Goal: Task Accomplishment & Management: Manage account settings

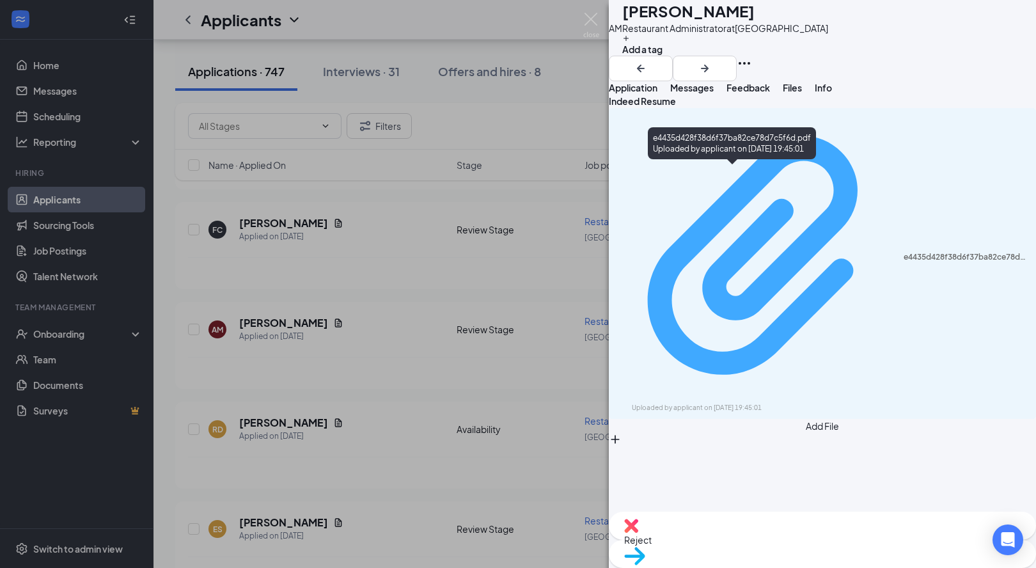
click at [903, 252] on div "e4435d428f38d6f37ba82ce78d7c5f6d.pdf" at bounding box center [965, 257] width 125 height 10
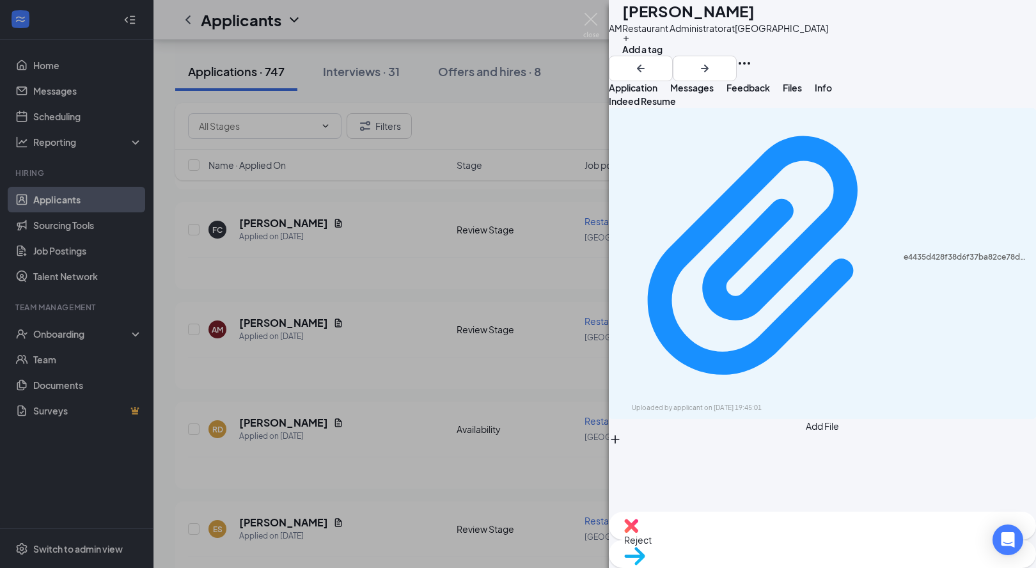
click at [559, 129] on div "AM Ashley Moldon Restaurant Administrator at Glasgow Add a tag Application Mess…" at bounding box center [518, 284] width 1036 height 568
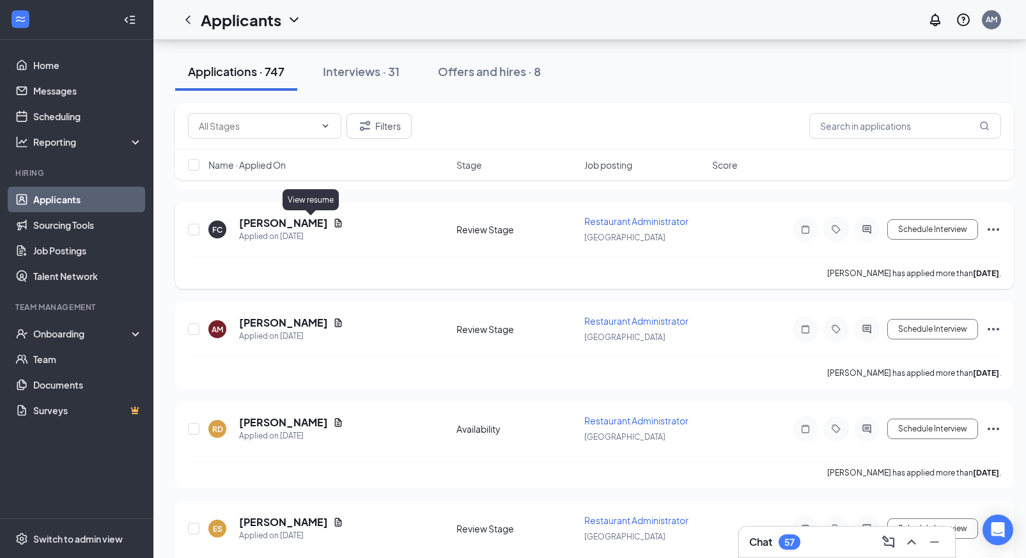
click at [333, 223] on icon "Document" at bounding box center [338, 223] width 10 height 10
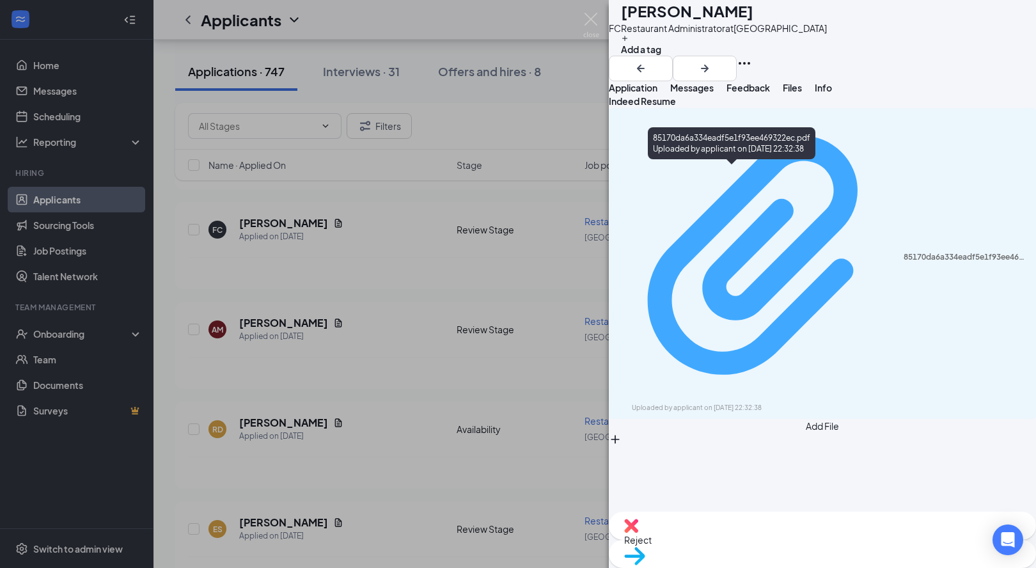
click at [903, 252] on div "85170da6a334eadf5e1f93ee469322ec.pdf" at bounding box center [965, 257] width 125 height 10
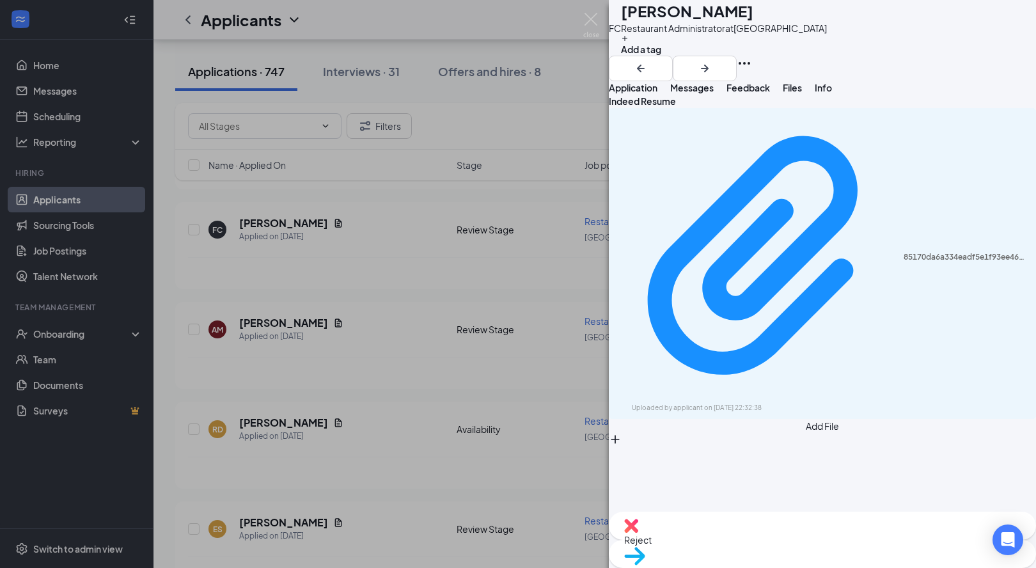
click at [520, 129] on div "FC Felicia Curry Restaurant Administrator at Glasgow Add a tag Application Mess…" at bounding box center [518, 284] width 1036 height 568
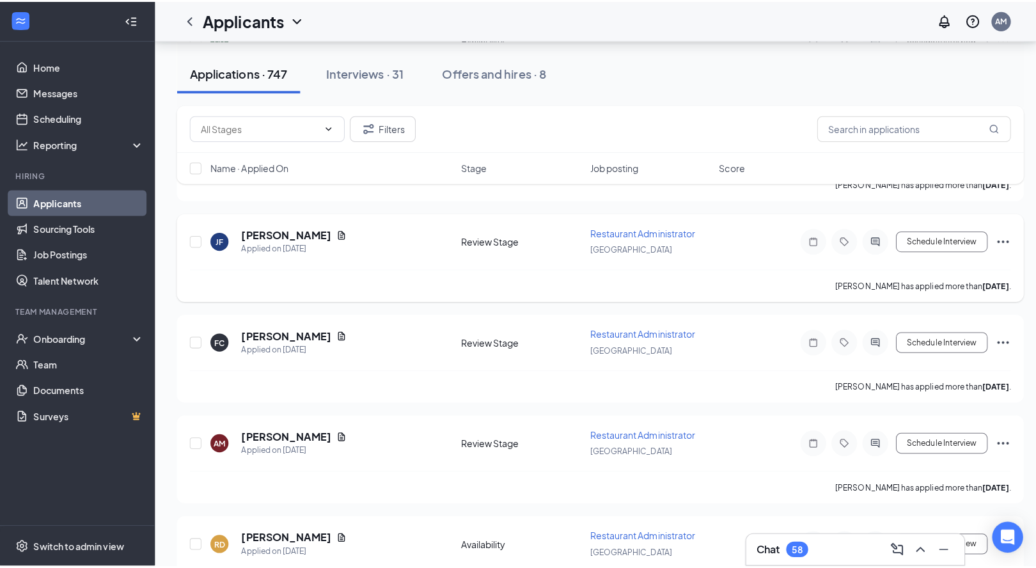
scroll to position [78771, 0]
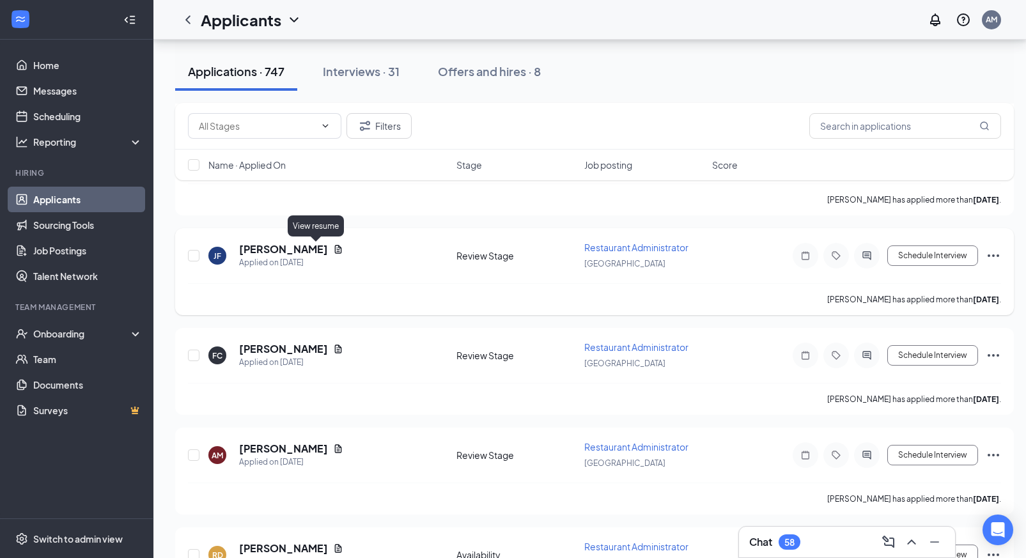
click at [333, 251] on icon "Document" at bounding box center [338, 249] width 10 height 10
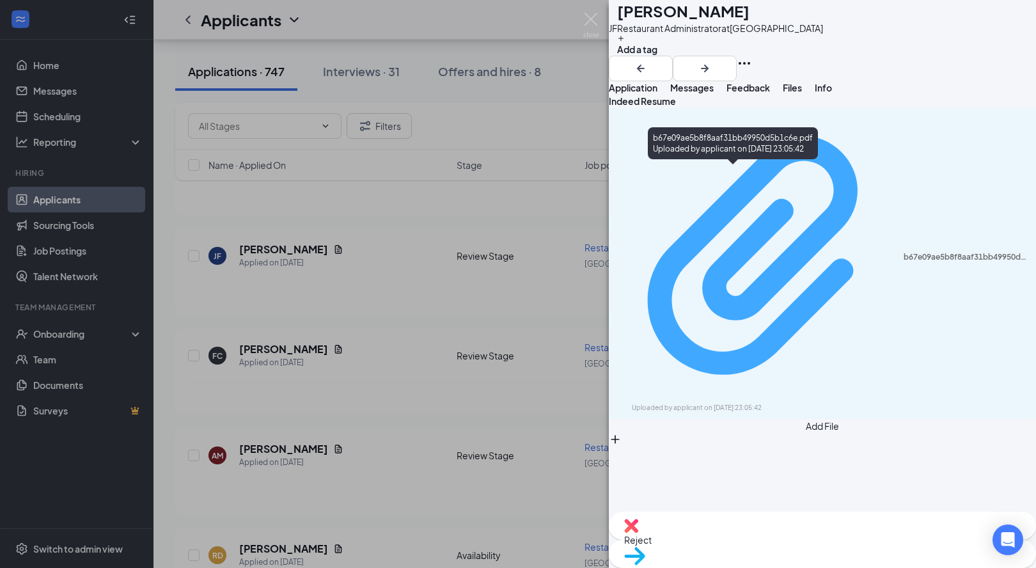
click at [903, 252] on div "b67e09ae5b8f8aaf31bb49950d5b1c6e.pdf" at bounding box center [965, 257] width 125 height 10
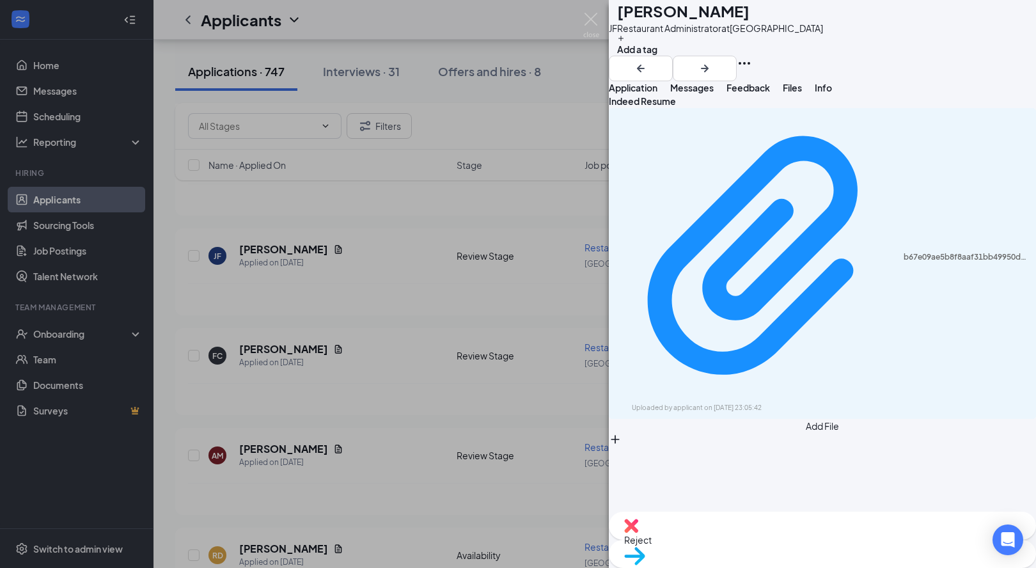
click at [546, 121] on div "JF Jeremy Fields Restaurant Administrator at Glasgow Add a tag Application Mess…" at bounding box center [518, 284] width 1036 height 568
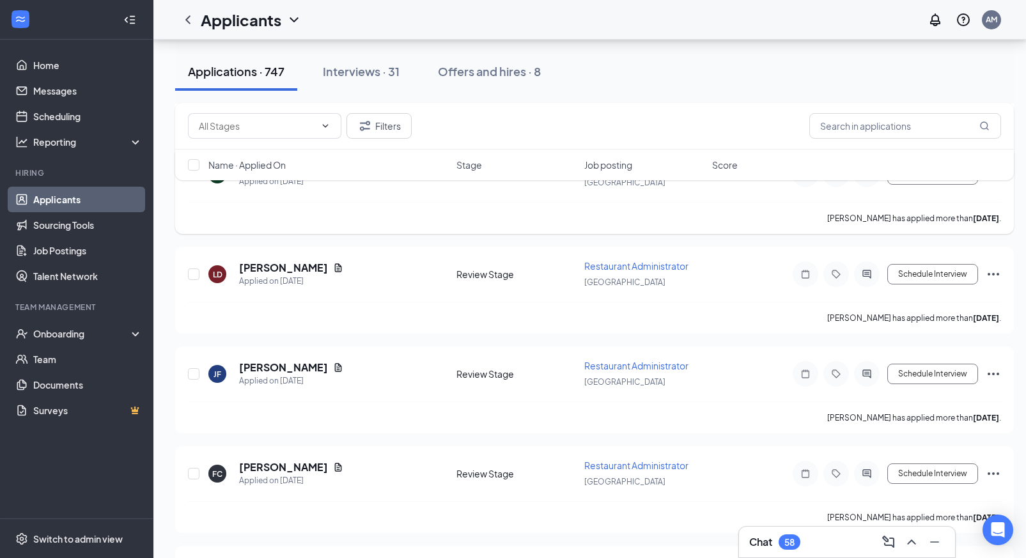
scroll to position [78589, 0]
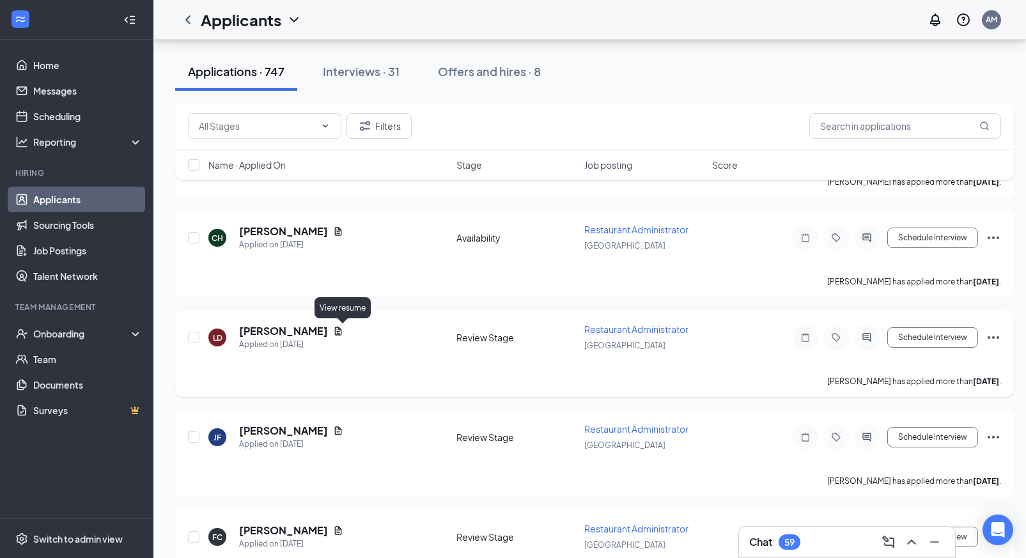
click at [341, 331] on icon "Document" at bounding box center [338, 331] width 7 height 8
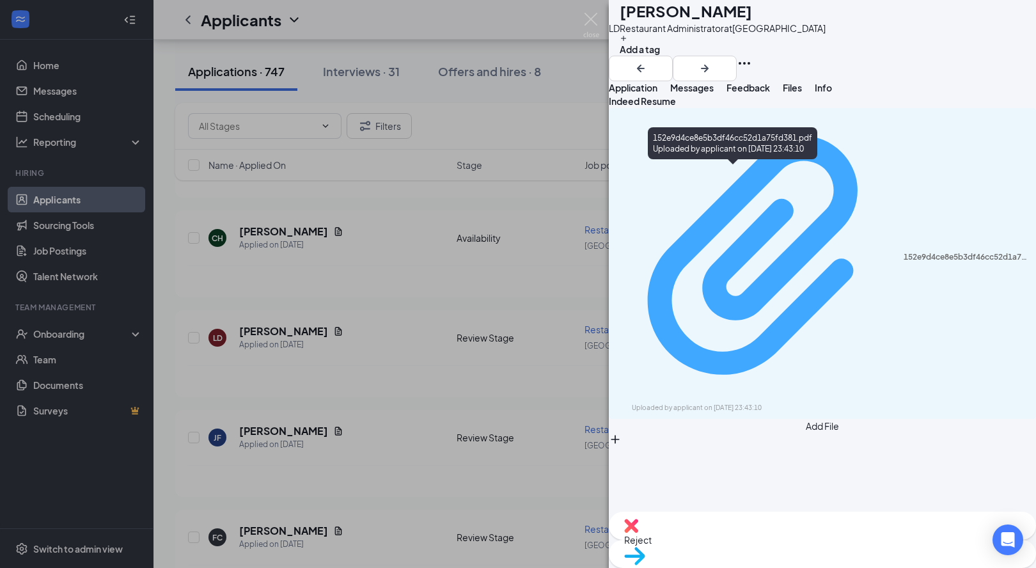
click at [903, 252] on div "152e9d4ce8e5b3df46cc52d1a75fd381.pdf" at bounding box center [965, 257] width 125 height 10
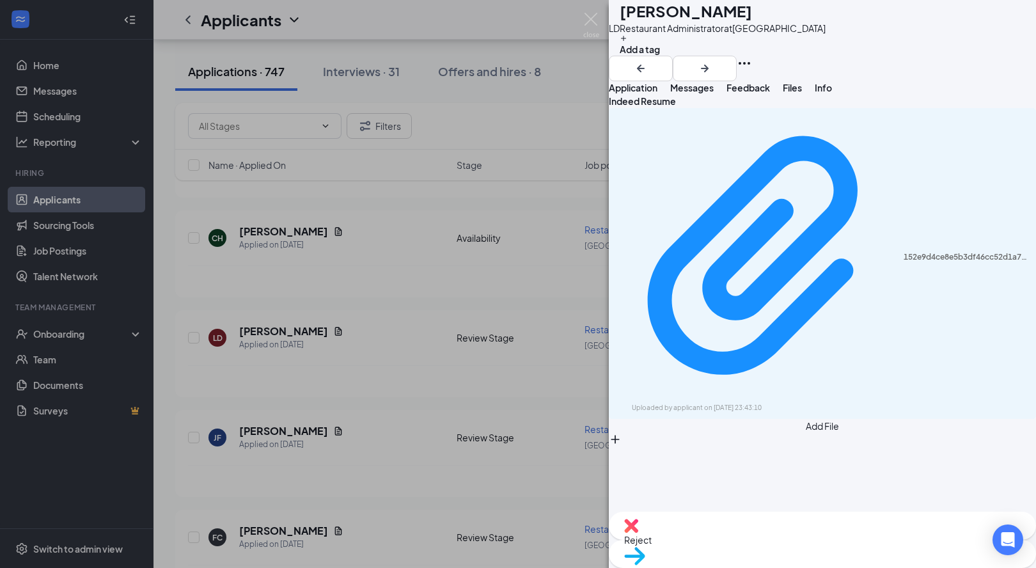
click at [593, 26] on img at bounding box center [591, 25] width 16 height 25
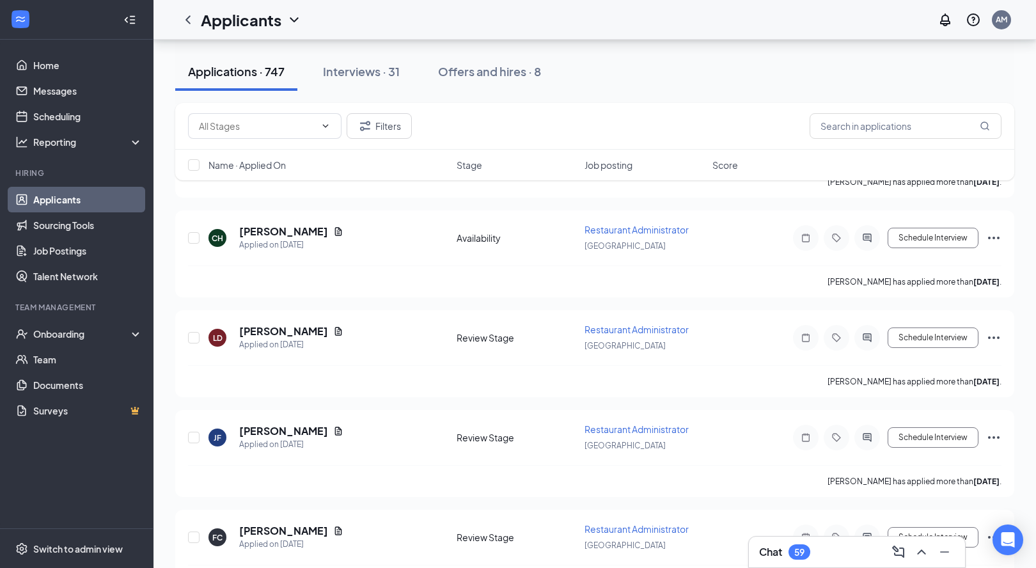
click at [585, 90] on div "Applications · 747 Interviews · 31 Offers and hires · 8" at bounding box center [594, 71] width 839 height 38
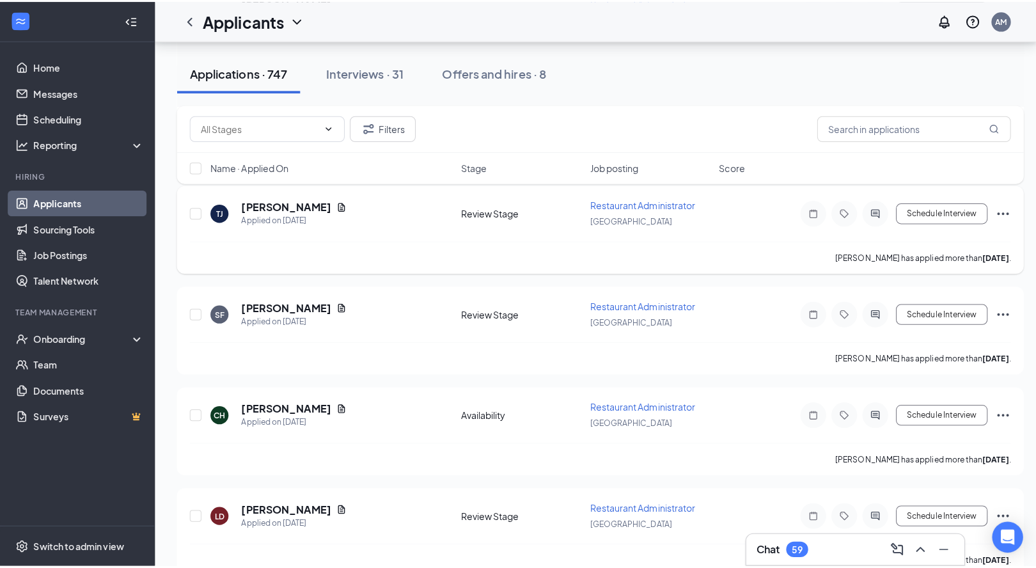
scroll to position [78402, 0]
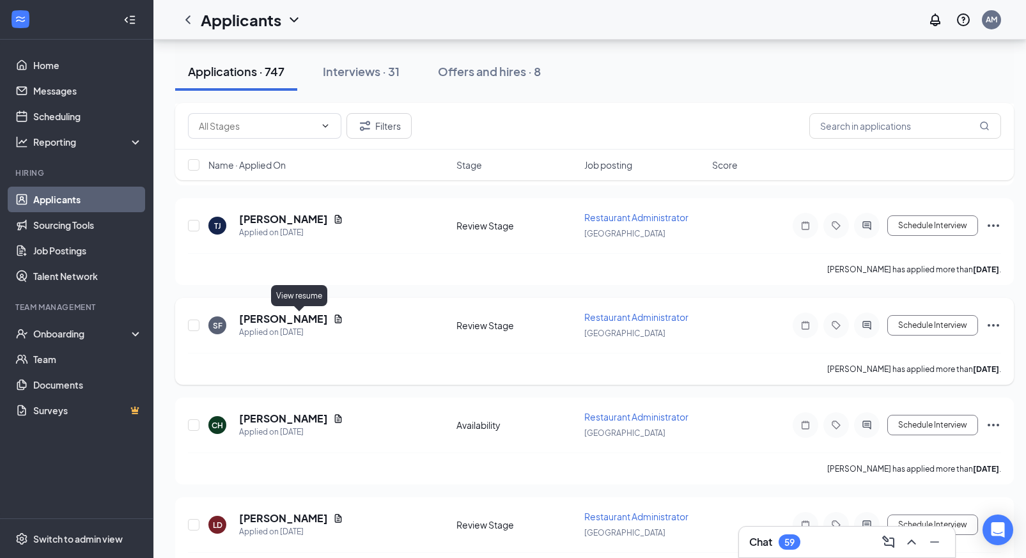
click at [335, 320] on icon "Document" at bounding box center [338, 319] width 7 height 8
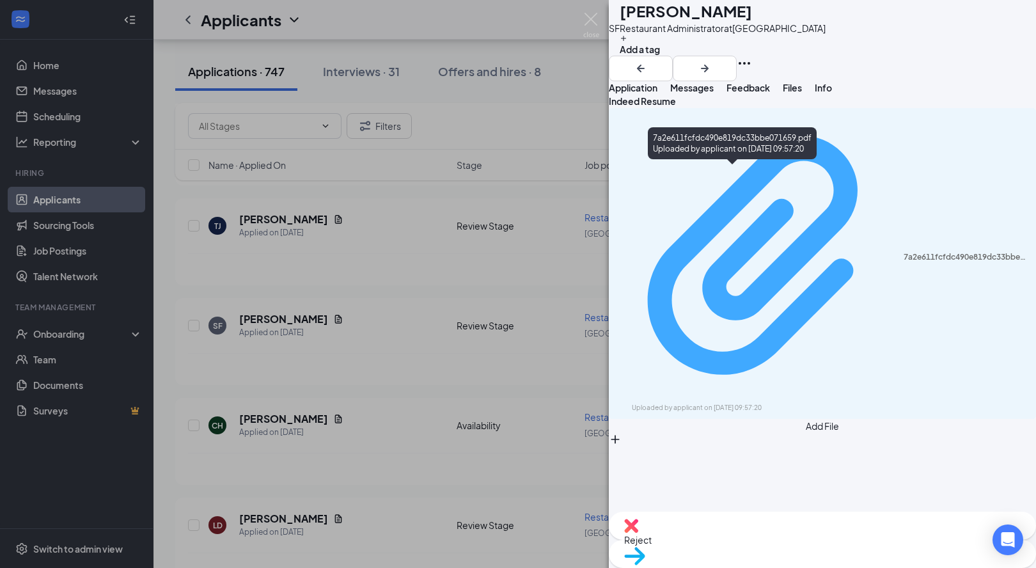
click at [903, 252] on div "7a2e611fcfdc490e819dc33bbe071659.pdf" at bounding box center [965, 257] width 125 height 10
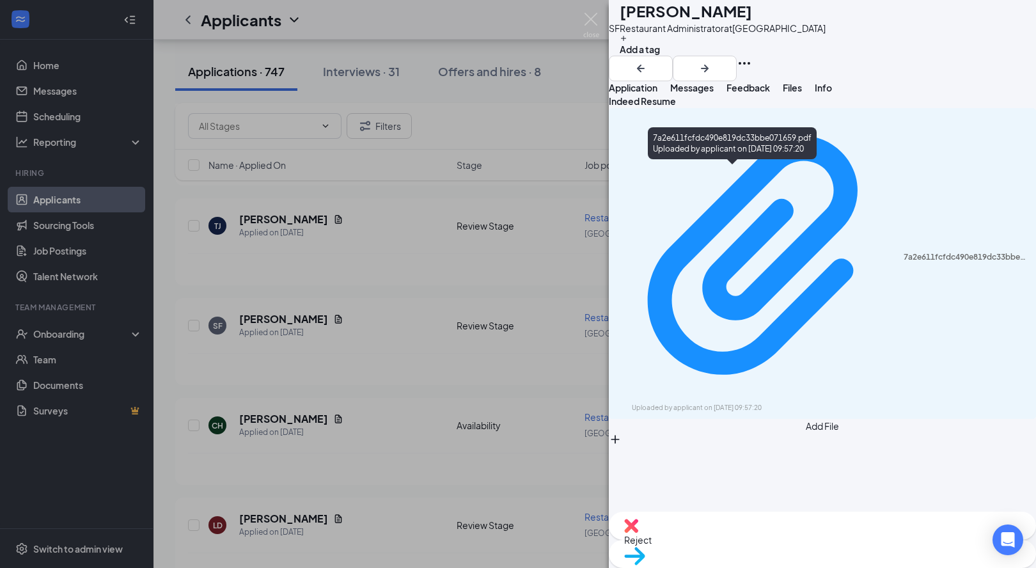
click at [437, 175] on div "SF [PERSON_NAME] Restaurant Administrator at [GEOGRAPHIC_DATA] Add a tag Applic…" at bounding box center [518, 284] width 1036 height 568
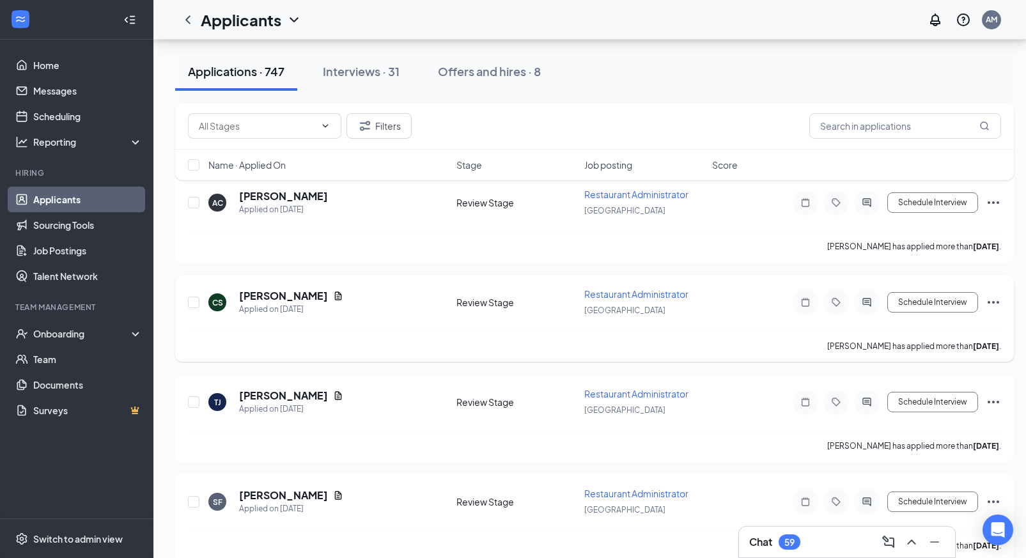
scroll to position [78204, 0]
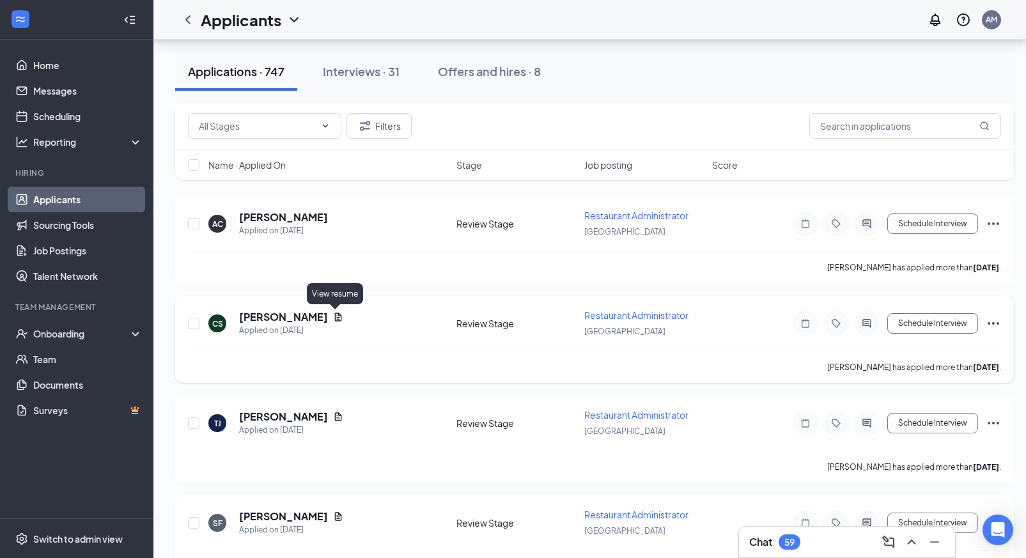
click at [333, 315] on icon "Document" at bounding box center [338, 317] width 10 height 10
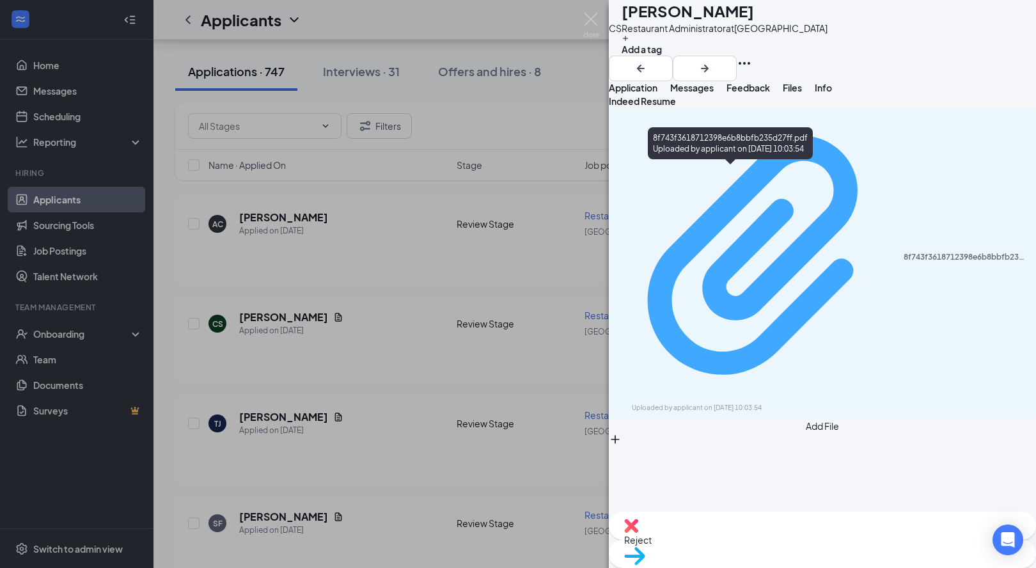
click at [903, 252] on div "8f743f3618712398e6b8bbfb235d27ff.pdf" at bounding box center [965, 257] width 125 height 10
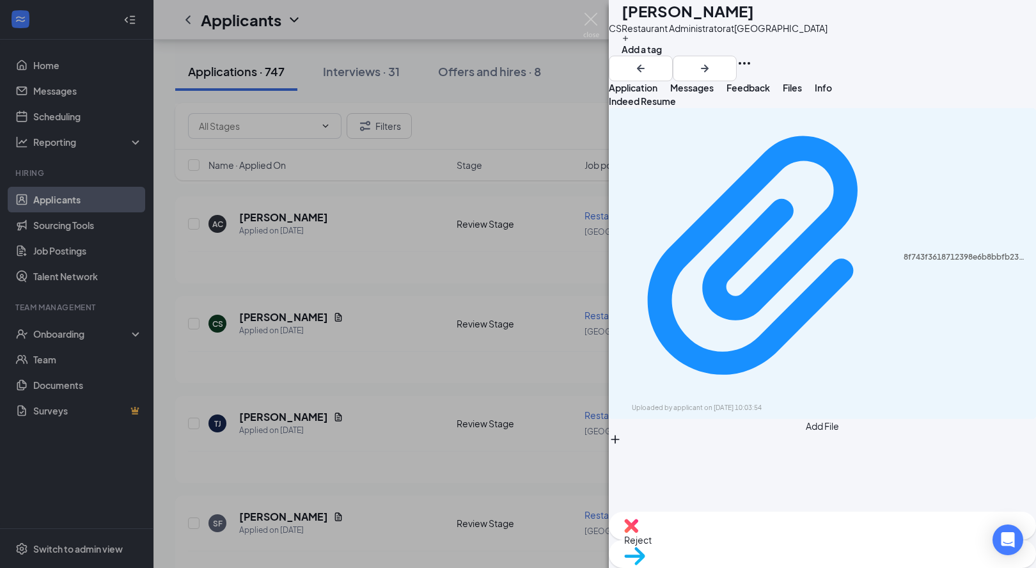
click at [116, 90] on div "CS Chasity Sturgeon Restaurant Administrator at Glasgow Add a tag Application M…" at bounding box center [518, 284] width 1036 height 568
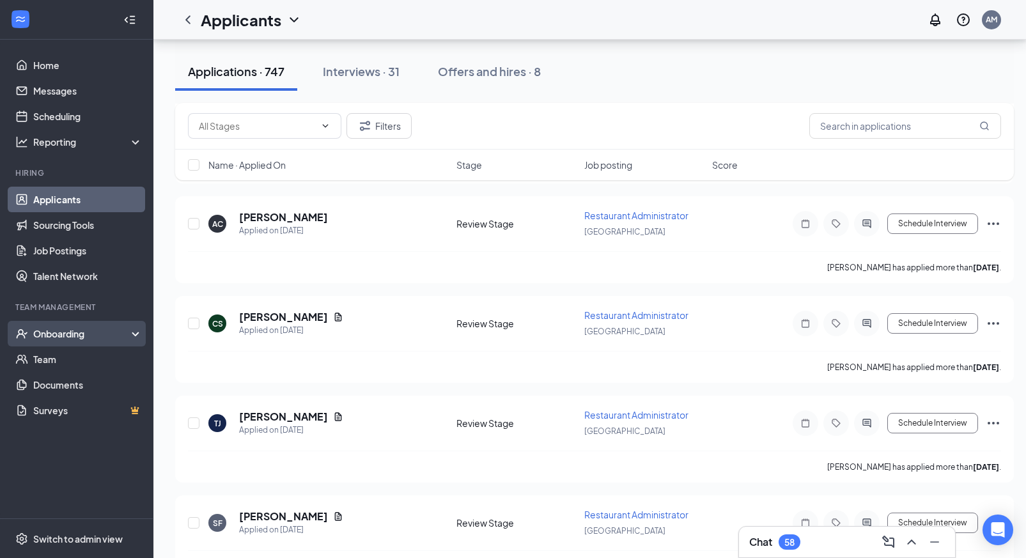
click at [77, 338] on div "Onboarding" at bounding box center [82, 333] width 98 height 13
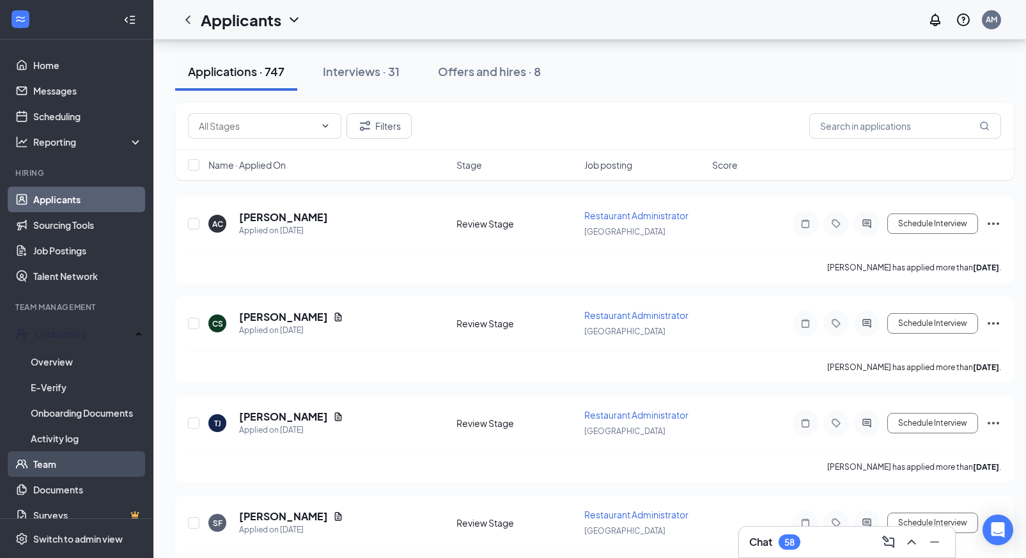
click at [46, 461] on link "Team" at bounding box center [87, 464] width 109 height 26
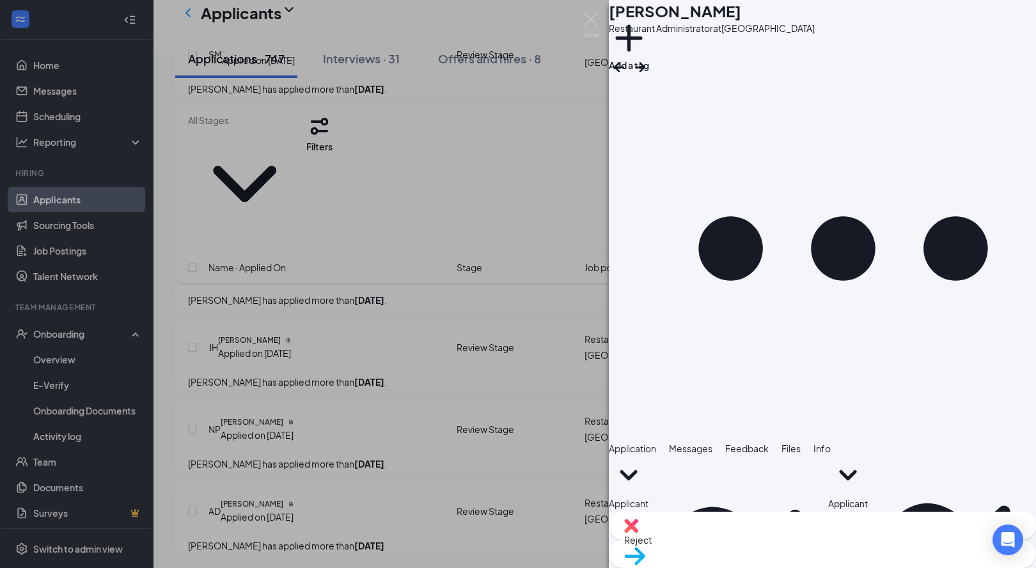
type textarea "Good morning: I am [PERSON_NAME], with CFA, [GEOGRAPHIC_DATA]. I see you applie…"
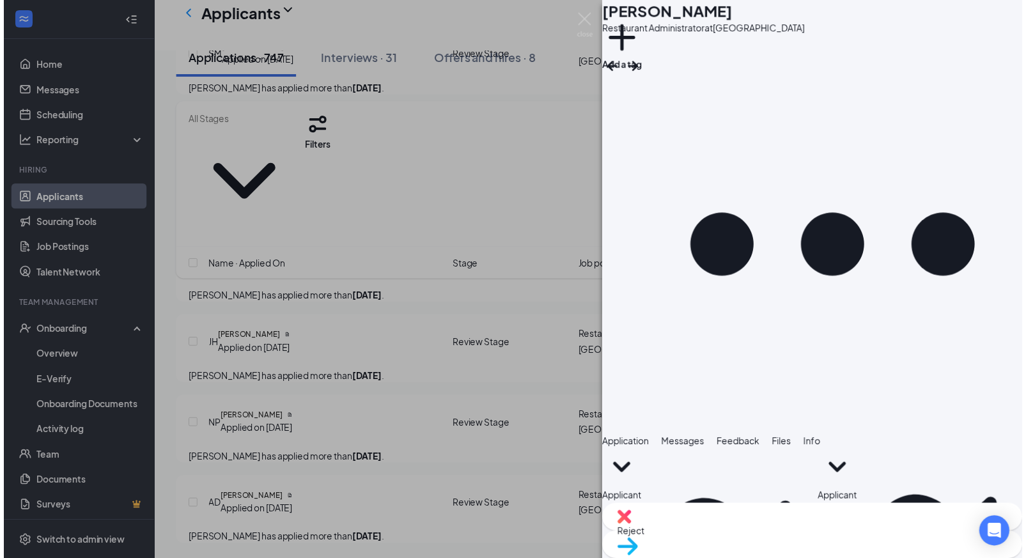
scroll to position [260, 0]
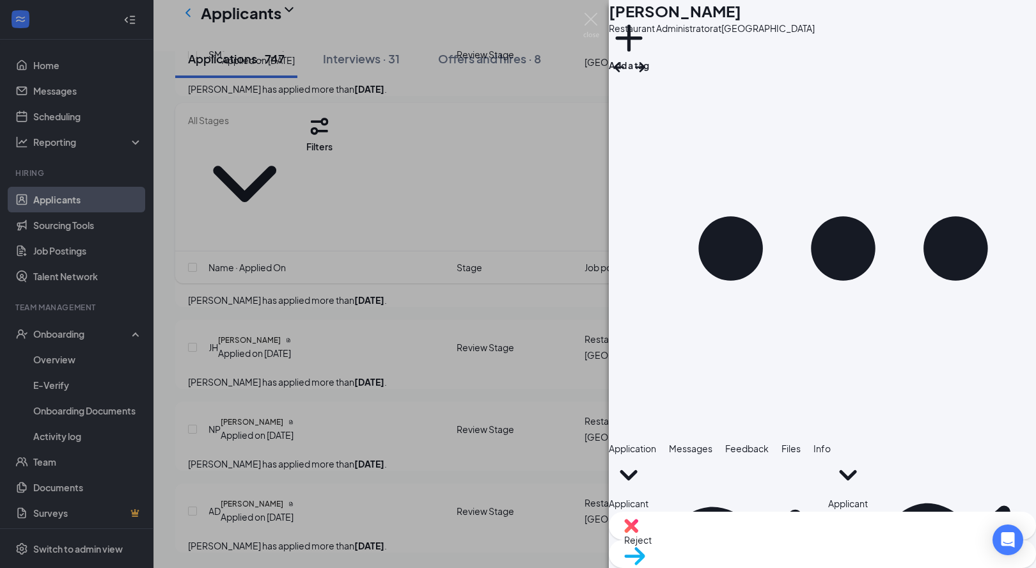
click at [325, 237] on div "HM Harlie Mooneyham Restaurant Administrator at Glasgow Add a tag Application M…" at bounding box center [518, 284] width 1036 height 568
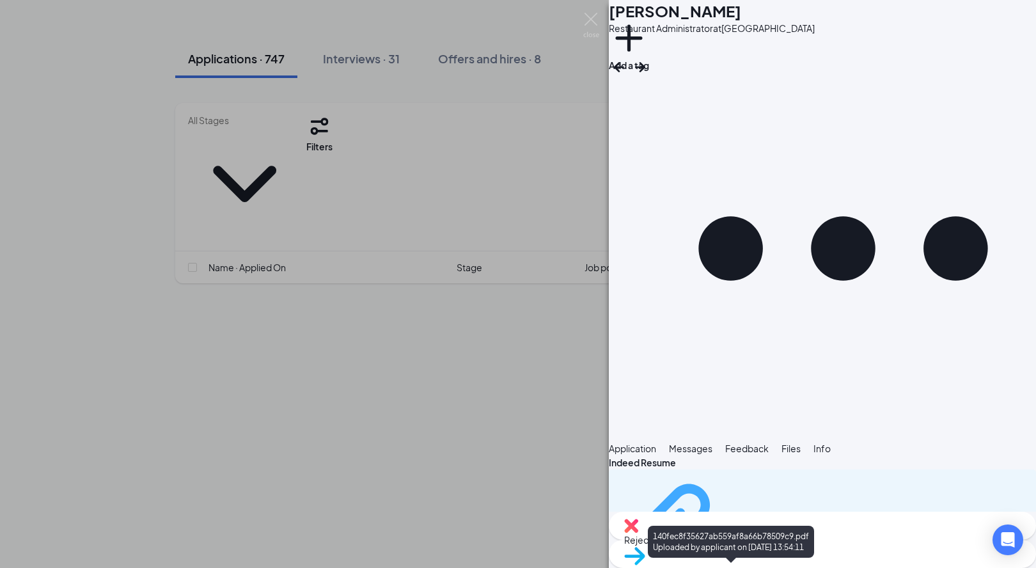
click at [728, 526] on div "140fec8f35627ab559af8a66b78509c9.pdf" at bounding box center [776, 531] width 96 height 10
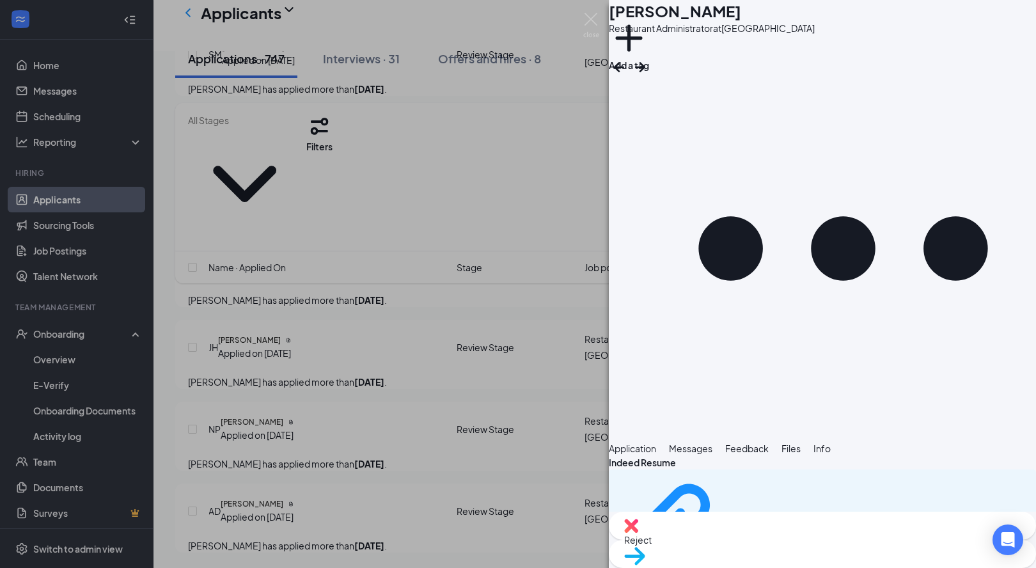
click at [356, 210] on div "CW Crystal Wilson Restaurant Administrator at Glasgow Add a tag Application Mes…" at bounding box center [518, 284] width 1036 height 568
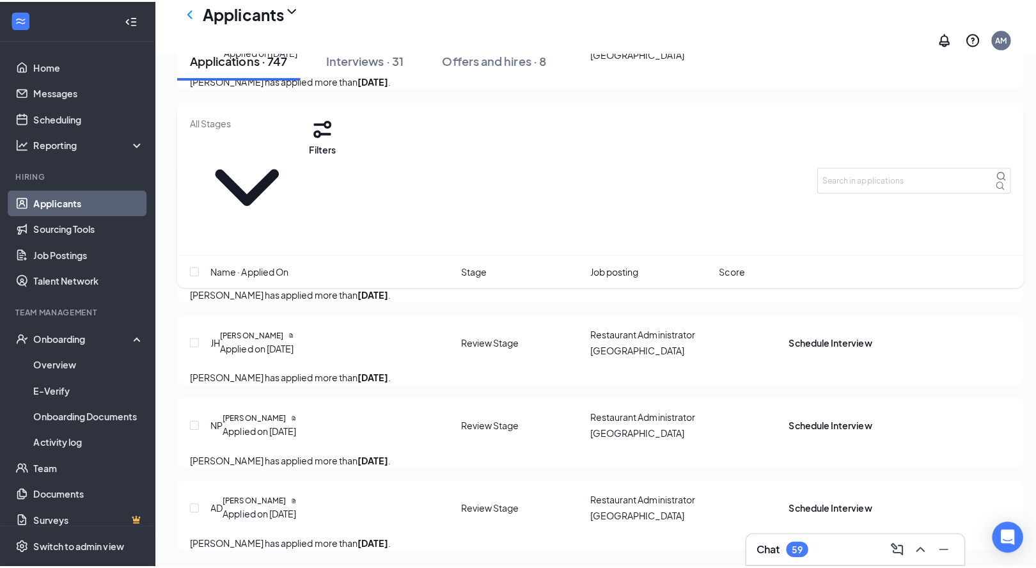
scroll to position [76162, 0]
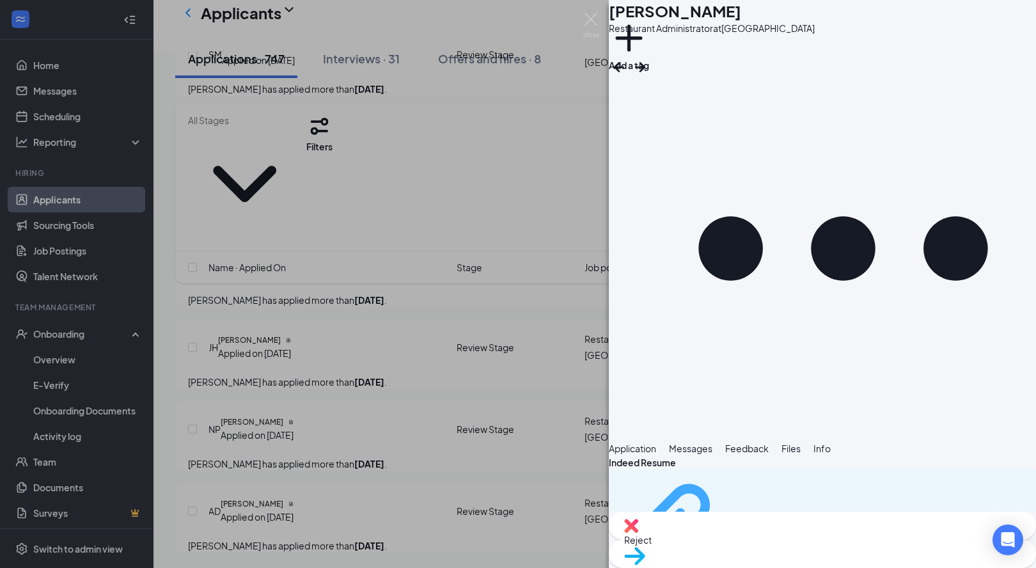
click at [728, 526] on div "3ab10bb514c84cc44769146a6c55a885.pdf" at bounding box center [776, 531] width 96 height 10
click at [329, 245] on div "HM Heather Murphy Restaurant Administrator at Glasgow Add a tag Application Mes…" at bounding box center [518, 284] width 1036 height 568
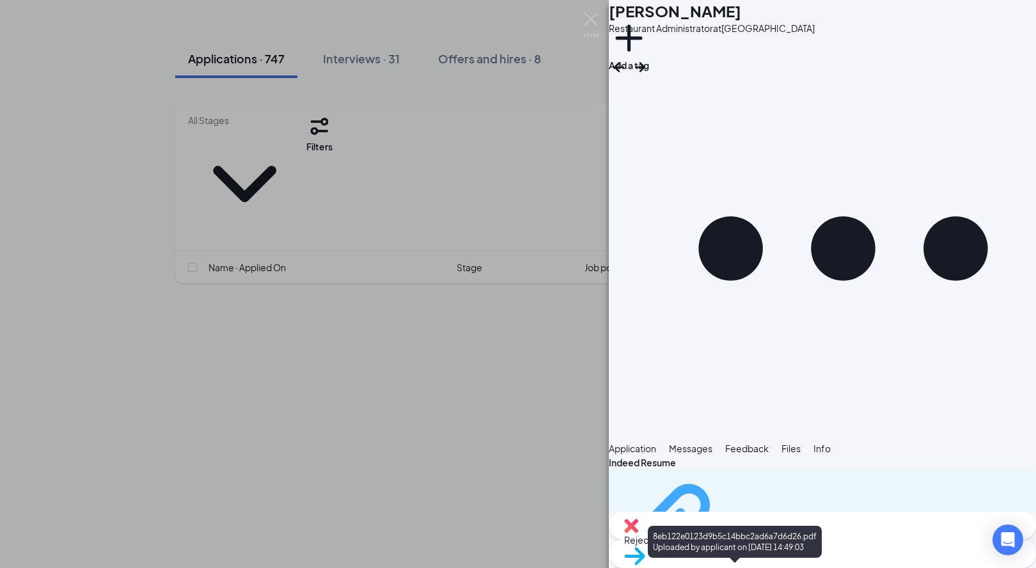
click at [728, 526] on div "8eb122e0123d9b5c14bbc2ad6a7d6d26.pdf" at bounding box center [776, 531] width 96 height 10
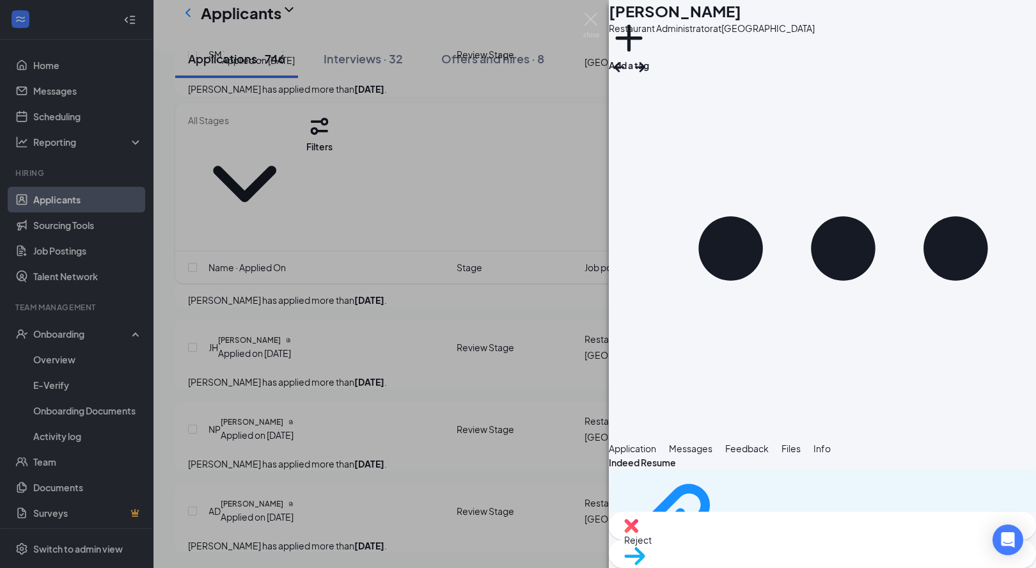
click at [712, 442] on span "Messages" at bounding box center [690, 448] width 43 height 12
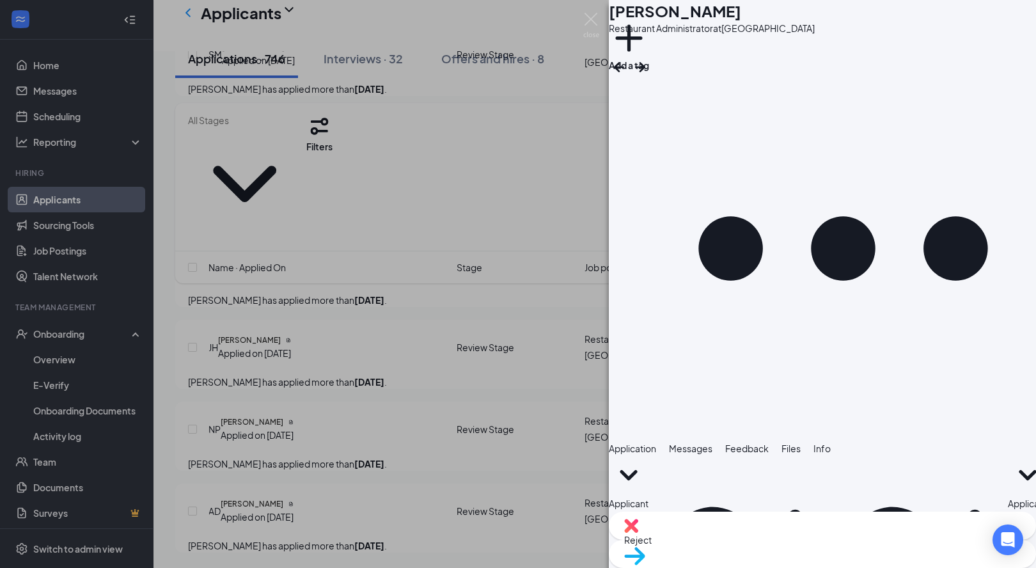
paste textarea "Good morning: I am [PERSON_NAME], with CFA, [GEOGRAPHIC_DATA]. I see you applie…"
type textarea "Good morning: I am [PERSON_NAME], with CFA, [GEOGRAPHIC_DATA]. I see you applie…"
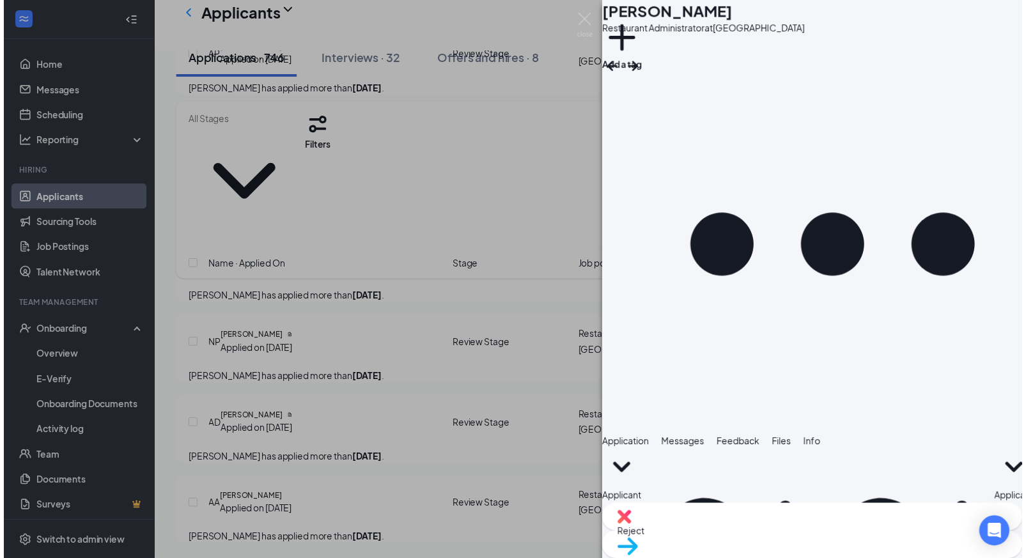
scroll to position [308, 0]
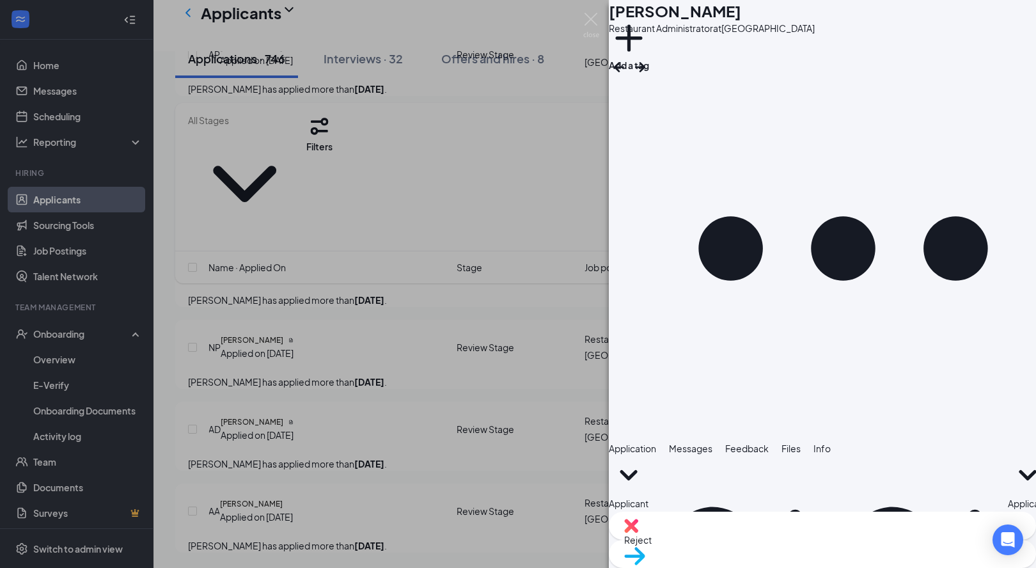
click at [402, 334] on div "JB Jamie Ballard Restaurant Administrator at Glasgow Add a tag Application Mess…" at bounding box center [518, 284] width 1036 height 568
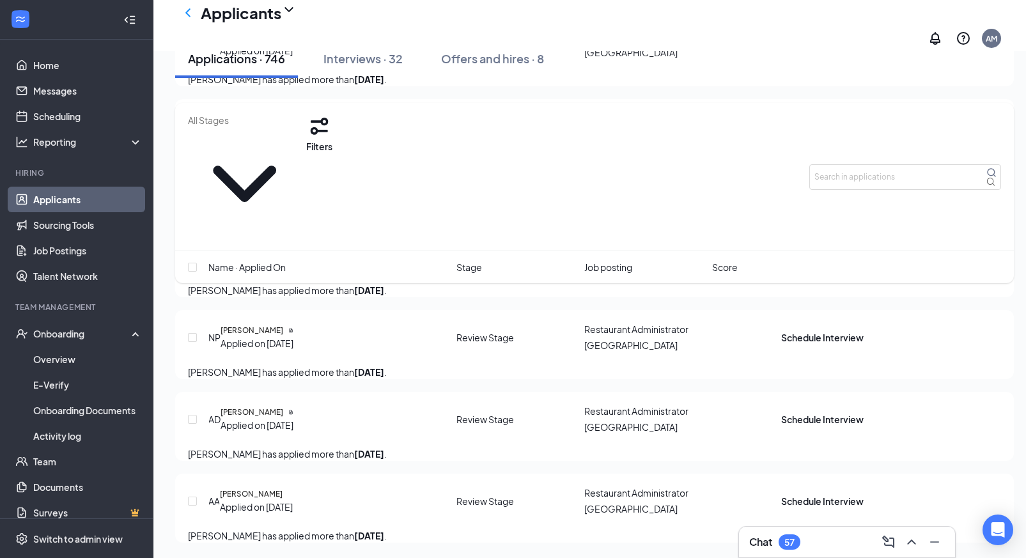
scroll to position [75982, 0]
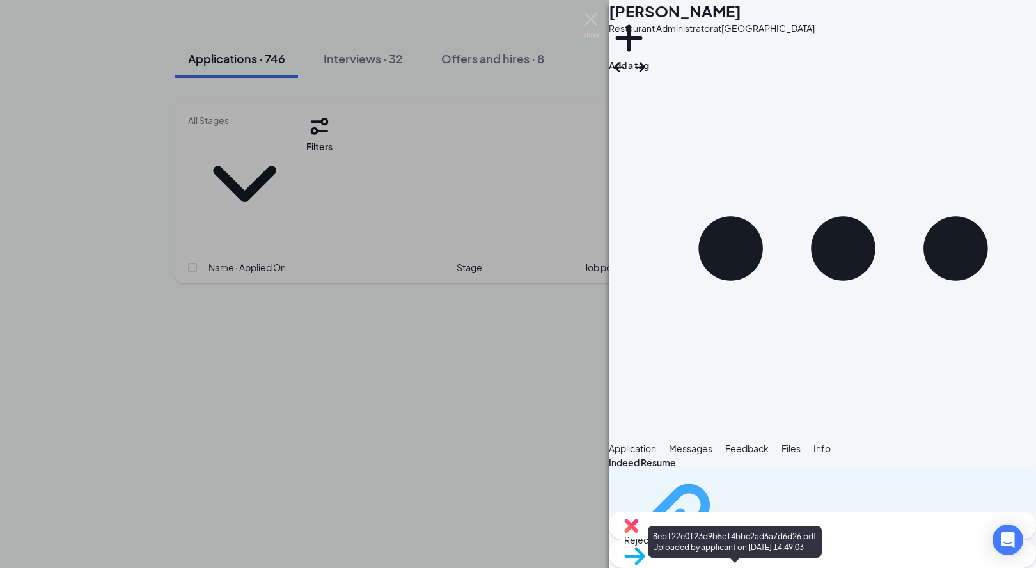
click at [728, 526] on div "8eb122e0123d9b5c14bbc2ad6a7d6d26.pdf" at bounding box center [776, 531] width 96 height 10
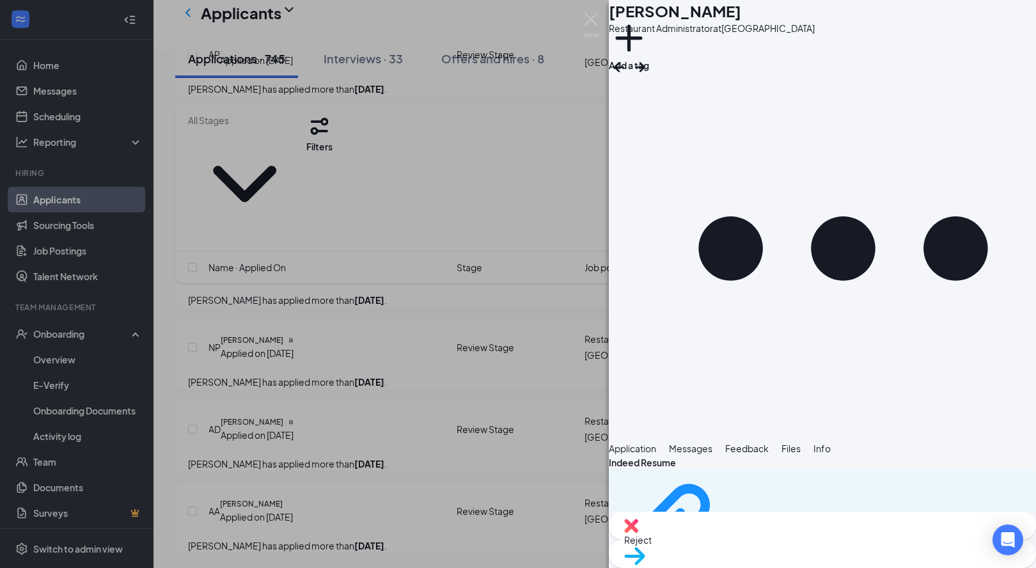
click at [343, 290] on div "JB Jamie Ballard Restaurant Administrator at Glasgow Add a tag Application Mess…" at bounding box center [518, 284] width 1036 height 568
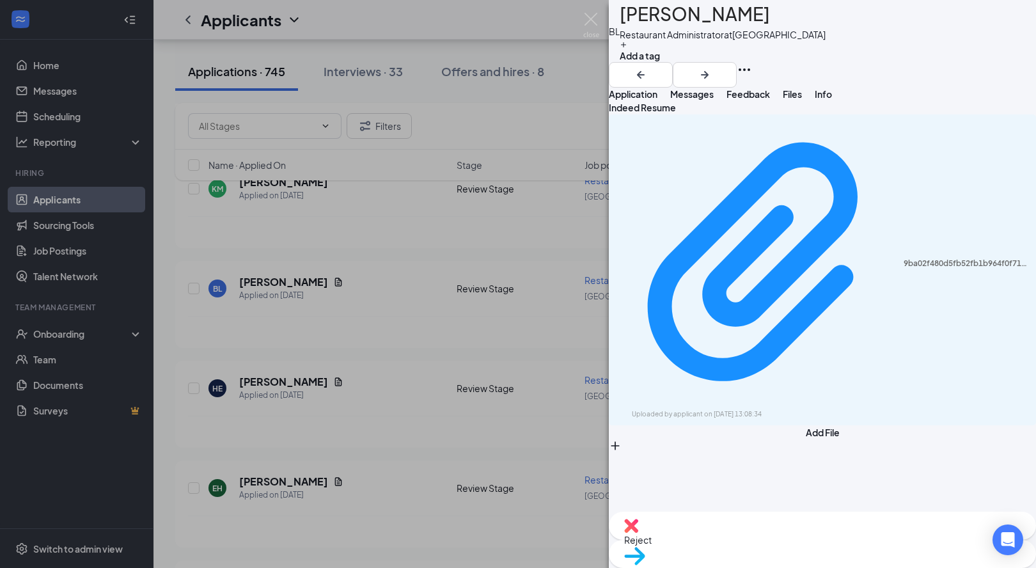
click at [714, 100] on span "Messages" at bounding box center [691, 94] width 43 height 12
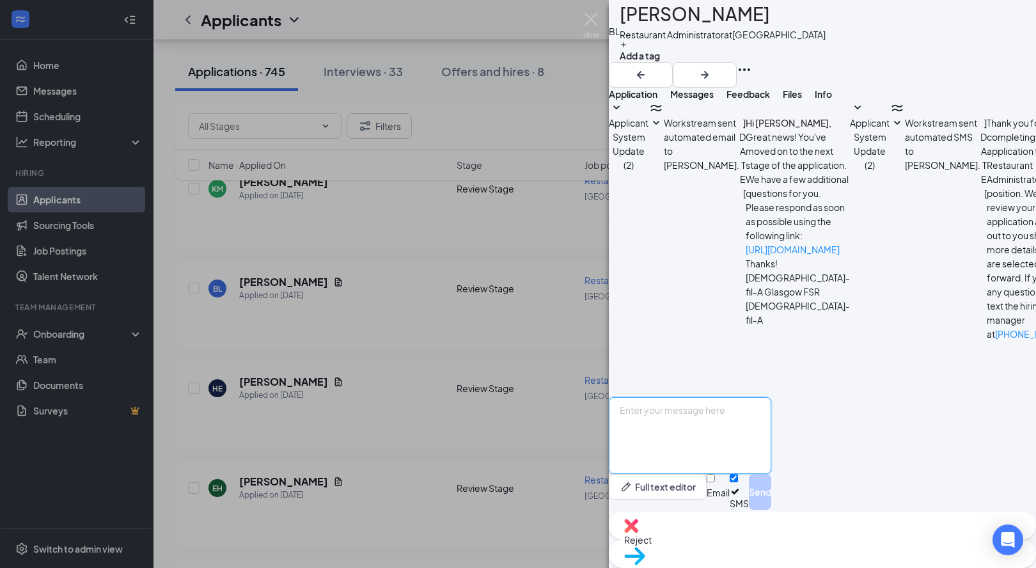
click at [737, 421] on textarea at bounding box center [690, 435] width 162 height 77
paste textarea "Good morning: I am [PERSON_NAME], with CFA, [GEOGRAPHIC_DATA]. I see you applie…"
type textarea "Good morning: I am [PERSON_NAME], with CFA, [GEOGRAPHIC_DATA]. I see you applie…"
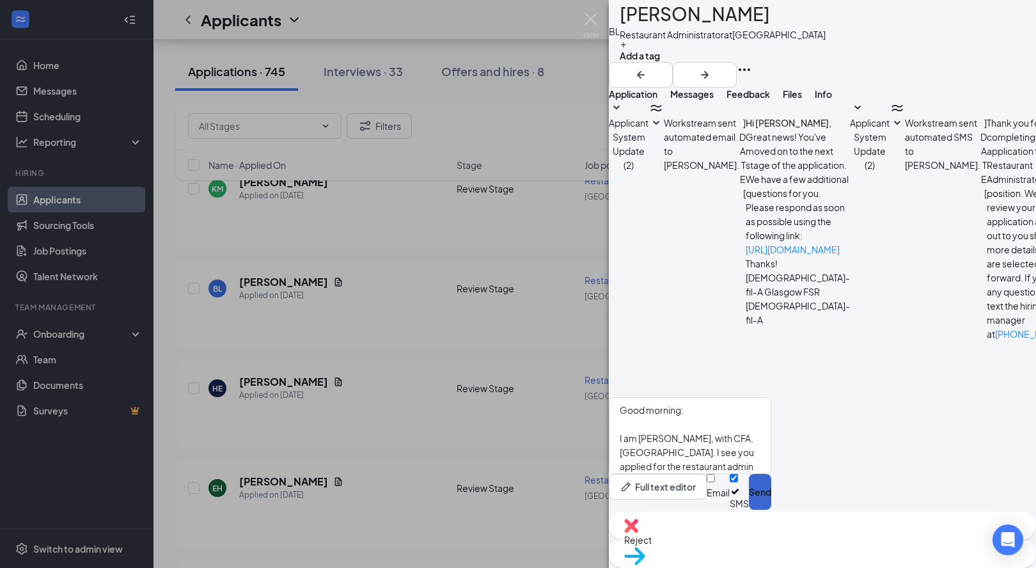
click at [771, 493] on button "Send" at bounding box center [760, 492] width 22 height 36
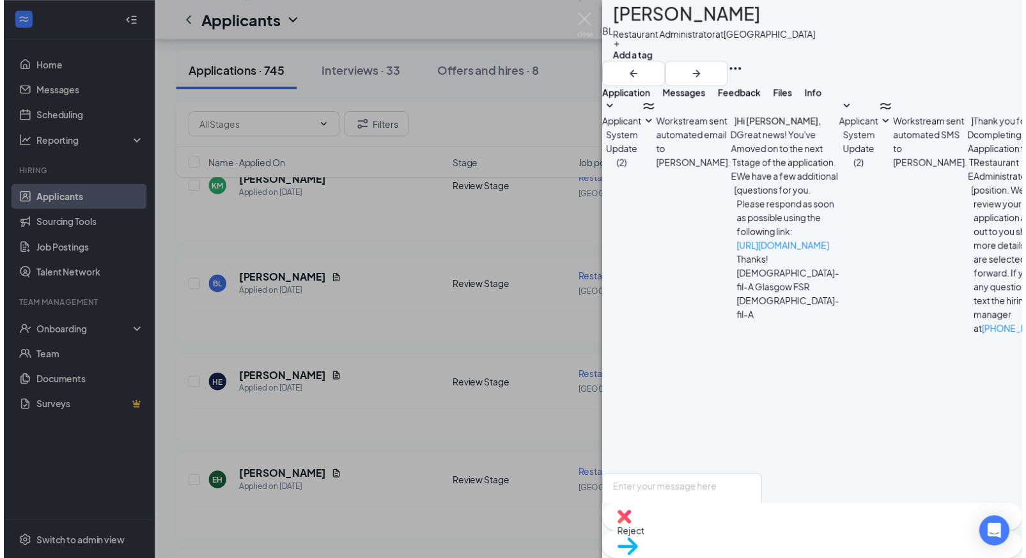
scroll to position [260, 0]
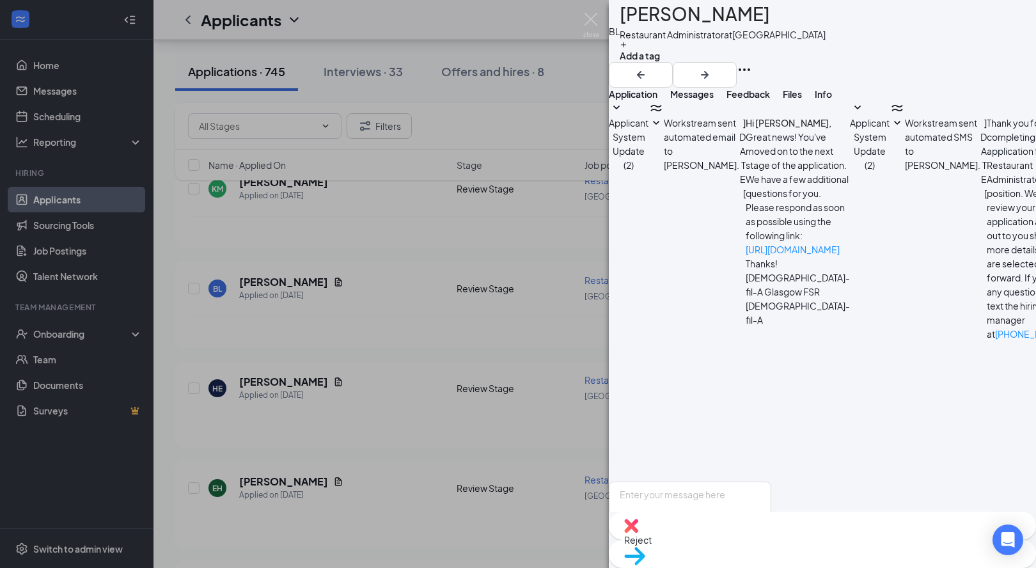
click at [407, 289] on div "[PERSON_NAME] Restaurant Administrator at [GEOGRAPHIC_DATA] Add a tag Applicati…" at bounding box center [518, 284] width 1036 height 568
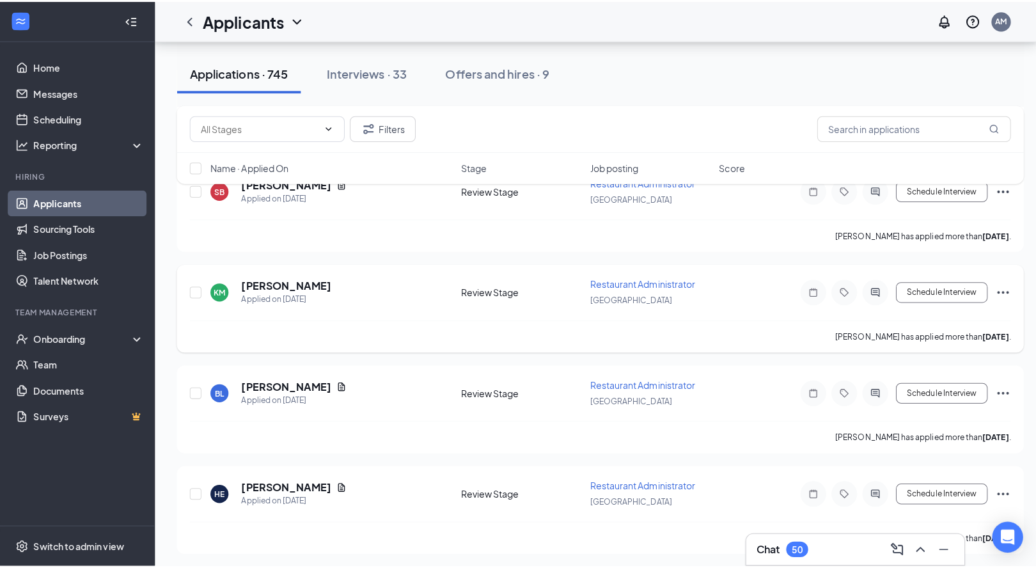
scroll to position [72828, 0]
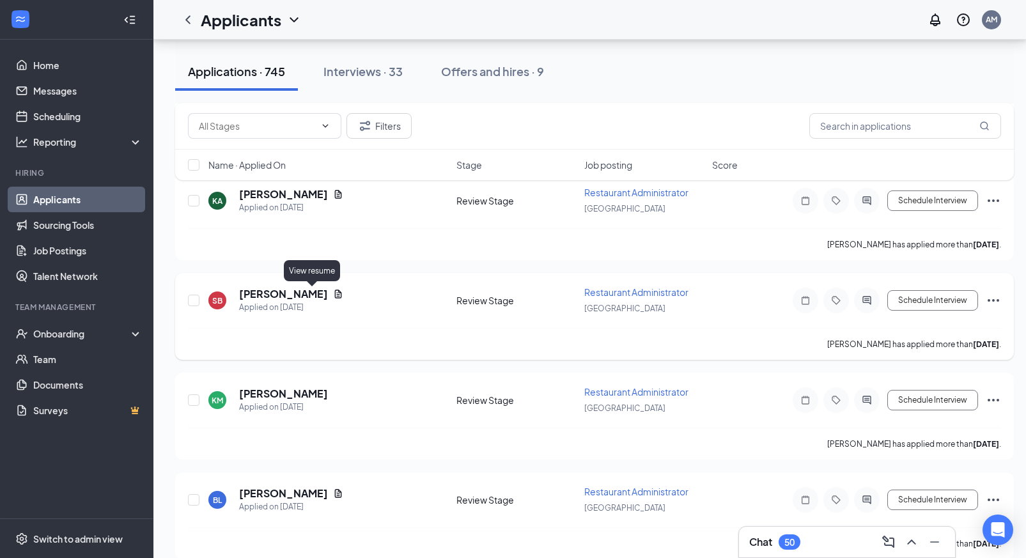
click at [335, 294] on icon "Document" at bounding box center [338, 294] width 7 height 8
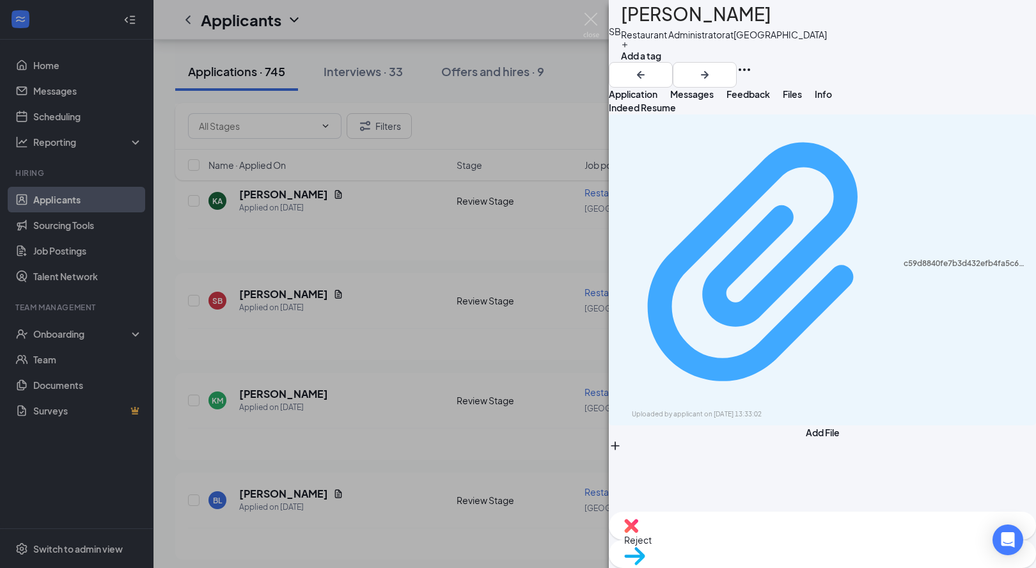
click at [903, 258] on div "c59d8840fe7b3d432efb4fa5c69f5c4e.pdf" at bounding box center [965, 263] width 125 height 10
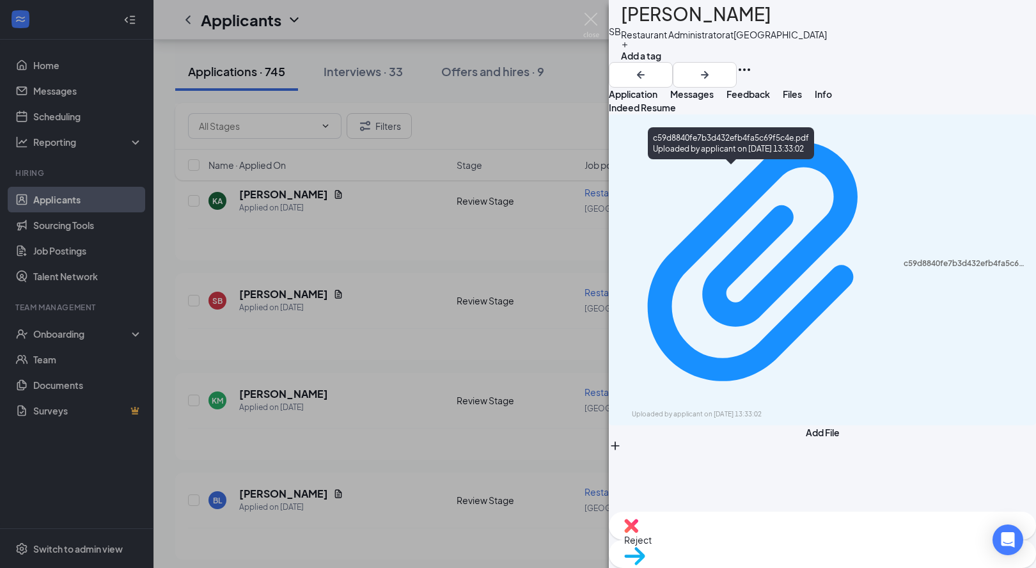
click at [714, 100] on span "Messages" at bounding box center [691, 94] width 43 height 12
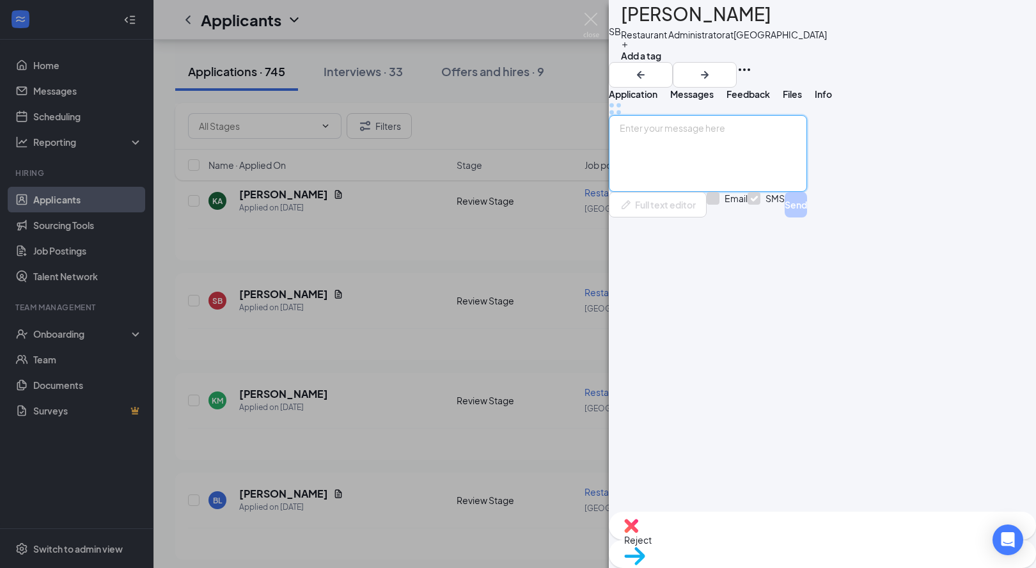
click at [715, 192] on textarea at bounding box center [708, 153] width 198 height 77
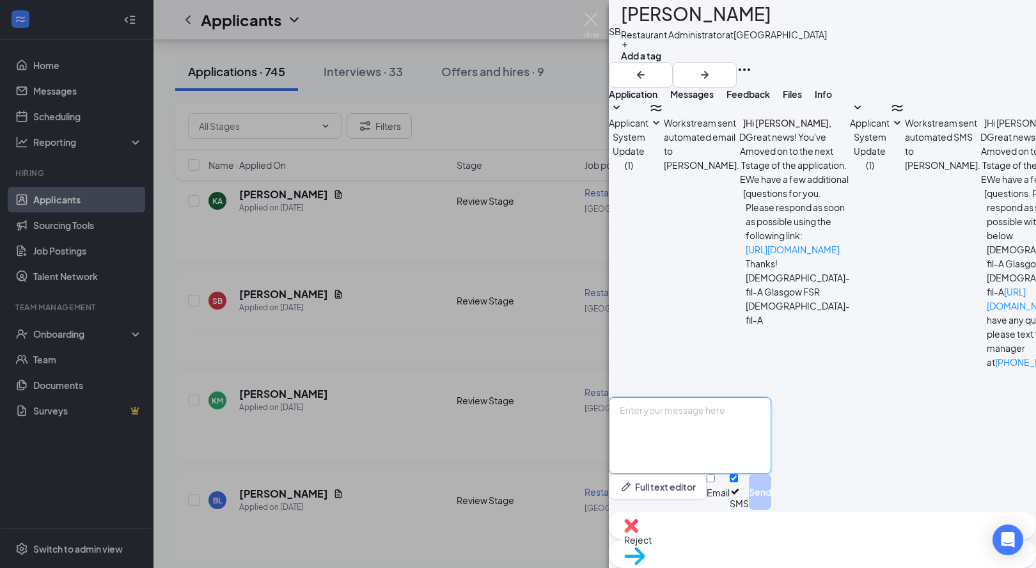
scroll to position [93, 0]
paste textarea "Good morning: I am [PERSON_NAME], with CFA, [GEOGRAPHIC_DATA]. I see you applie…"
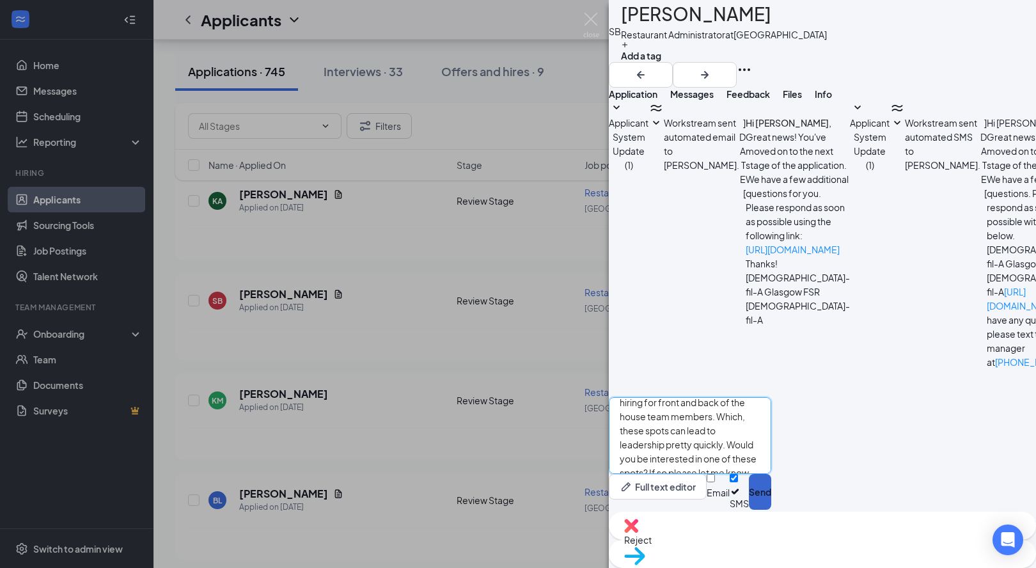
type textarea "Good morning: I am [PERSON_NAME], with CFA, [GEOGRAPHIC_DATA]. I see you applie…"
click at [771, 498] on button "Send" at bounding box center [760, 492] width 22 height 36
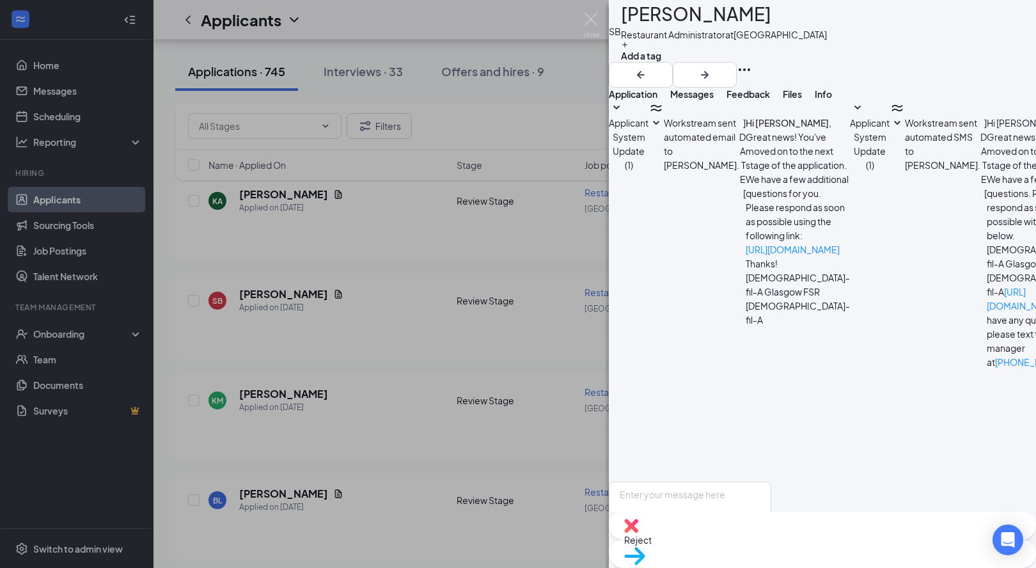
scroll to position [345, 0]
click at [393, 238] on div "SB [PERSON_NAME] Restaurant Administrator at [GEOGRAPHIC_DATA] Add a tag Applic…" at bounding box center [518, 284] width 1036 height 568
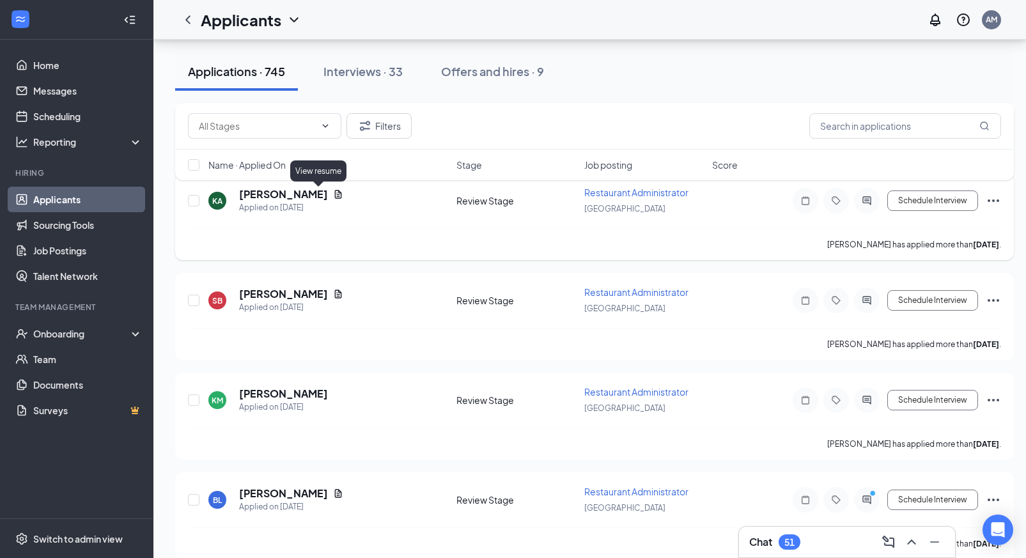
click at [333, 194] on icon "Document" at bounding box center [338, 194] width 10 height 10
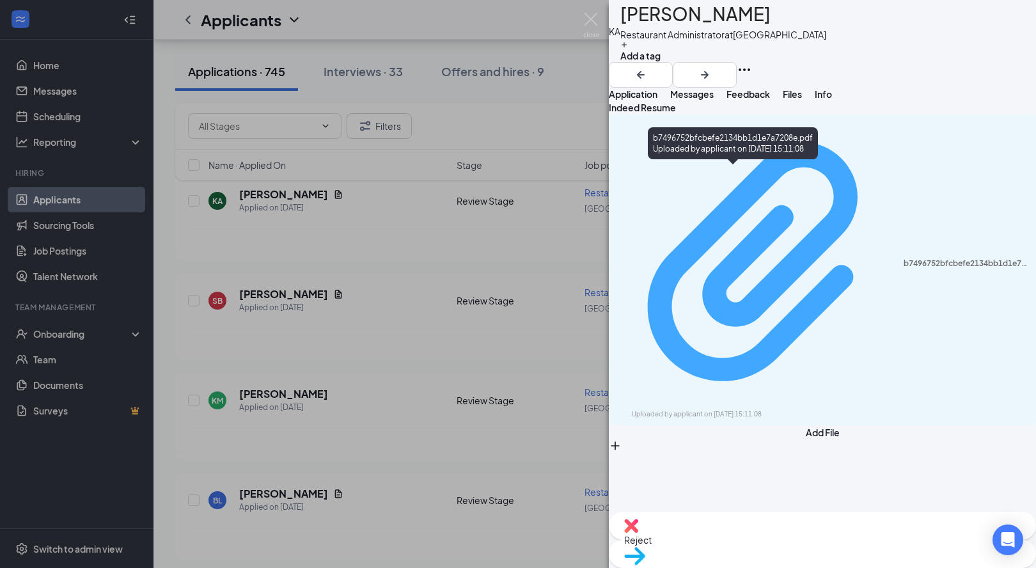
click at [903, 258] on div "b7496752bfcbefe2134bb1d1e7a7208e.pdf" at bounding box center [965, 263] width 125 height 10
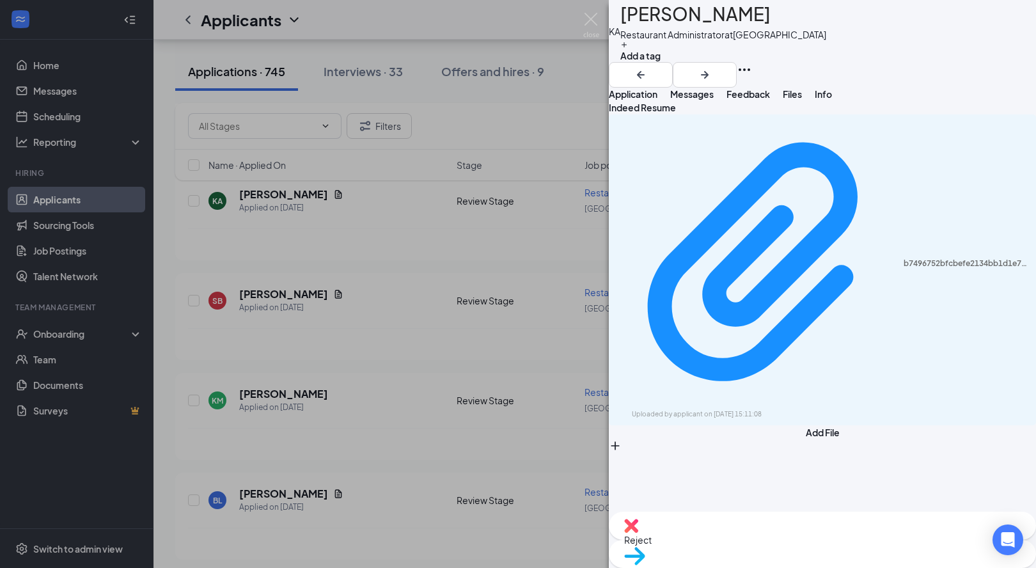
click at [714, 100] on span "Messages" at bounding box center [691, 94] width 43 height 12
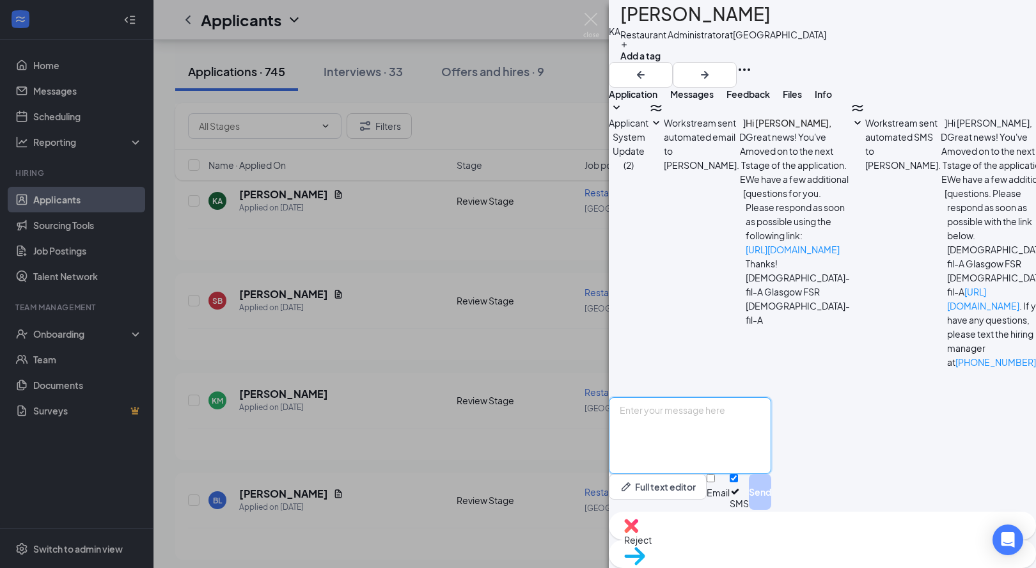
scroll to position [56, 0]
click at [751, 419] on textarea at bounding box center [690, 435] width 162 height 77
paste textarea "Good morning: I am [PERSON_NAME], with CFA, [GEOGRAPHIC_DATA]. I see you applie…"
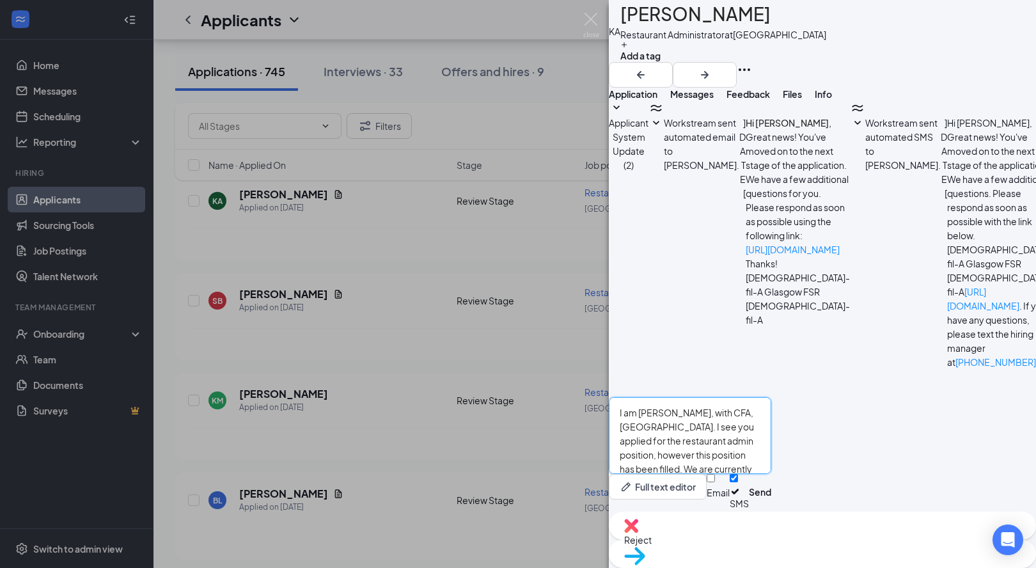
scroll to position [0, 0]
type textarea "Good morning: I am [PERSON_NAME], with CFA, [GEOGRAPHIC_DATA]. I see you applie…"
click at [771, 501] on button "Send" at bounding box center [760, 492] width 22 height 36
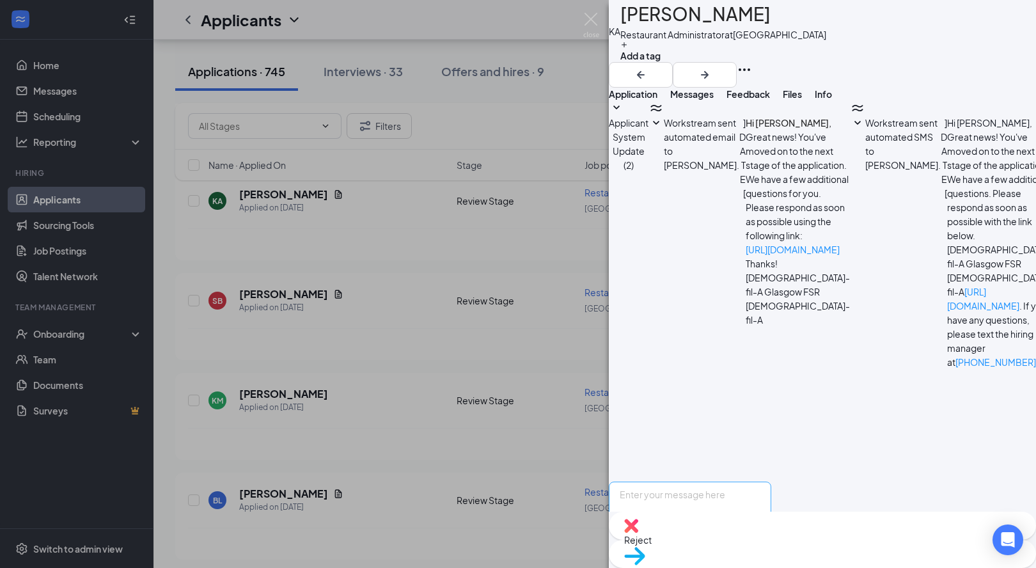
scroll to position [308, 0]
click at [373, 212] on div "KA [PERSON_NAME] Restaurant Administrator at [GEOGRAPHIC_DATA] Add a tag Applic…" at bounding box center [518, 284] width 1036 height 568
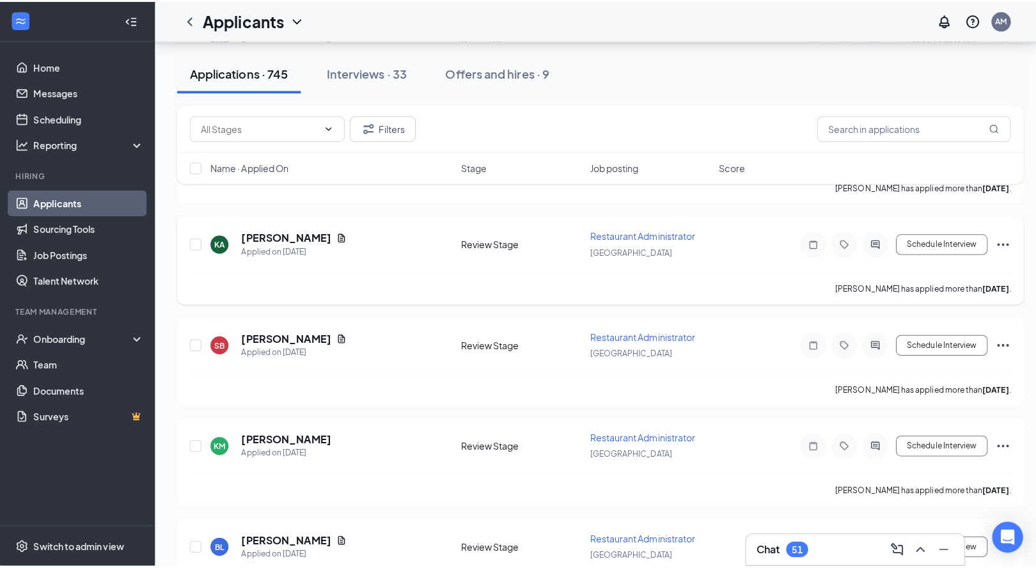
scroll to position [72691, 0]
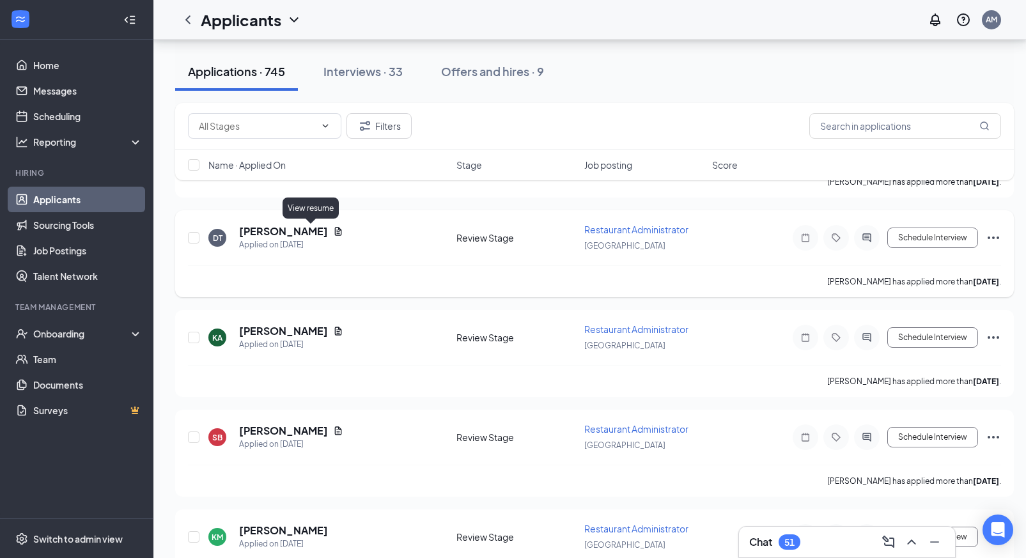
click at [335, 234] on icon "Document" at bounding box center [338, 231] width 7 height 8
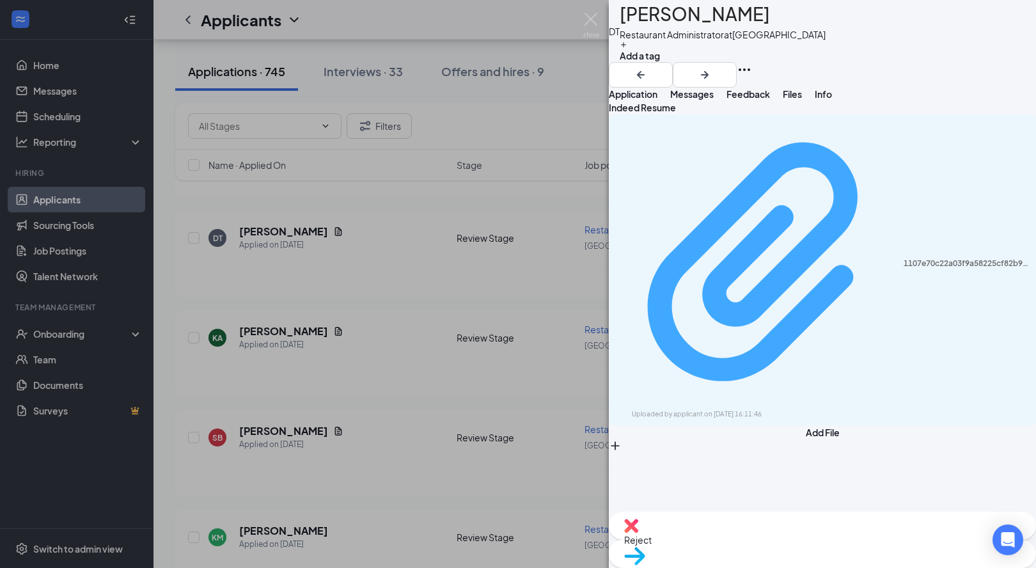
click at [903, 258] on div "1107e70c22a03f9a58225cf82b9182cc.pdf" at bounding box center [965, 263] width 125 height 10
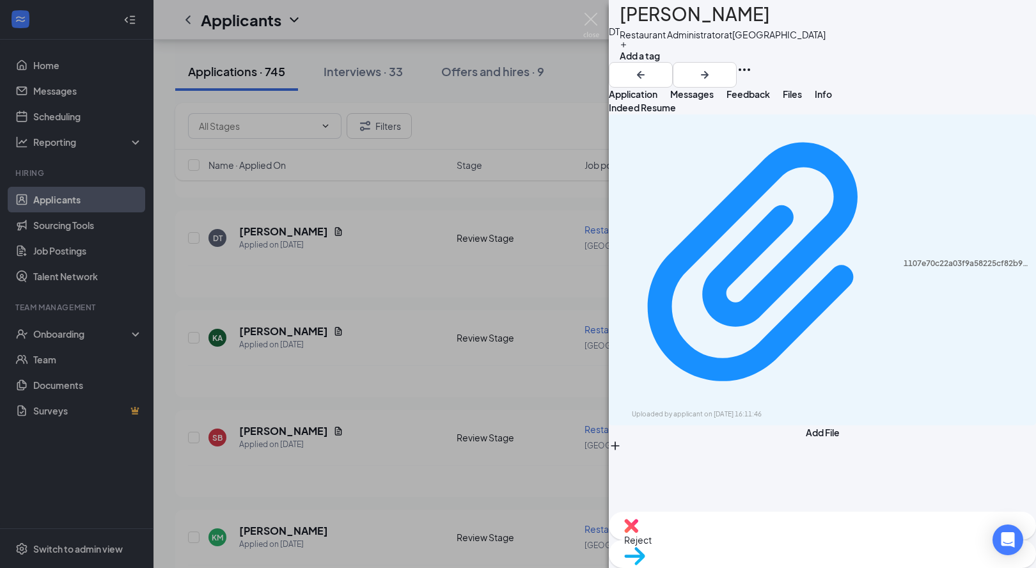
click at [307, 248] on div "DT [PERSON_NAME] Restaurant Administrator at [GEOGRAPHIC_DATA] Add a tag Applic…" at bounding box center [518, 284] width 1036 height 568
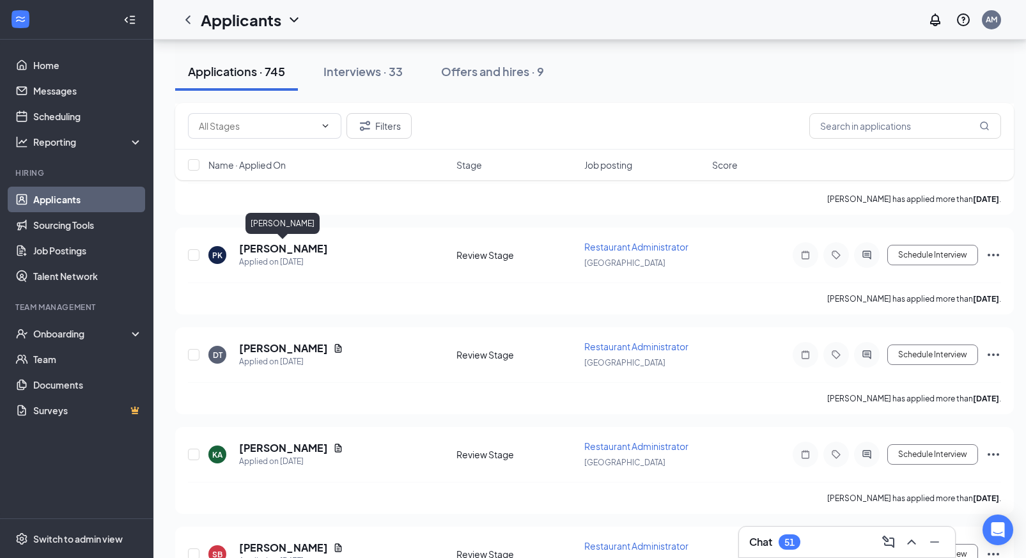
scroll to position [72341, 0]
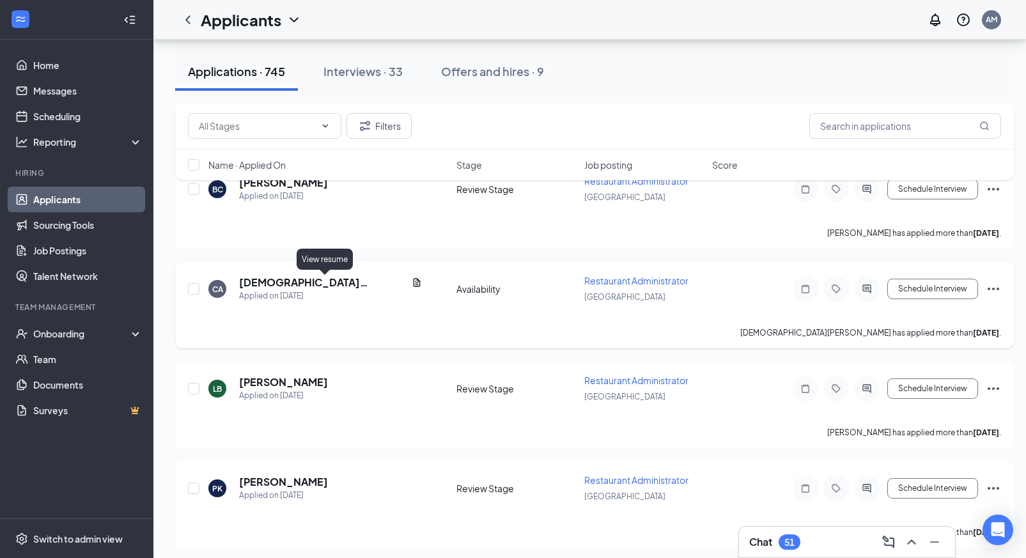
click at [412, 281] on icon "Document" at bounding box center [417, 283] width 10 height 10
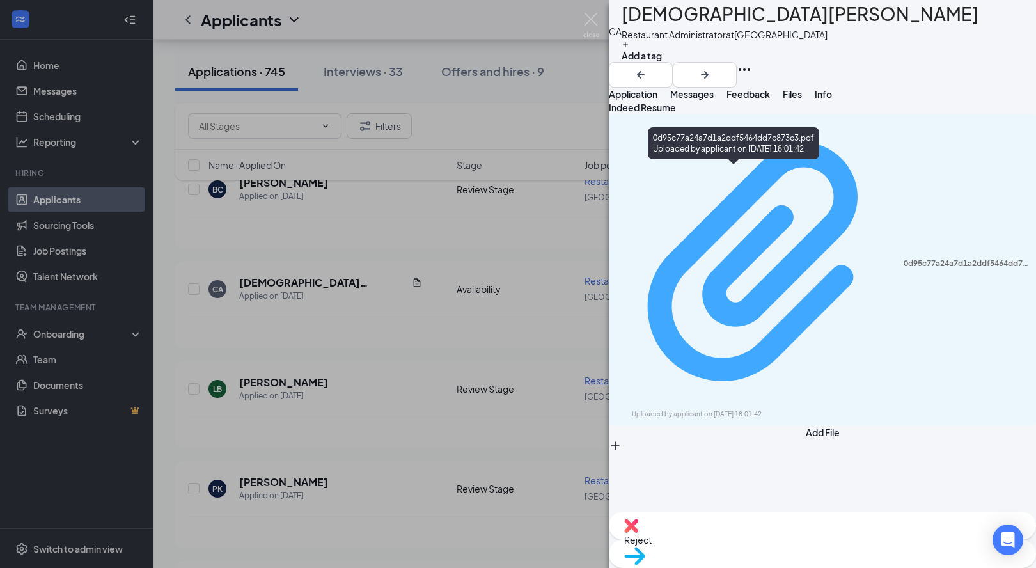
click at [903, 258] on div "0d95c77a24a7d1a2ddf5464dd7c873c3.pdf" at bounding box center [965, 263] width 125 height 10
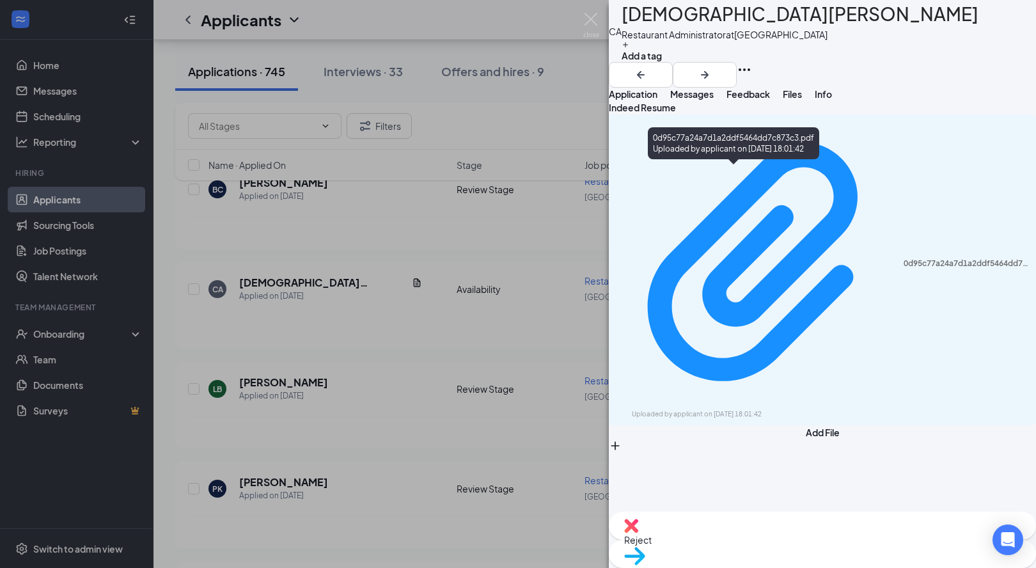
click at [446, 224] on div "CA [DEMOGRAPHIC_DATA][PERSON_NAME] Restaurant Administrator at [GEOGRAPHIC_DATA…" at bounding box center [518, 284] width 1036 height 568
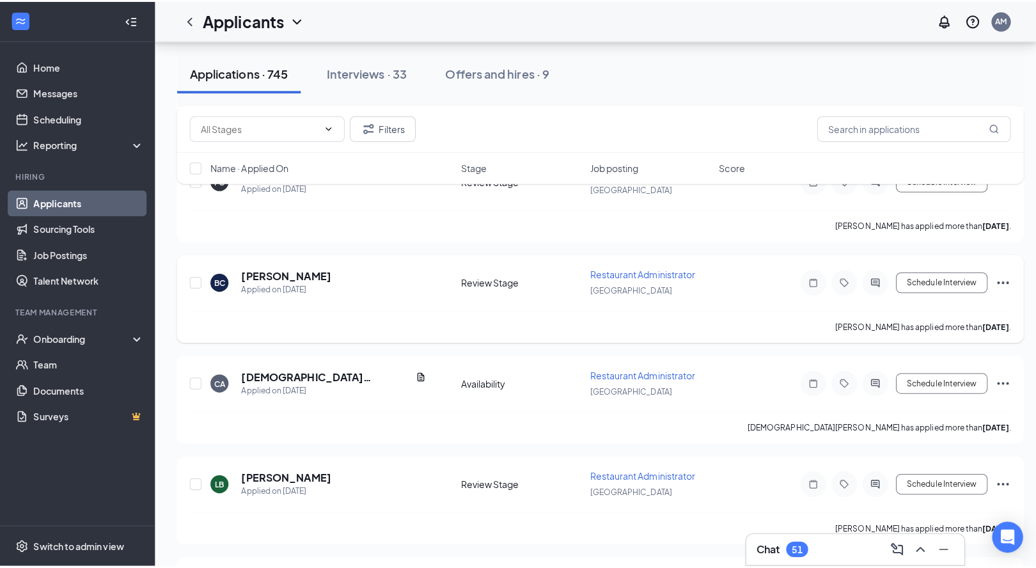
scroll to position [72180, 0]
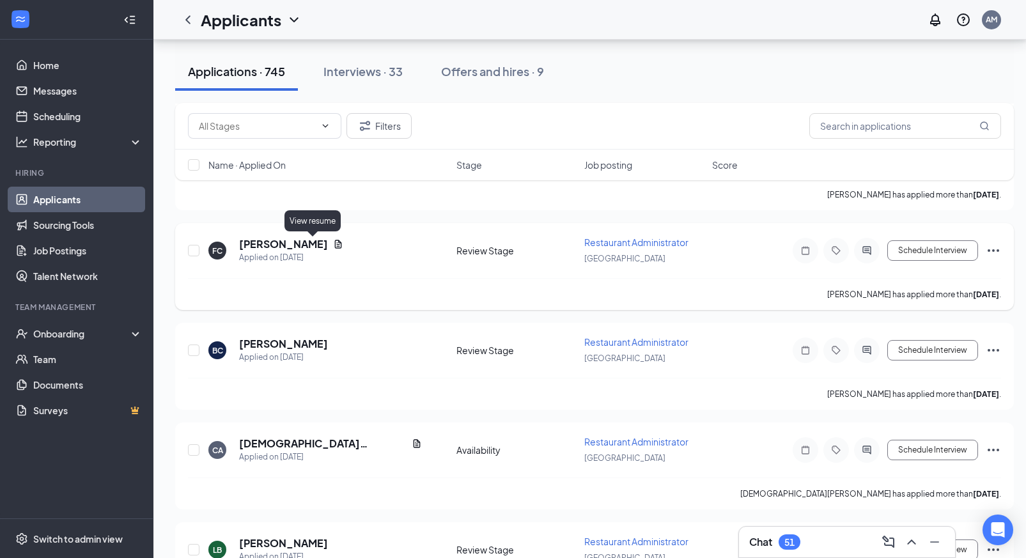
click at [333, 245] on icon "Document" at bounding box center [338, 244] width 10 height 10
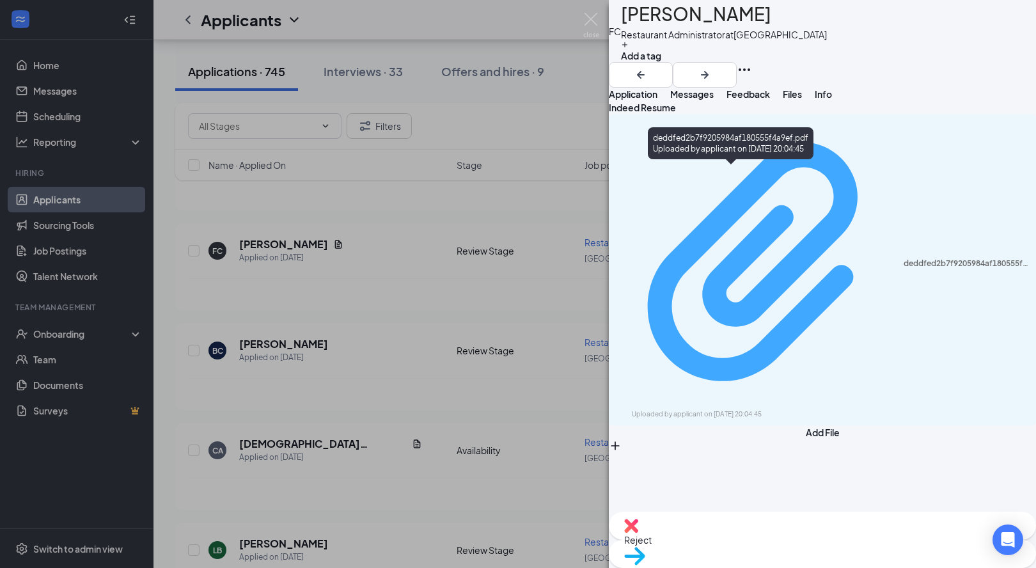
click at [903, 258] on div "deddfed2b7f9205984af180555f4a9ef.pdf" at bounding box center [965, 263] width 125 height 10
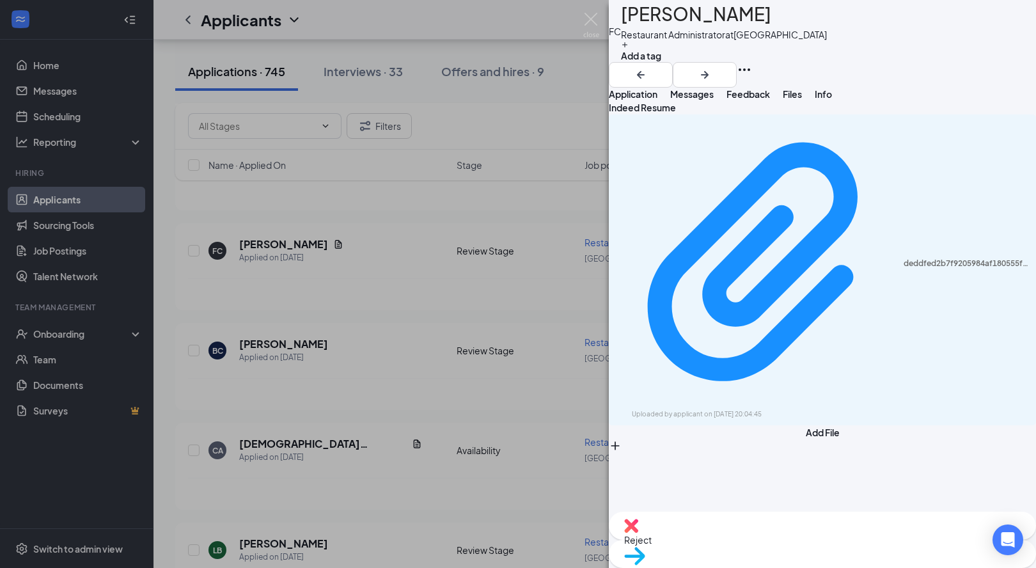
click at [412, 250] on div "FC [PERSON_NAME] Restaurant Administrator at [GEOGRAPHIC_DATA] Add a tag Applic…" at bounding box center [518, 284] width 1036 height 568
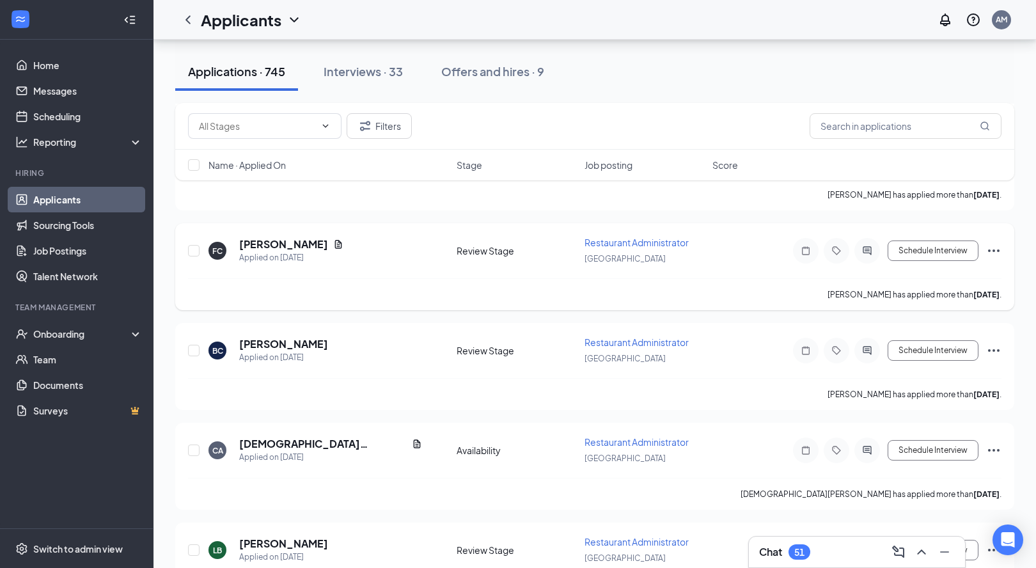
scroll to position [71979, 0]
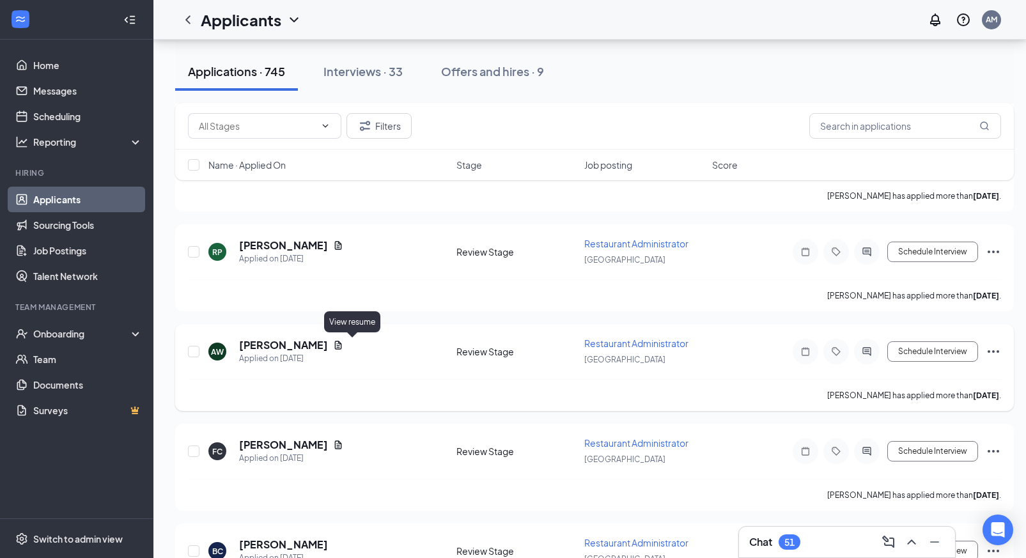
click at [343, 345] on icon "Document" at bounding box center [338, 345] width 10 height 10
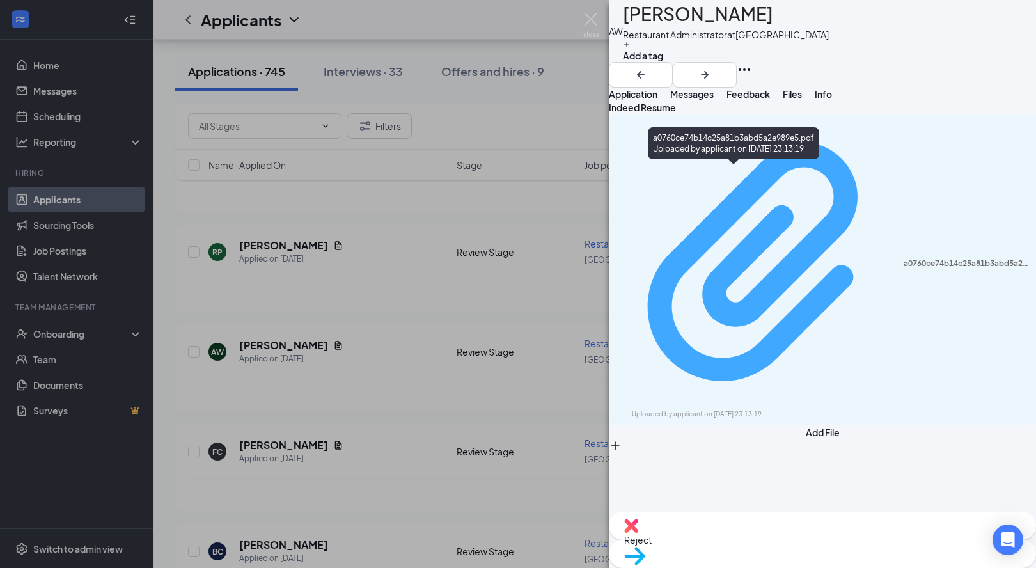
click at [903, 258] on div "a0760ce74b14c25a81b3abd5a2e989e5.pdf" at bounding box center [965, 263] width 125 height 10
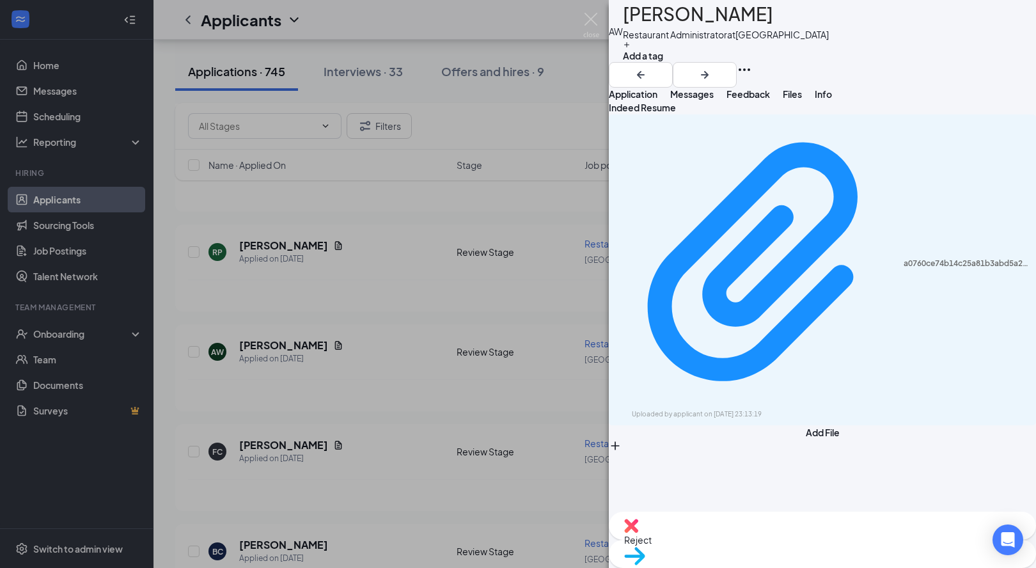
click at [714, 100] on span "Messages" at bounding box center [691, 94] width 43 height 12
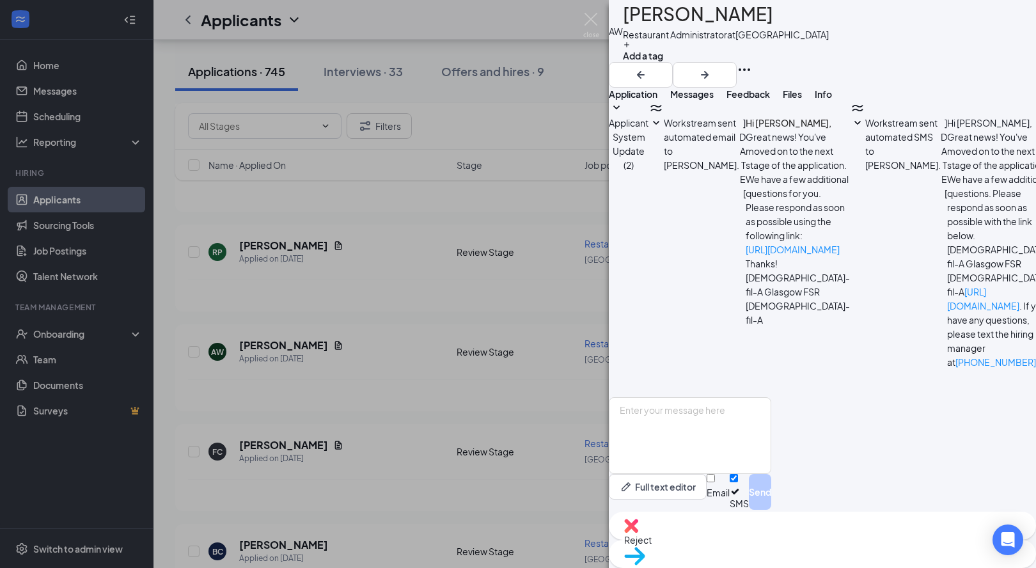
scroll to position [56, 0]
click at [728, 423] on textarea at bounding box center [690, 435] width 162 height 77
paste textarea "Good morning: I am [PERSON_NAME], with CFA, [GEOGRAPHIC_DATA]. I see you applie…"
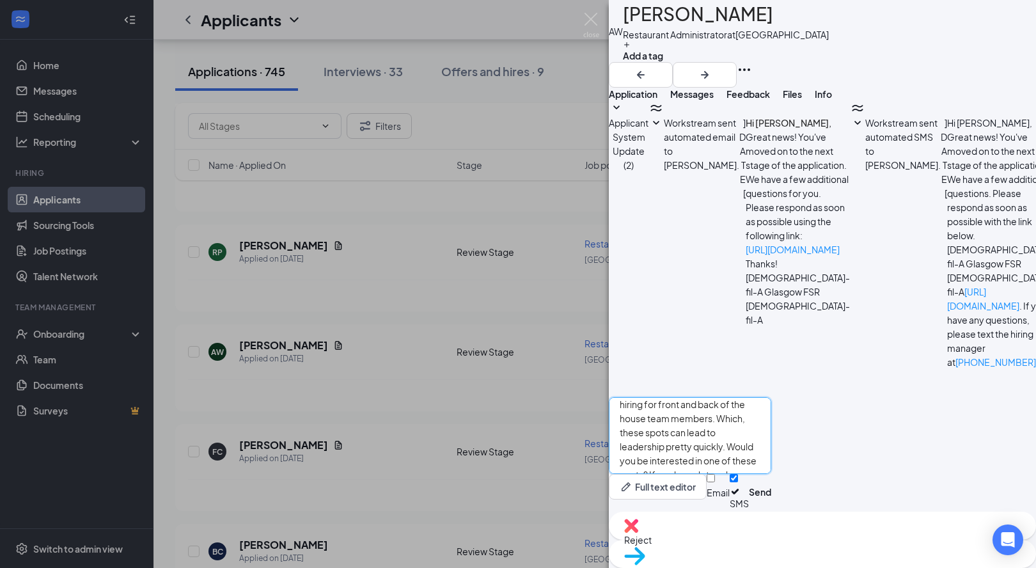
scroll to position [106, 0]
type textarea "Good morning: I am [PERSON_NAME], with CFA, [GEOGRAPHIC_DATA]. I see you applie…"
click at [771, 494] on button "Send" at bounding box center [760, 492] width 22 height 36
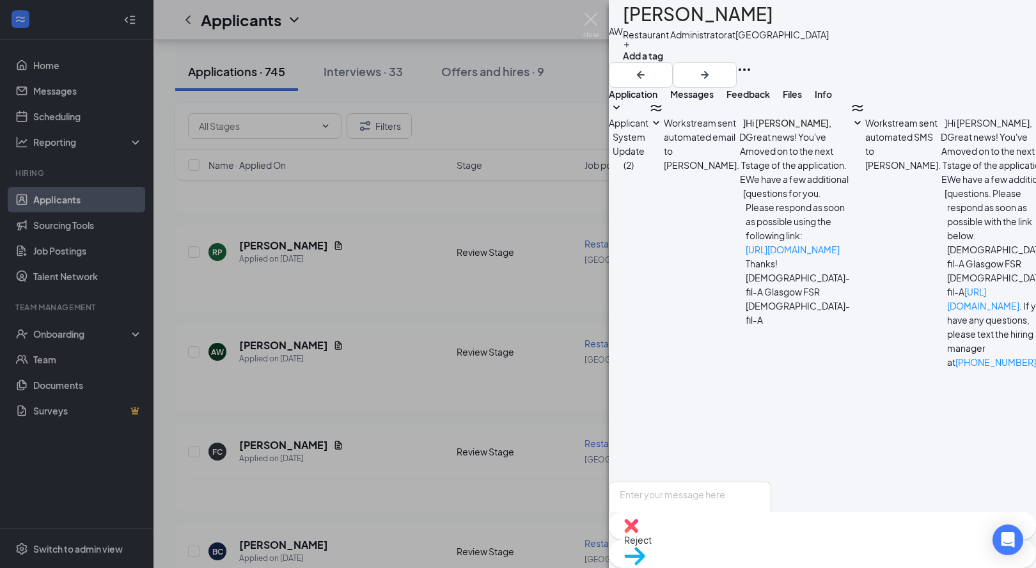
scroll to position [320, 0]
click at [301, 285] on div "AW [PERSON_NAME] Restaurant Administrator at [GEOGRAPHIC_DATA] Add a tag Applic…" at bounding box center [518, 284] width 1036 height 568
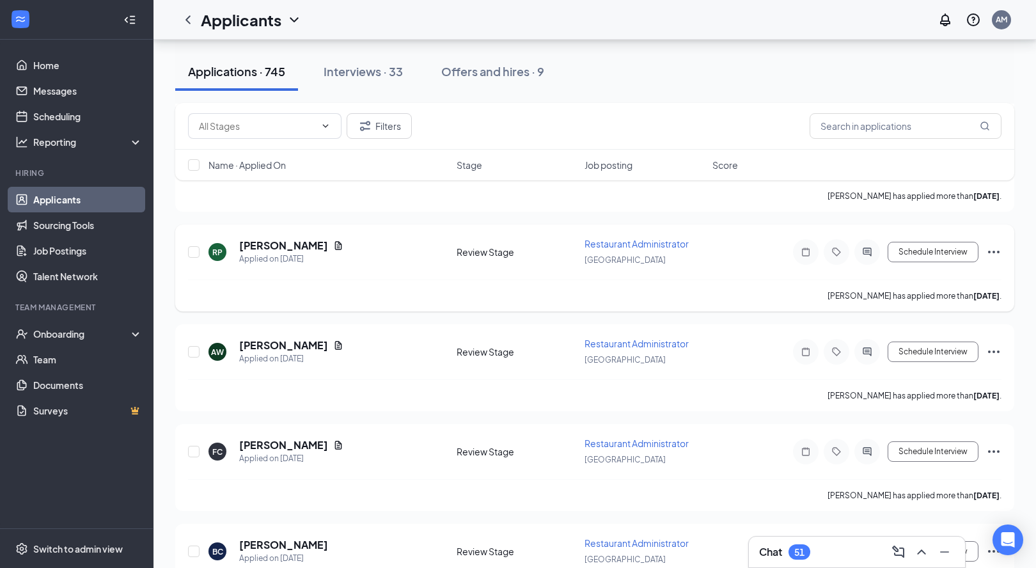
click at [335, 246] on icon "Document" at bounding box center [338, 245] width 7 height 8
click at [333, 247] on icon "Document" at bounding box center [338, 245] width 10 height 10
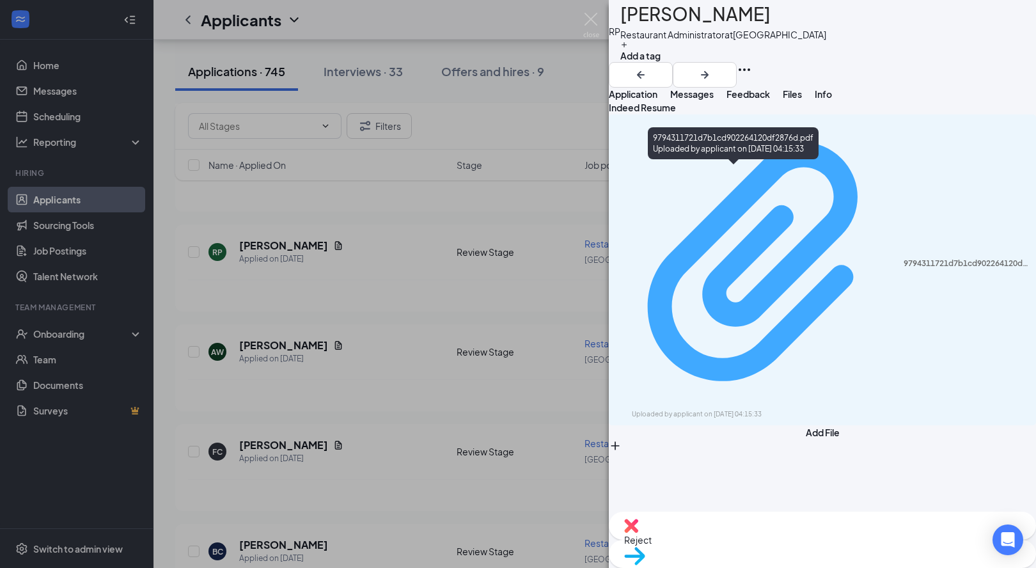
click at [903, 258] on div "9794311721d7b1cd902264120df2876d.pdf" at bounding box center [965, 263] width 125 height 10
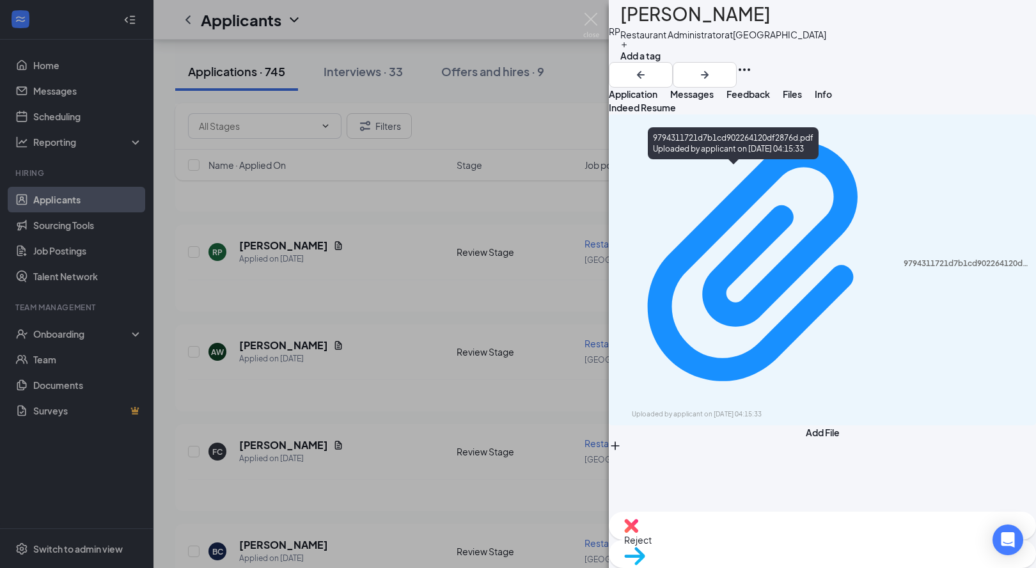
click at [714, 100] on span "Messages" at bounding box center [691, 94] width 43 height 12
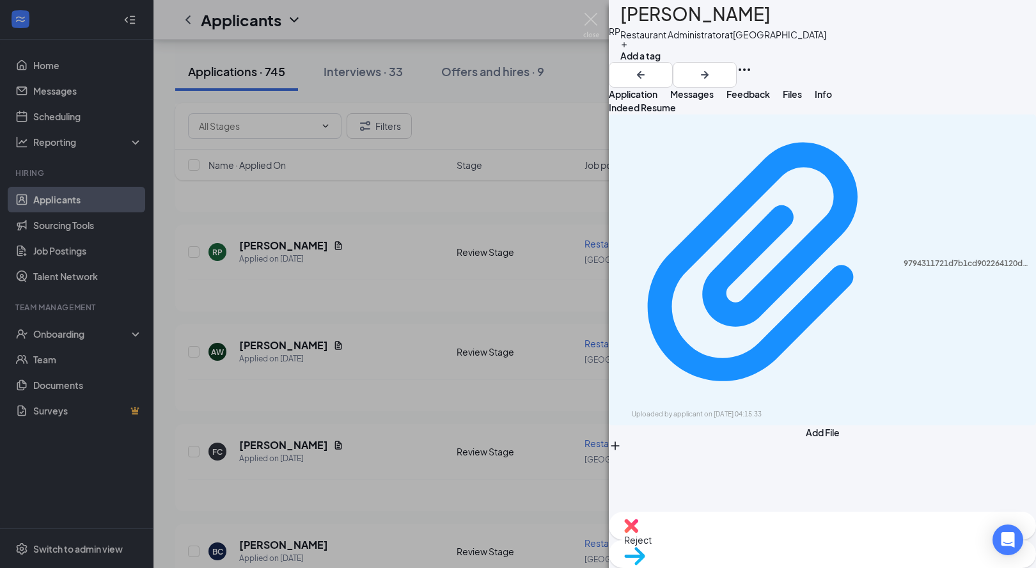
click at [714, 100] on span "Messages" at bounding box center [691, 94] width 43 height 12
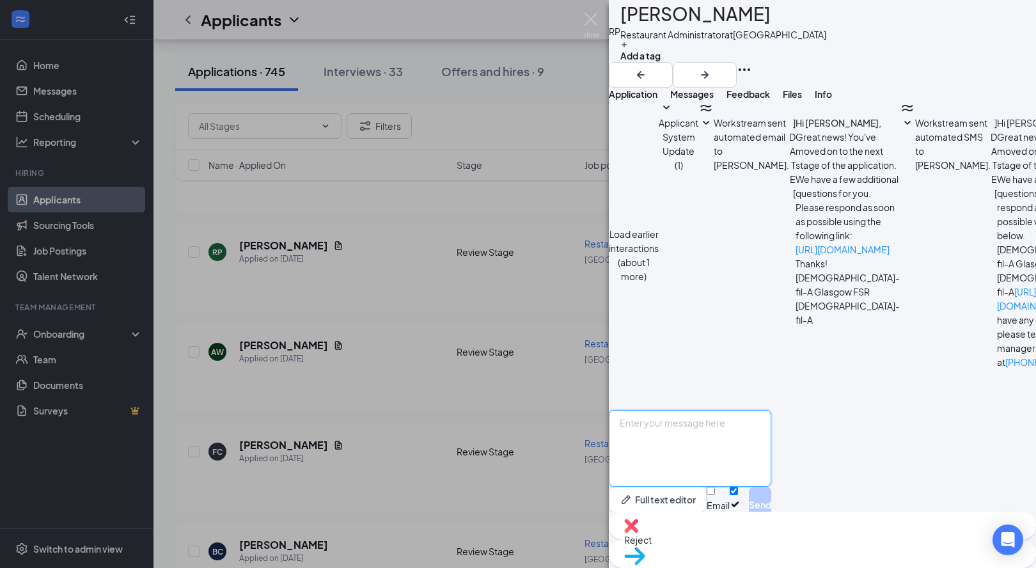
click at [694, 420] on textarea at bounding box center [690, 448] width 162 height 77
paste textarea "Good morning: I am [PERSON_NAME], with CFA, [GEOGRAPHIC_DATA]. I see you applie…"
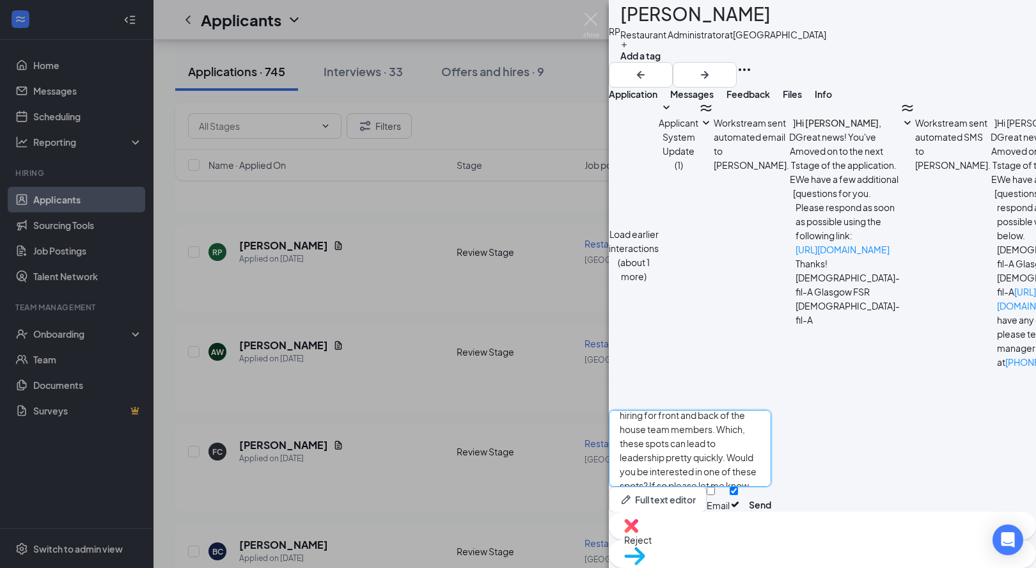
scroll to position [0, 0]
type textarea "Good morning: I am [PERSON_NAME], with CFA, [GEOGRAPHIC_DATA]. I see you applie…"
click at [771, 499] on button "Send" at bounding box center [760, 505] width 22 height 36
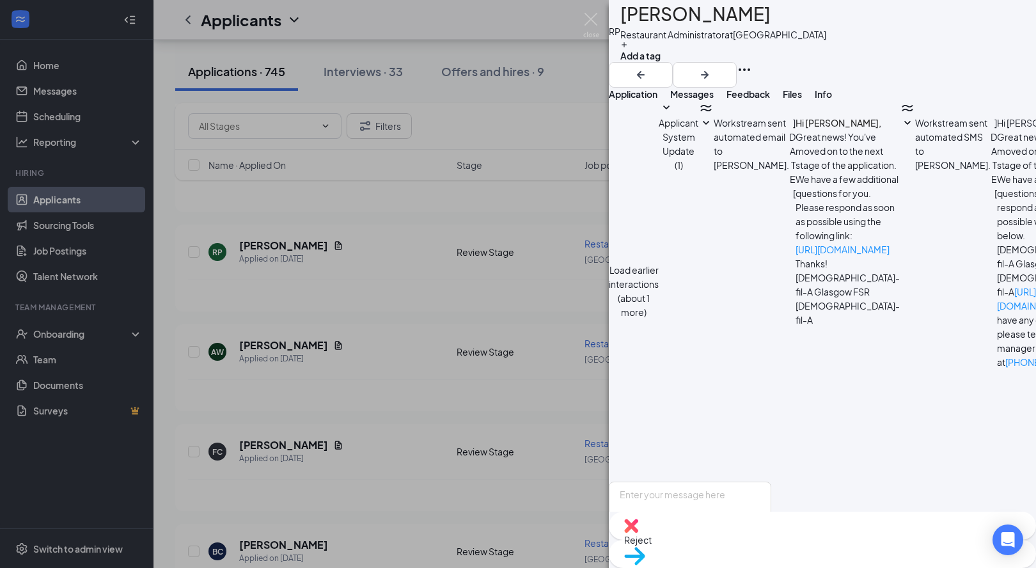
scroll to position [695, 0]
click at [375, 300] on div "RP [PERSON_NAME] Restaurant Administrator at [GEOGRAPHIC_DATA] Add a tag Applic…" at bounding box center [518, 284] width 1036 height 568
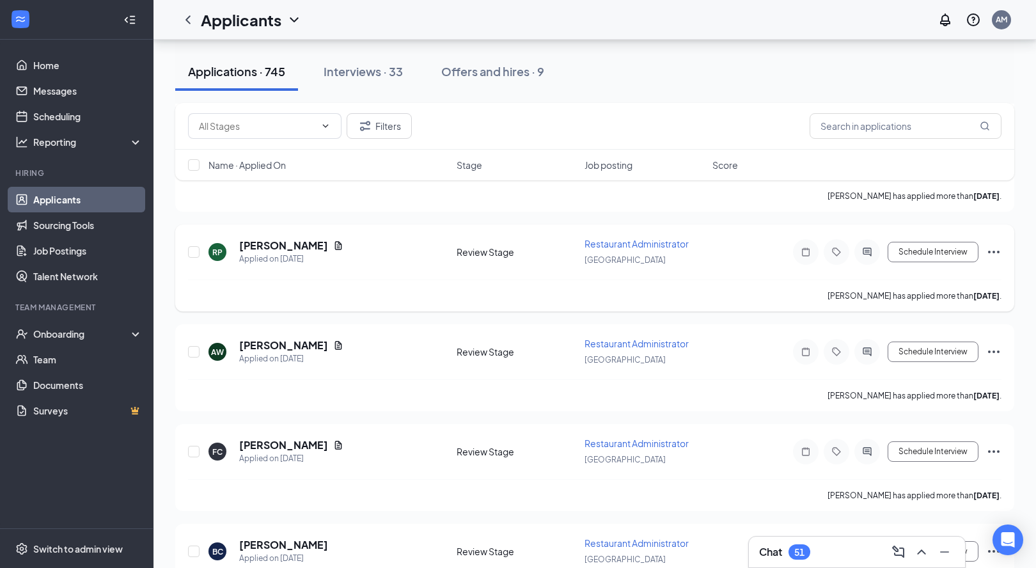
scroll to position [71711, 0]
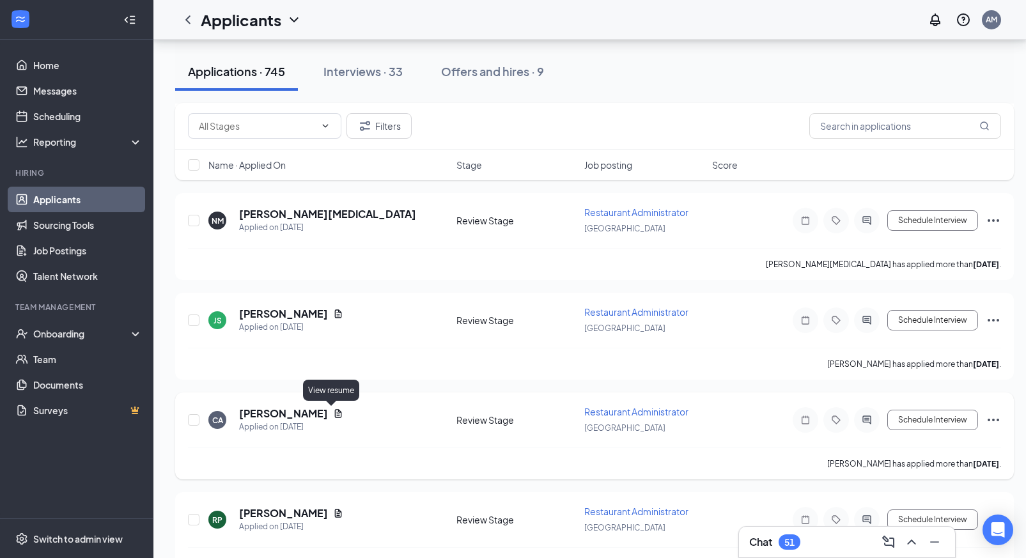
click at [335, 416] on icon "Document" at bounding box center [338, 413] width 7 height 8
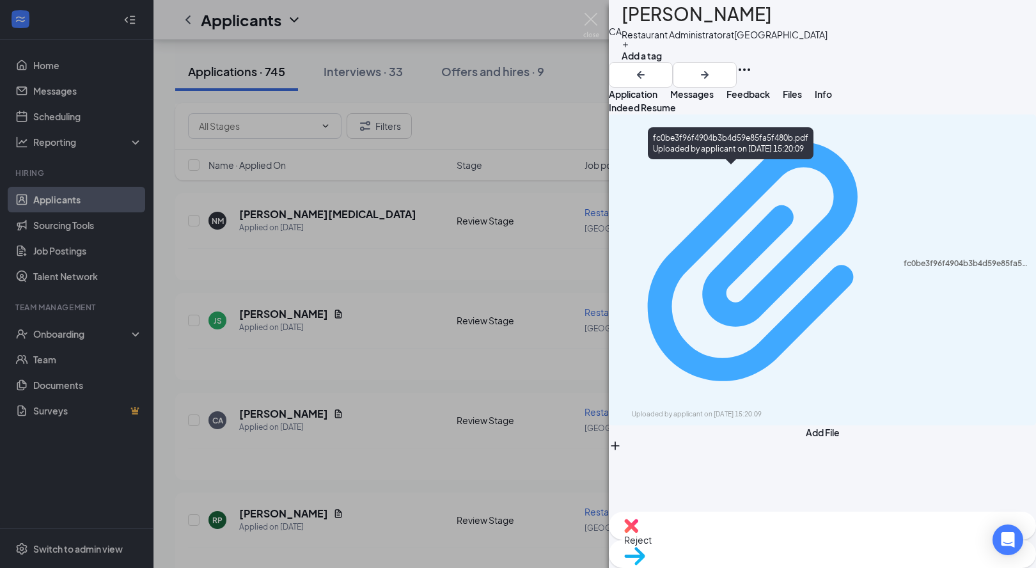
click at [903, 258] on div "fc0be3f96f4904b3b4d59e85fa5f480b.pdf" at bounding box center [965, 263] width 125 height 10
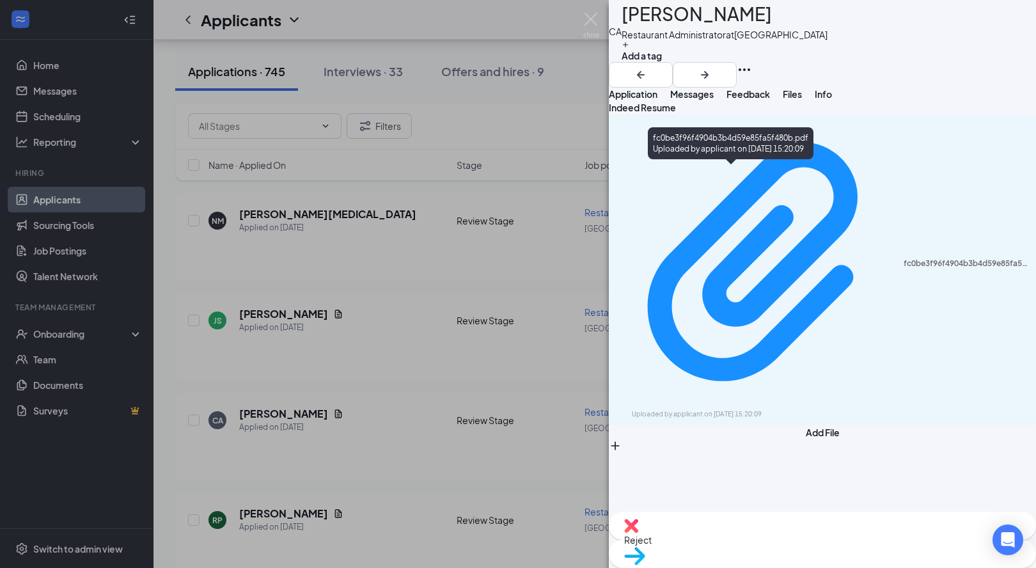
click at [714, 100] on span "Messages" at bounding box center [691, 94] width 43 height 12
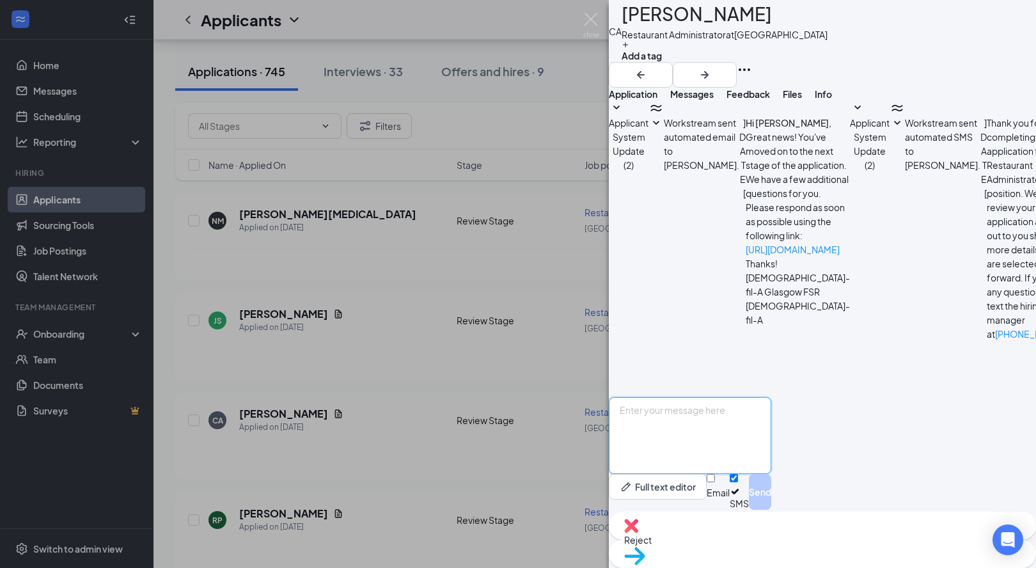
click at [712, 419] on textarea at bounding box center [690, 435] width 162 height 77
click at [691, 419] on textarea at bounding box center [690, 435] width 162 height 77
paste textarea "Good morning: I am [PERSON_NAME], with CFA, [GEOGRAPHIC_DATA]. I see you applie…"
type textarea "Good morning: I am [PERSON_NAME], with CFA, [GEOGRAPHIC_DATA]. I see you applie…"
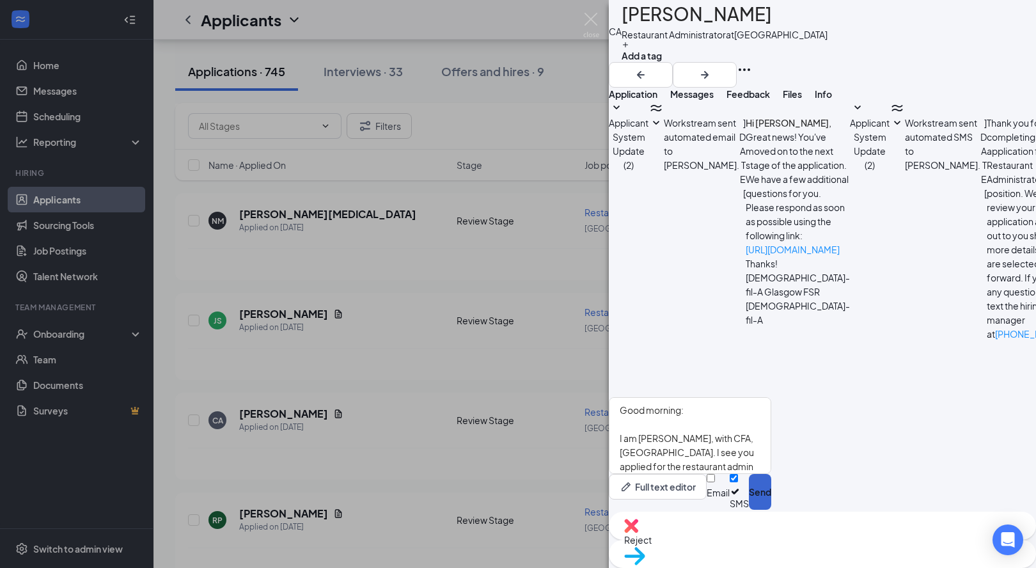
click at [771, 490] on button "Send" at bounding box center [760, 492] width 22 height 36
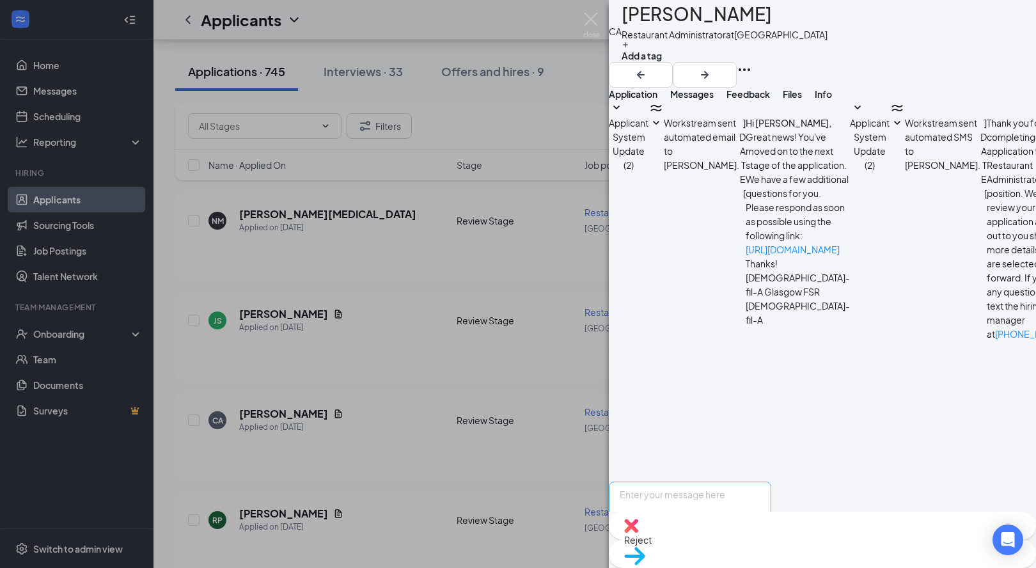
scroll to position [260, 0]
click at [308, 320] on div "CA [PERSON_NAME] Restaurant Administrator at [GEOGRAPHIC_DATA] Add a tag Applic…" at bounding box center [518, 284] width 1036 height 568
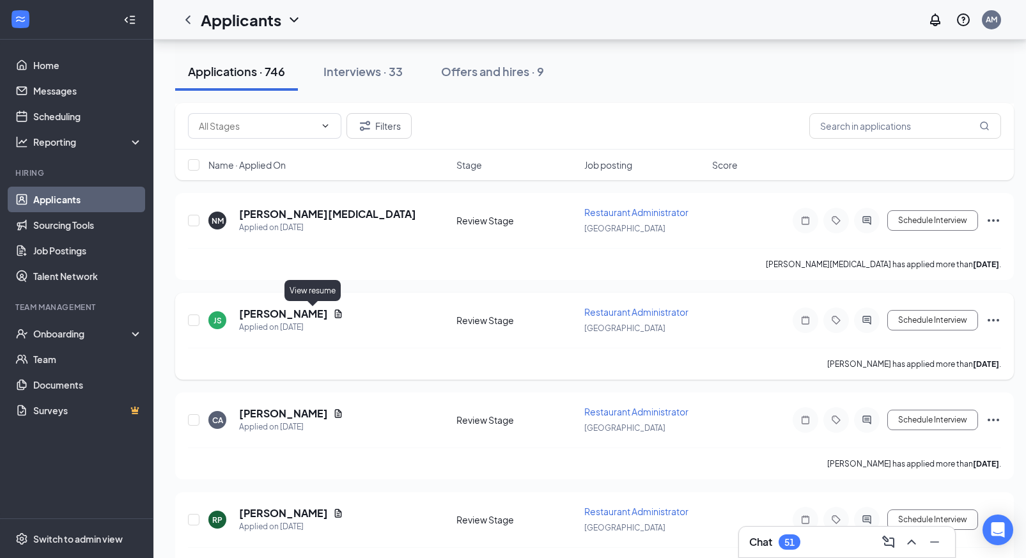
click at [333, 315] on icon "Document" at bounding box center [338, 314] width 10 height 10
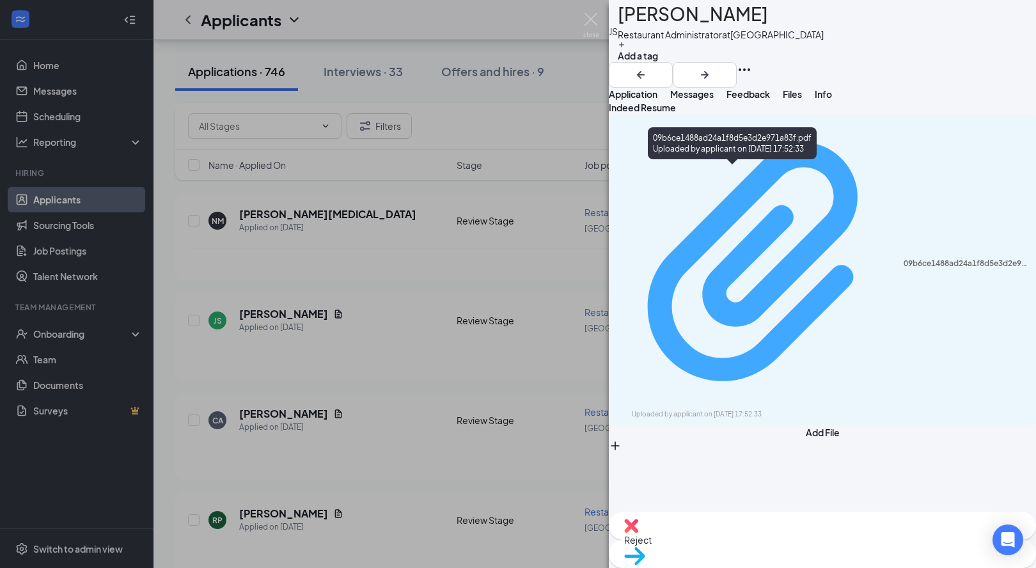
click at [903, 258] on div "09b6ce1488ad24a1f8d5e3d2e971a83f.pdf" at bounding box center [965, 263] width 125 height 10
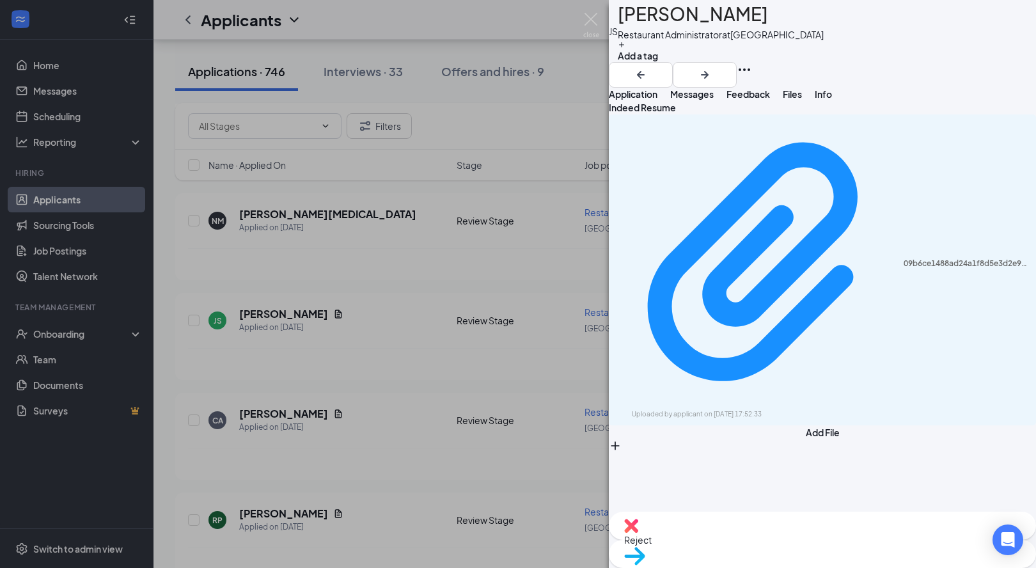
click at [308, 252] on div "JS [PERSON_NAME] Restaurant Administrator at [GEOGRAPHIC_DATA] Add a tag Applic…" at bounding box center [518, 284] width 1036 height 568
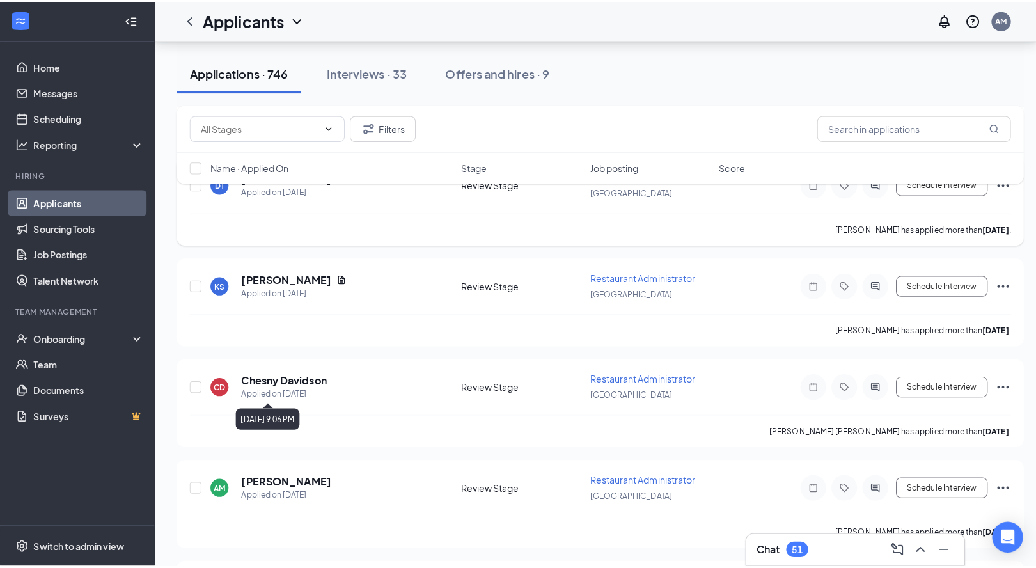
scroll to position [70741, 0]
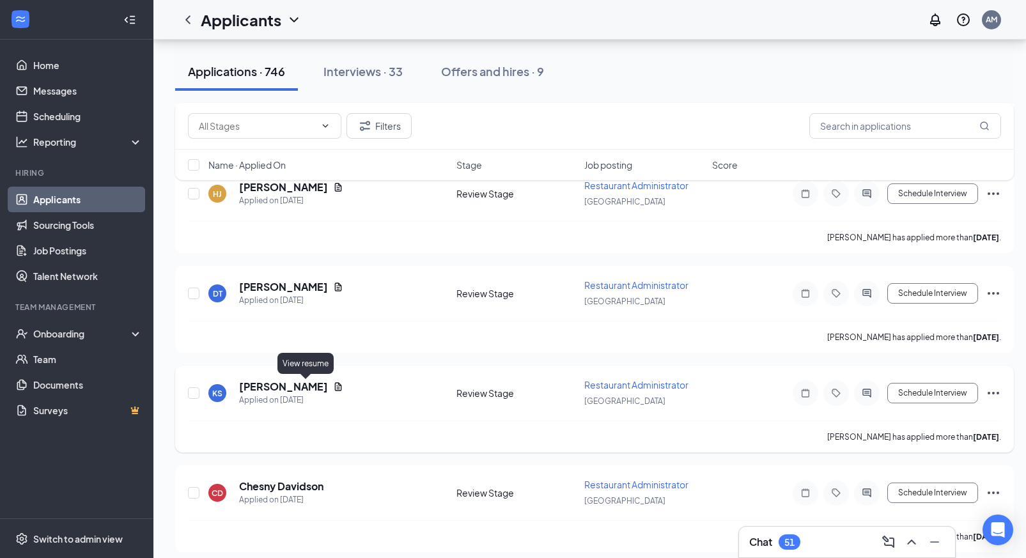
click at [335, 386] on icon "Document" at bounding box center [338, 386] width 7 height 8
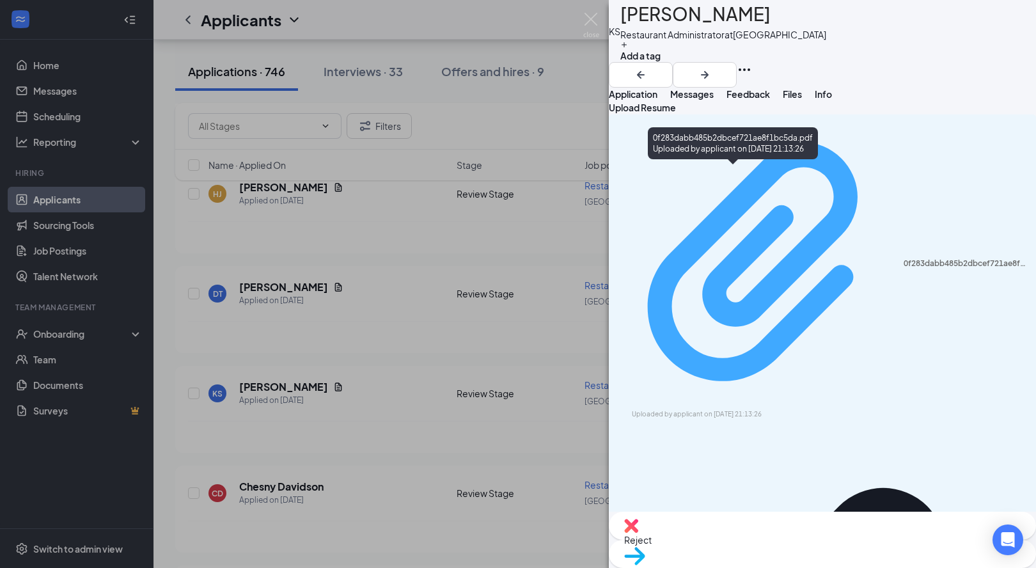
click at [903, 258] on div "0f283dabb485b2dbcef721ae8f1bc5da.pdf" at bounding box center [965, 263] width 125 height 10
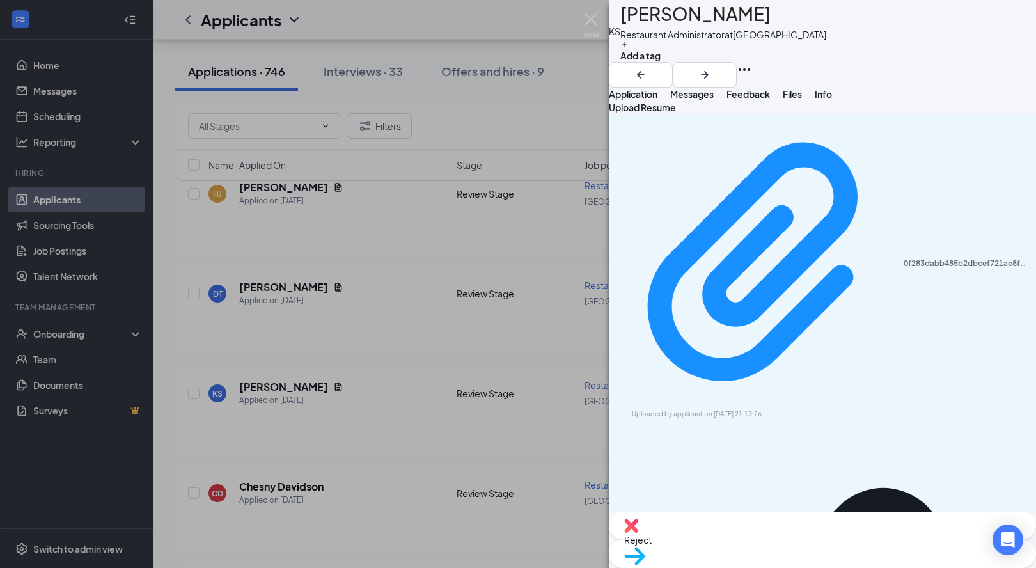
click at [714, 100] on span "Messages" at bounding box center [691, 94] width 43 height 12
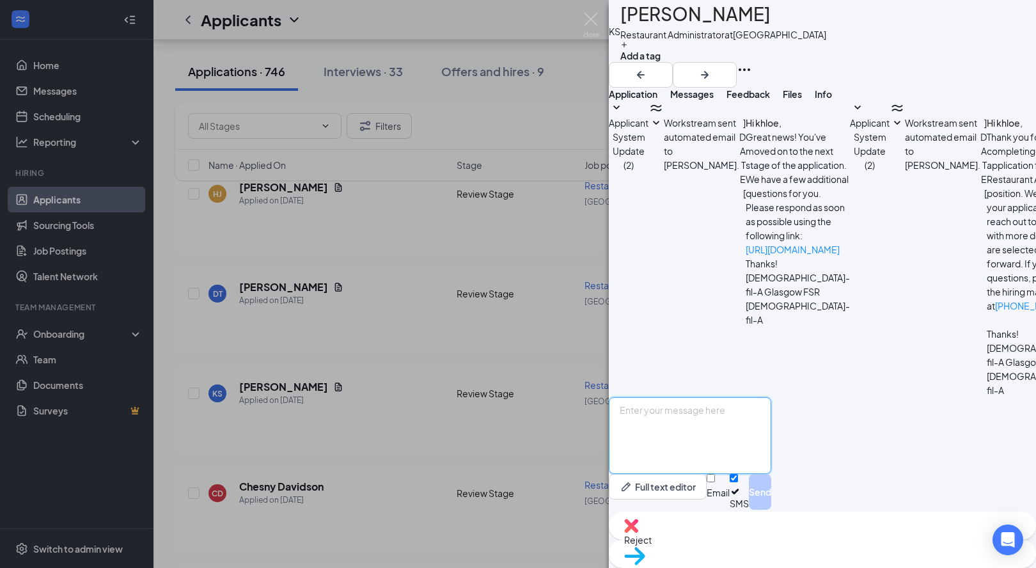
click at [771, 436] on textarea at bounding box center [690, 435] width 162 height 77
click at [751, 426] on textarea at bounding box center [690, 435] width 162 height 77
paste textarea "Good morning: I am [PERSON_NAME], with CFA, [GEOGRAPHIC_DATA]. I see you applie…"
type textarea "Good morning: I am [PERSON_NAME], with CFA, [GEOGRAPHIC_DATA]. I see you applie…"
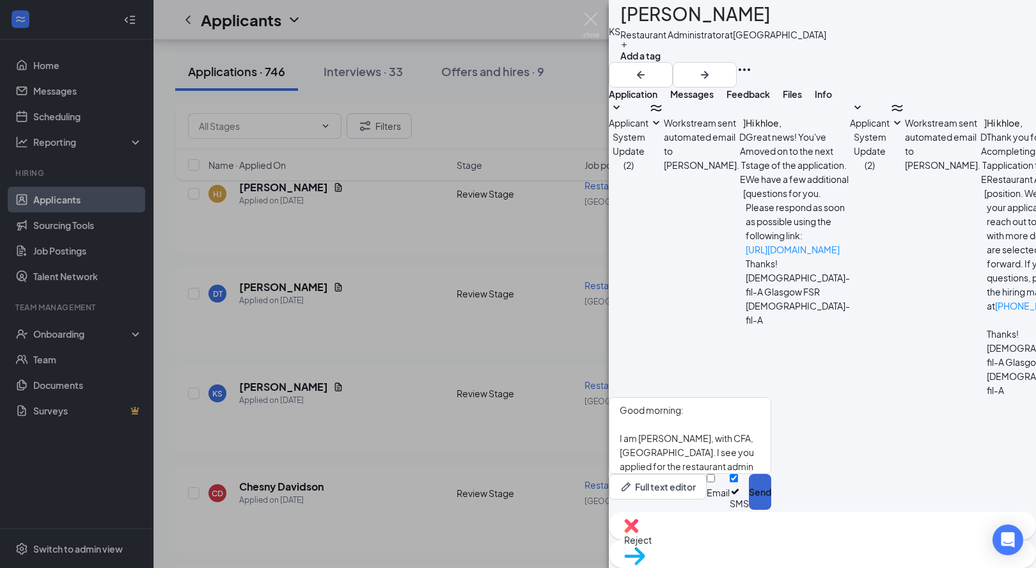
click at [771, 497] on button "Send" at bounding box center [760, 492] width 22 height 36
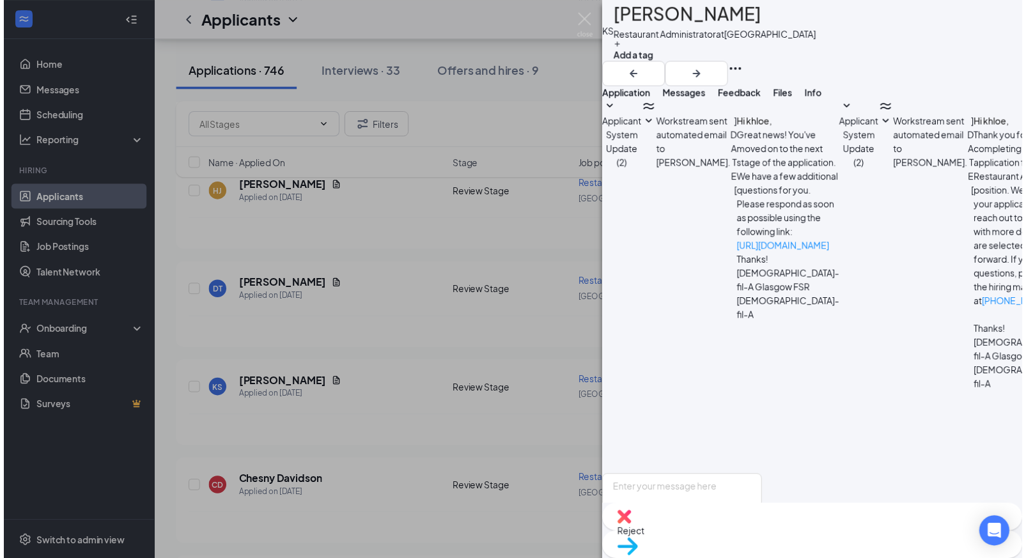
scroll to position [247, 0]
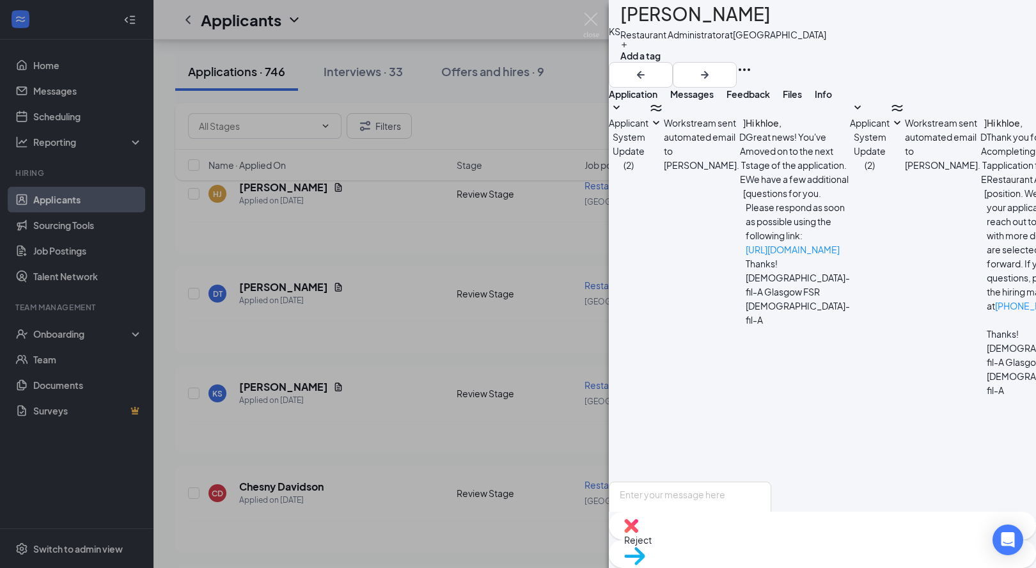
click at [376, 274] on div "KS khloe [PERSON_NAME] Restaurant Administrator at [GEOGRAPHIC_DATA] Add a tag …" at bounding box center [518, 284] width 1036 height 568
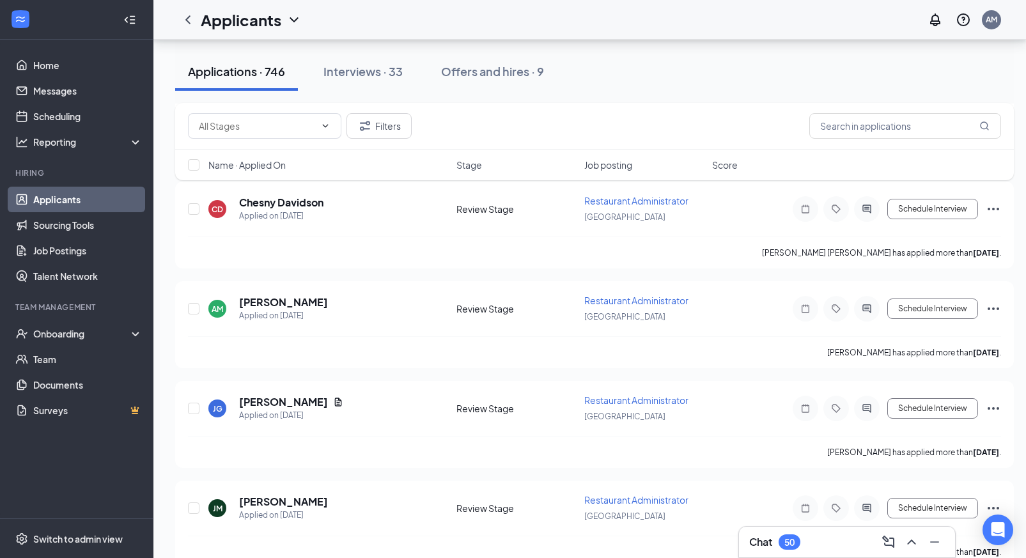
scroll to position [71179, 0]
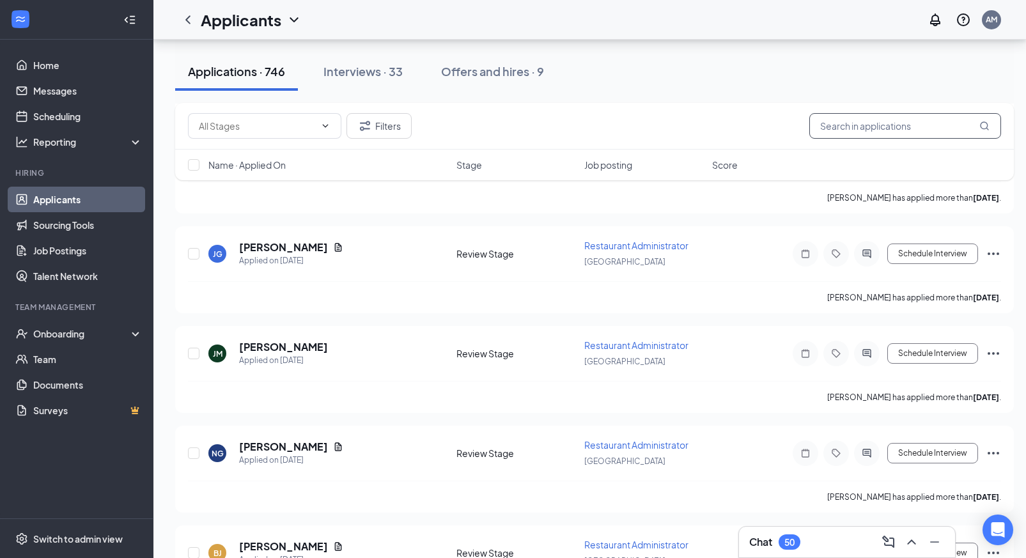
click at [837, 132] on input "text" at bounding box center [905, 126] width 192 height 26
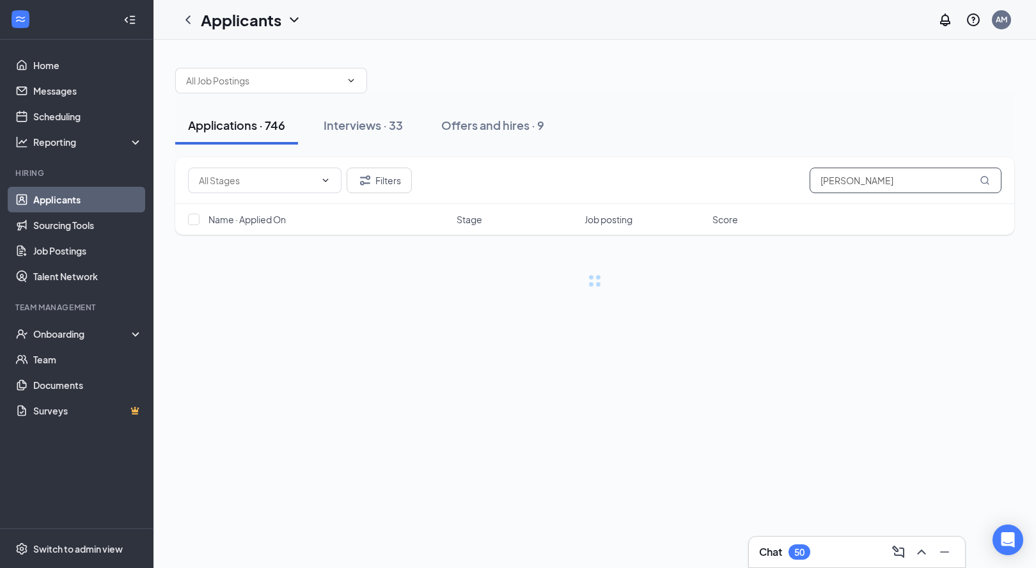
type input "[PERSON_NAME]"
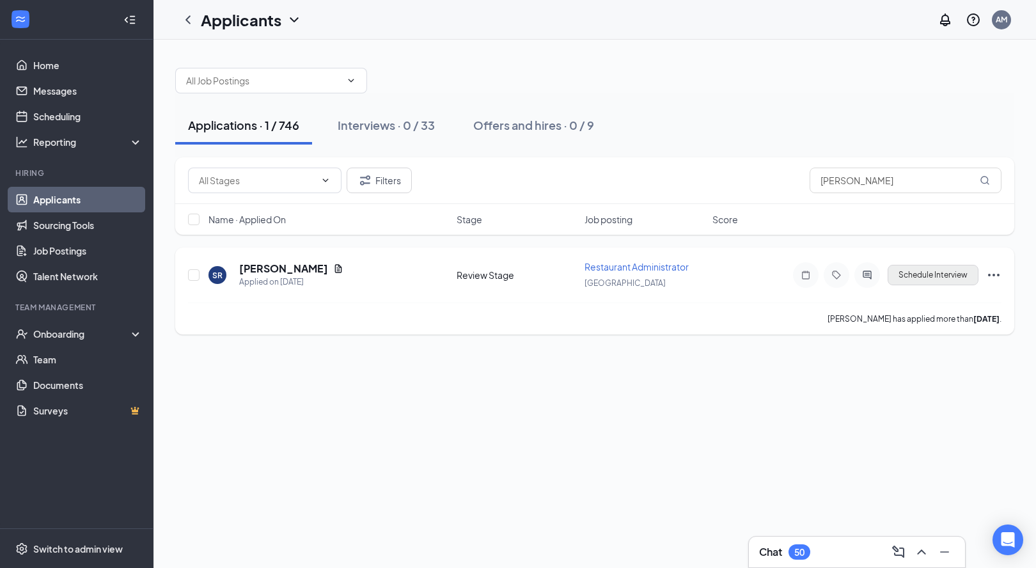
click at [907, 278] on button "Schedule Interview" at bounding box center [932, 275] width 91 height 20
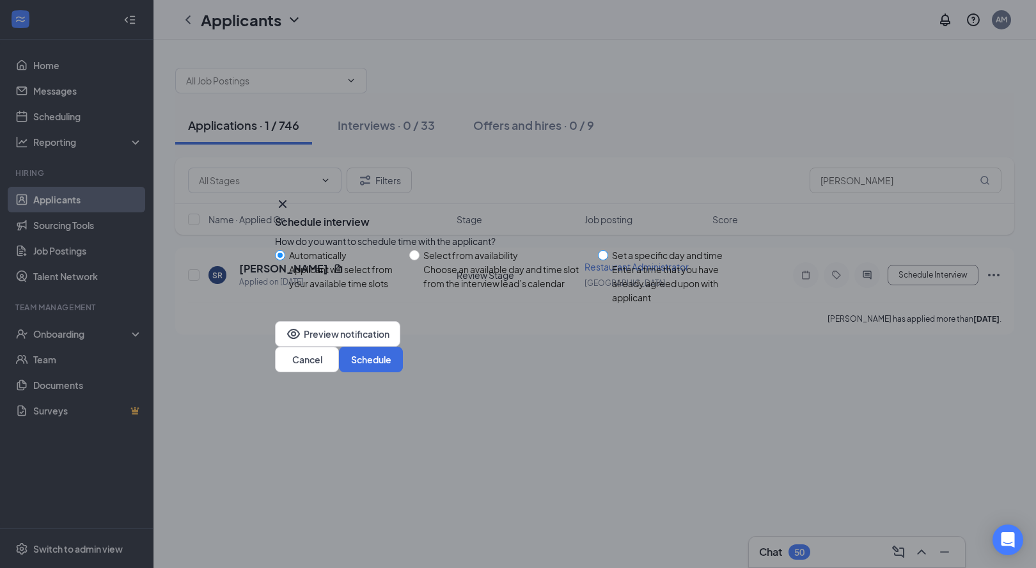
click at [598, 260] on input "Set a specific day and time Enter a time that you have already agreed upon with…" at bounding box center [603, 255] width 10 height 10
radio input "true"
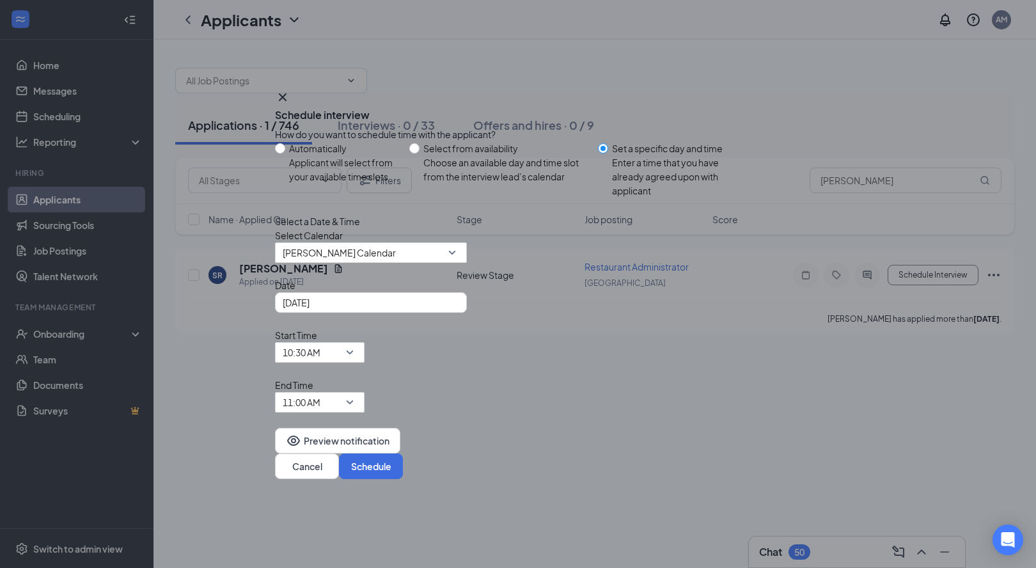
radio input "false"
click at [459, 309] on div "[DATE]" at bounding box center [371, 302] width 176 height 14
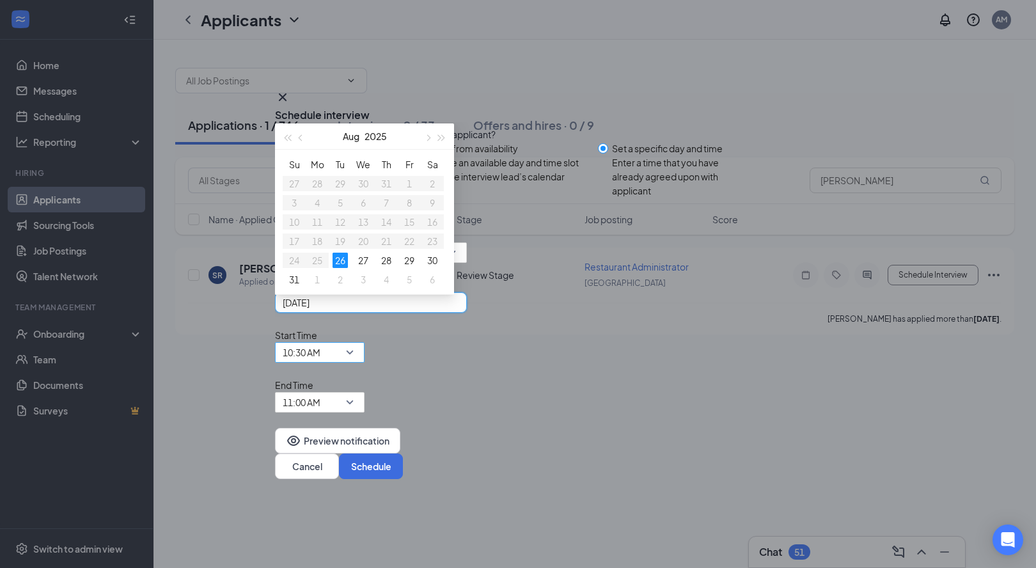
click at [320, 362] on span "10:30 AM" at bounding box center [302, 352] width 38 height 19
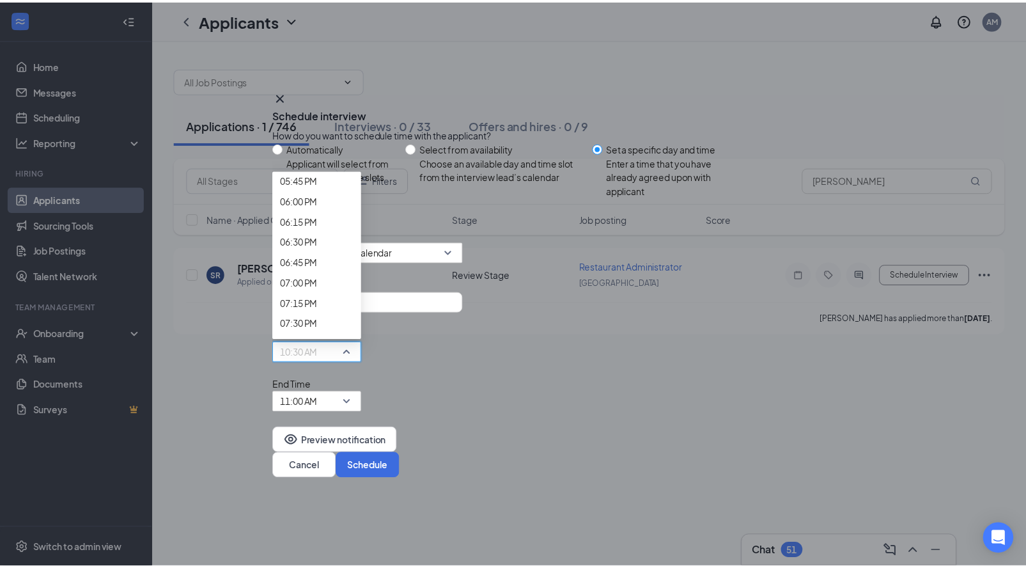
scroll to position [1494, 0]
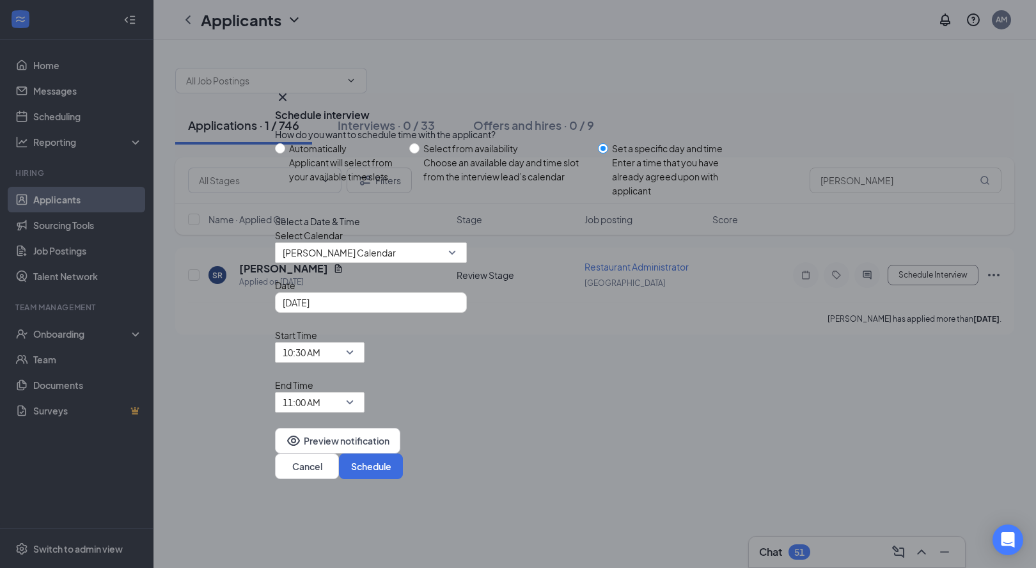
click at [501, 397] on div "How do you want to schedule time with the applicant? Automatically Applicant wi…" at bounding box center [518, 267] width 486 height 290
click at [419, 153] on span at bounding box center [414, 148] width 10 height 10
click at [419, 153] on input "Select from availability Choose an available day and time slot from the intervi…" at bounding box center [414, 148] width 10 height 10
radio input "true"
radio input "false"
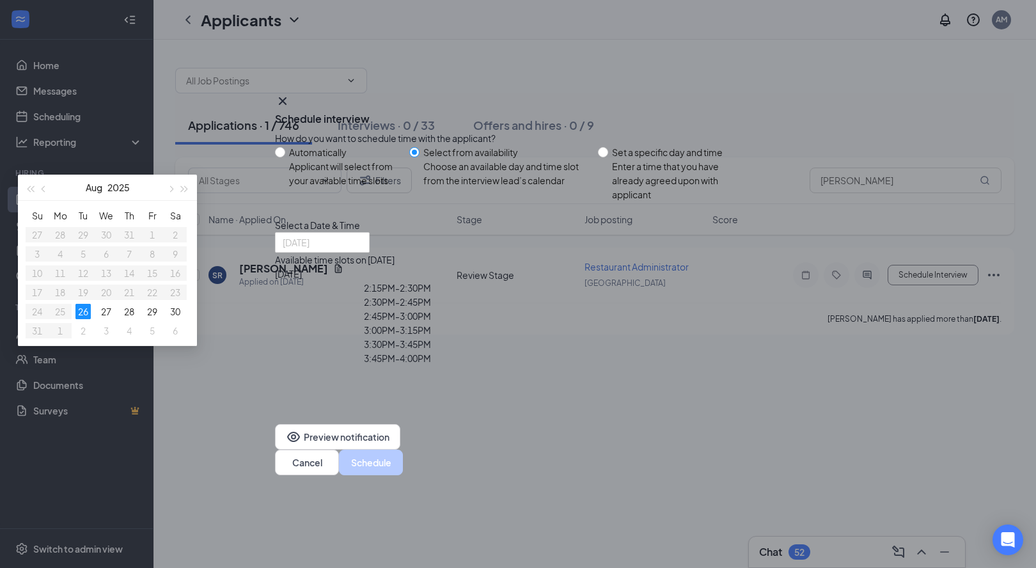
type input "[DATE]"
click at [339, 475] on button "Cancel" at bounding box center [307, 463] width 64 height 26
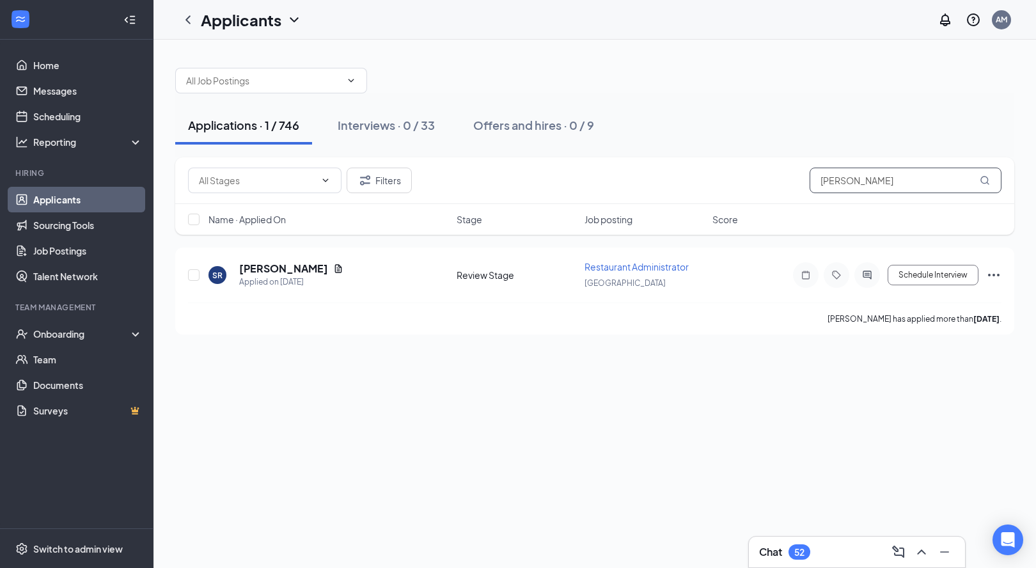
click at [909, 184] on input "[PERSON_NAME]" at bounding box center [905, 181] width 192 height 26
type input "[PERSON_NAME]"
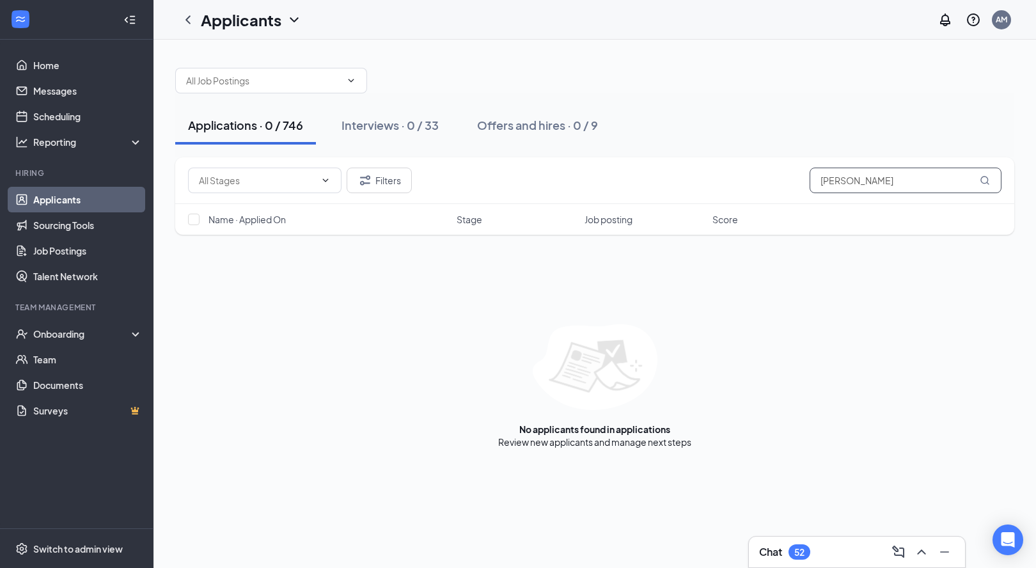
drag, startPoint x: 890, startPoint y: 182, endPoint x: 726, endPoint y: 185, distance: 164.4
click at [726, 185] on div "Filters [PERSON_NAME]" at bounding box center [594, 181] width 813 height 26
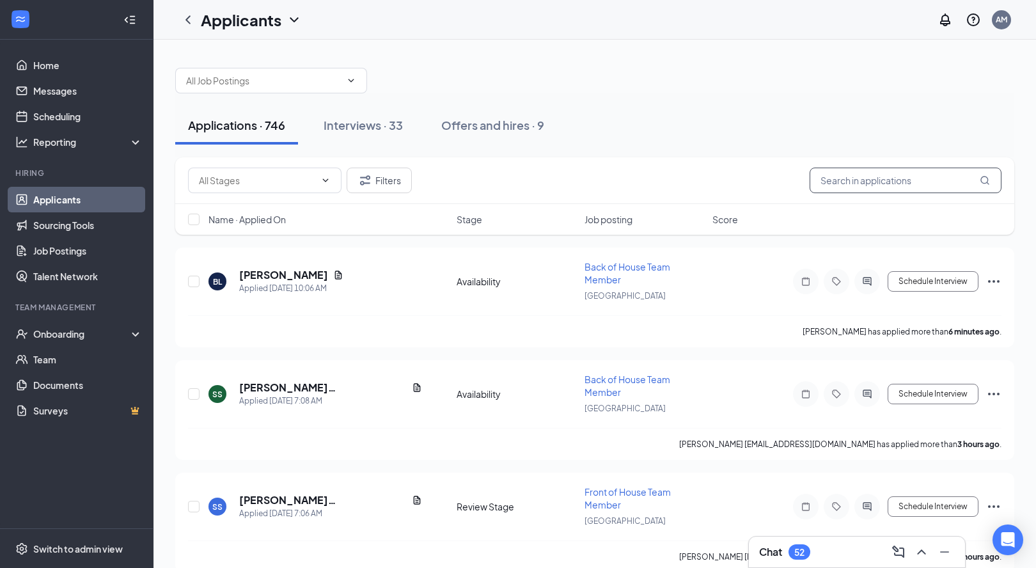
click at [838, 177] on input "text" at bounding box center [905, 181] width 192 height 26
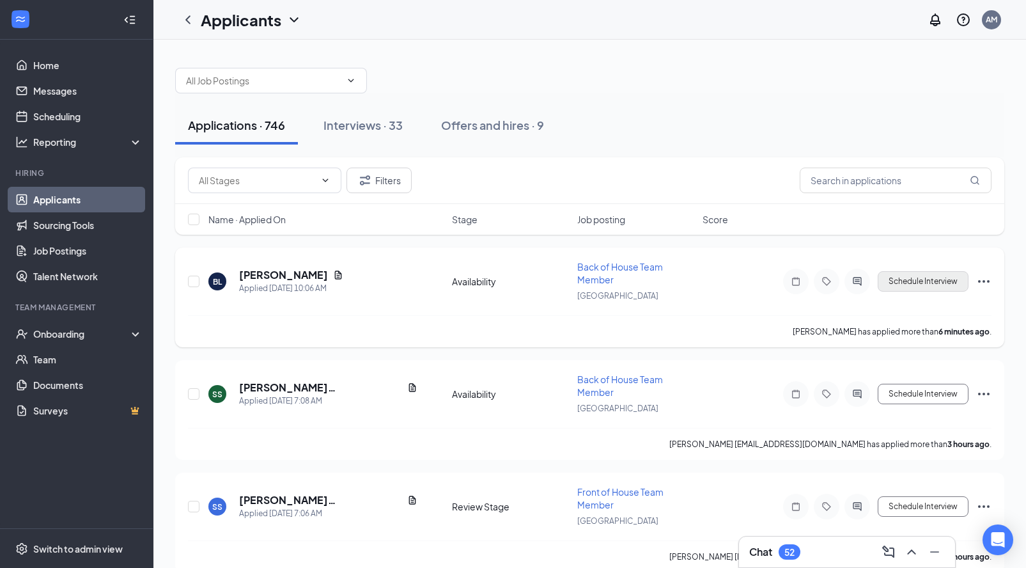
click at [931, 286] on button "Schedule Interview" at bounding box center [923, 281] width 91 height 20
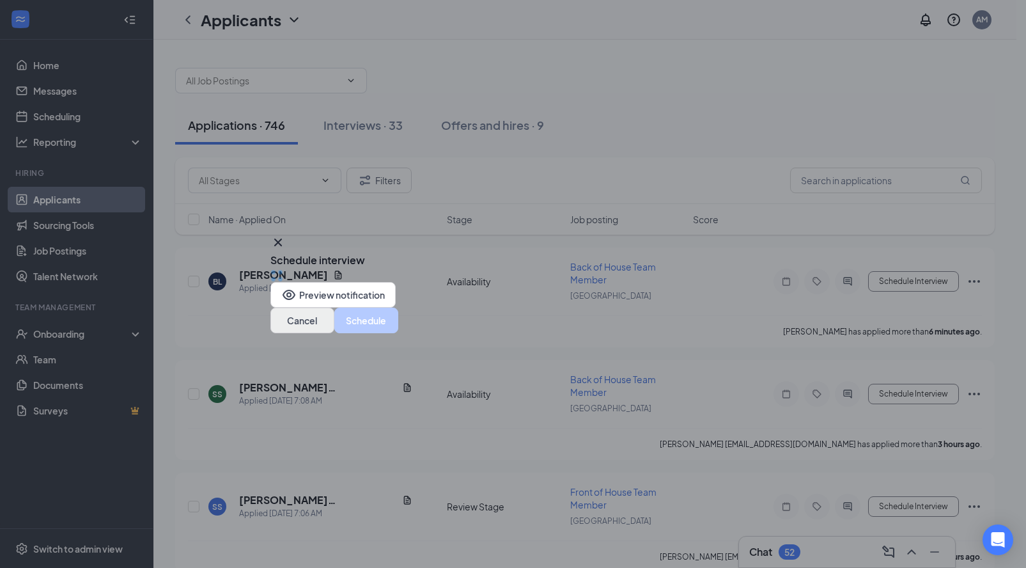
click at [648, 323] on div "Schedule interview Preview notification Cancel Schedule" at bounding box center [513, 284] width 486 height 98
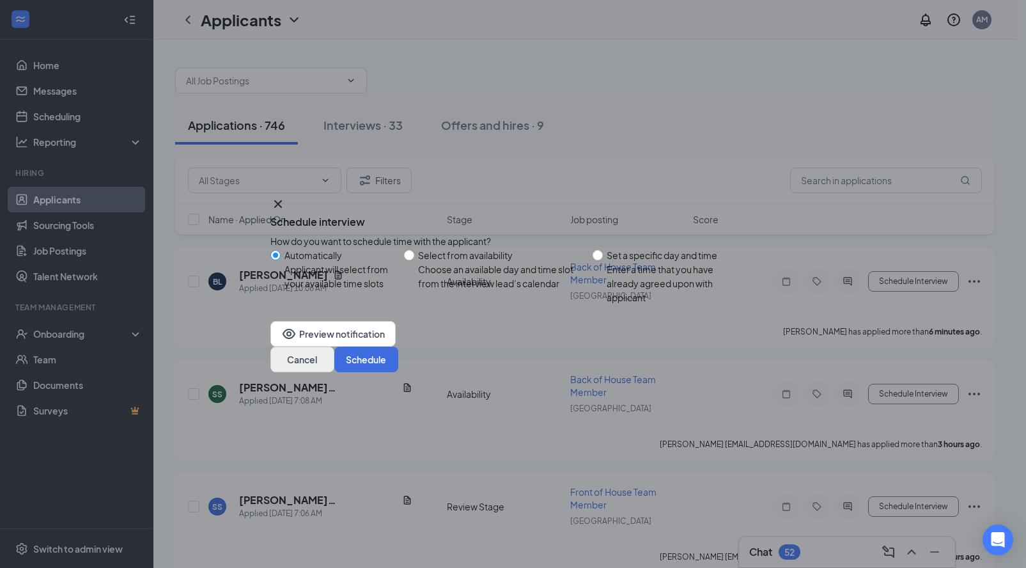
click at [334, 353] on button "Cancel" at bounding box center [302, 360] width 64 height 26
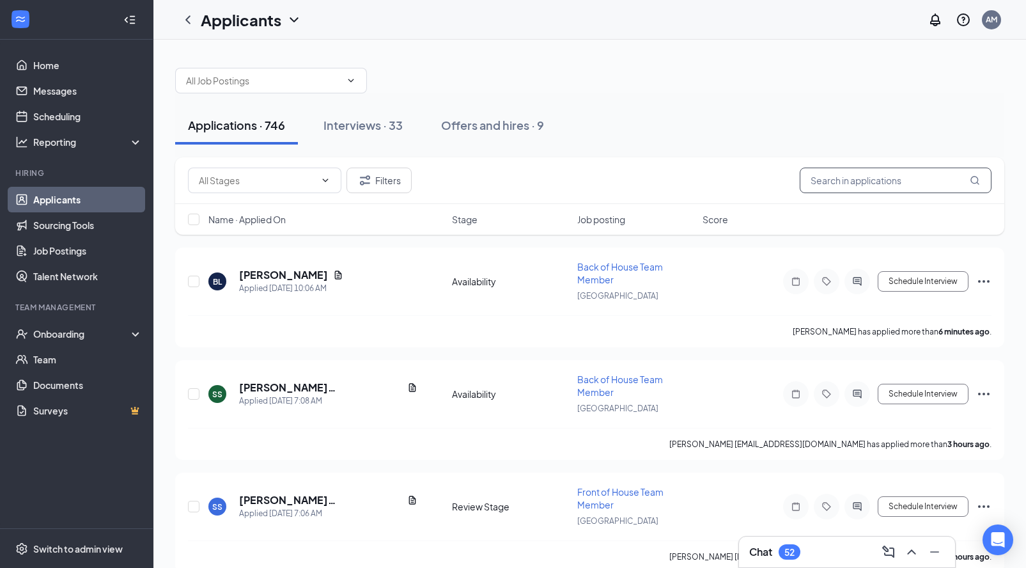
click at [826, 184] on input "text" at bounding box center [896, 181] width 192 height 26
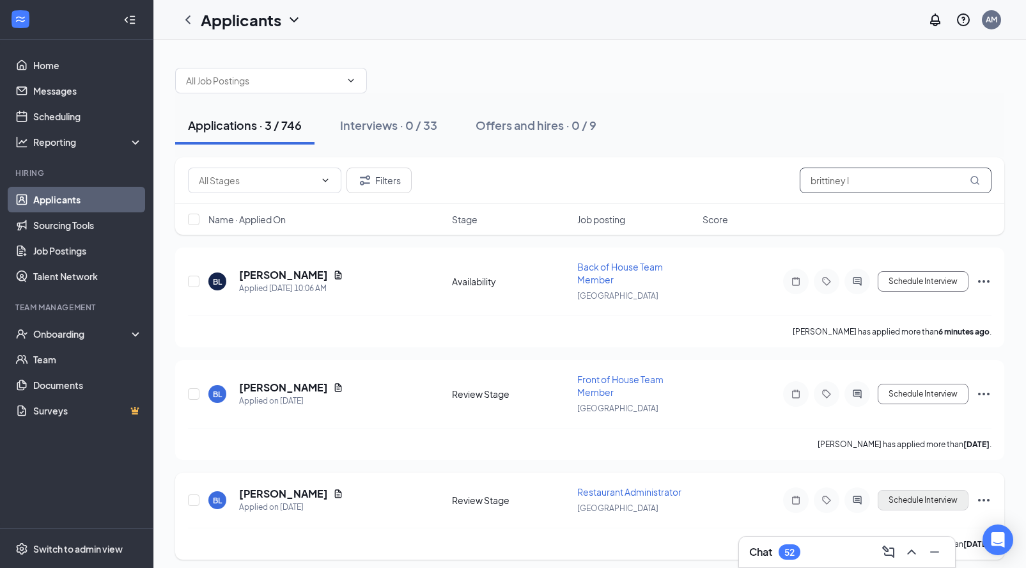
type input "brittiney l"
click at [912, 503] on button "Schedule Interview" at bounding box center [923, 500] width 91 height 20
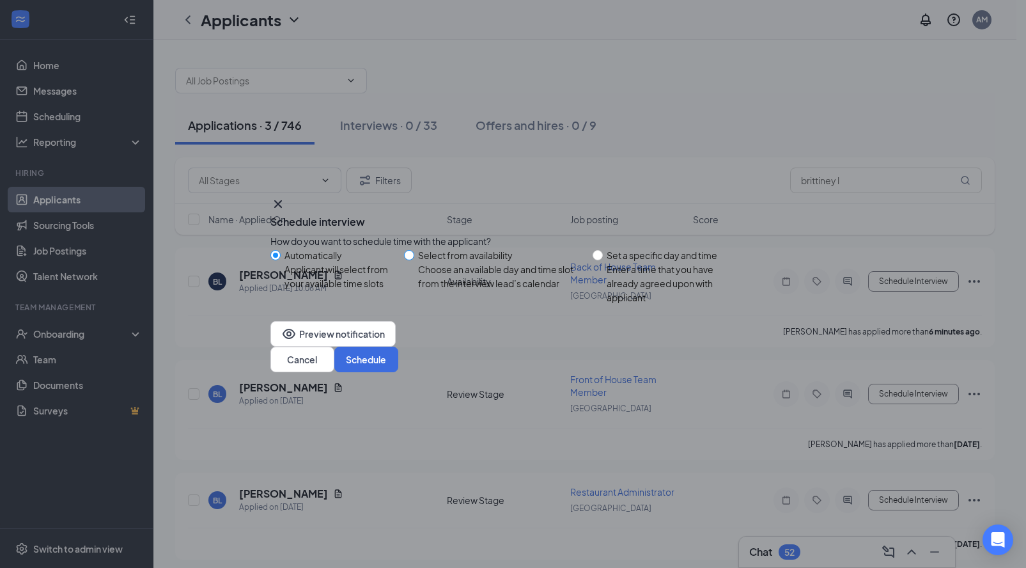
click at [410, 260] on input "Select from availability Choose an available day and time slot from the intervi…" at bounding box center [409, 255] width 10 height 10
radio input "true"
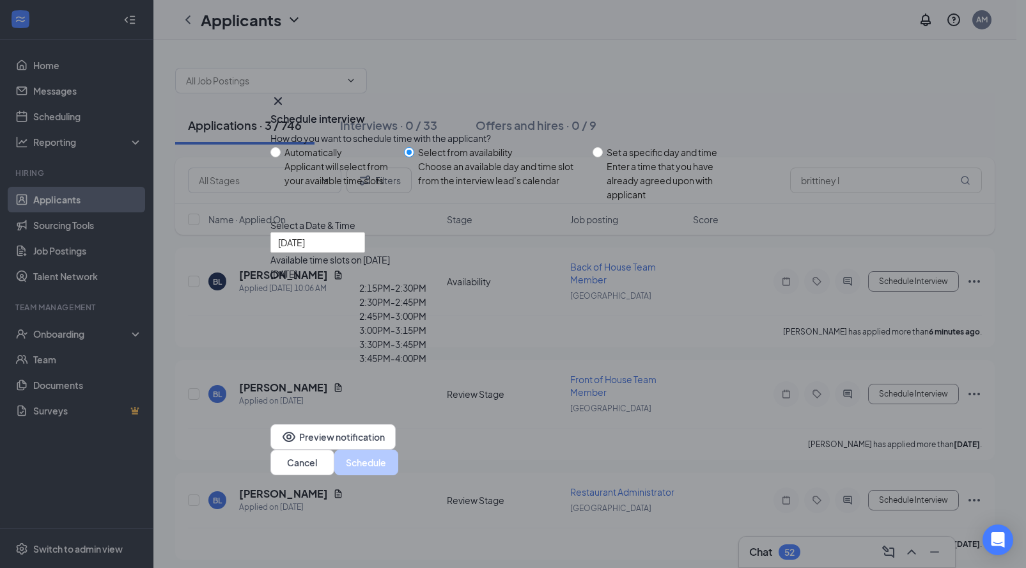
radio input "false"
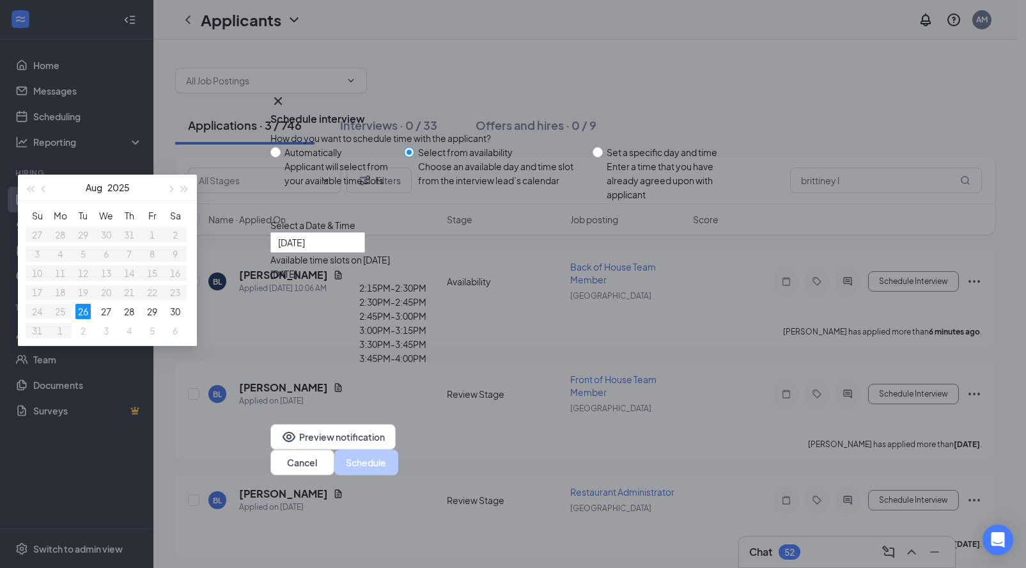
click at [515, 321] on div "2:45PM - 3:00PM" at bounding box center [392, 316] width 245 height 14
click at [398, 471] on button "Schedule" at bounding box center [366, 463] width 64 height 26
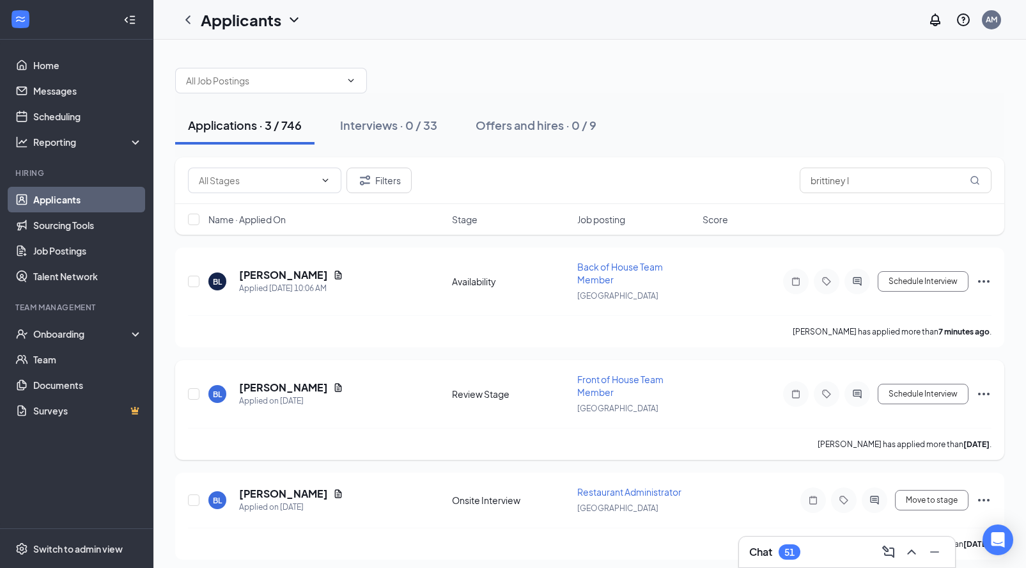
click at [282, 446] on div "[PERSON_NAME] has applied more than [DATE] ." at bounding box center [590, 444] width 804 height 32
click at [875, 168] on div "Filters brittiney l" at bounding box center [589, 180] width 829 height 47
click at [869, 179] on input "brittiney l" at bounding box center [896, 181] width 192 height 26
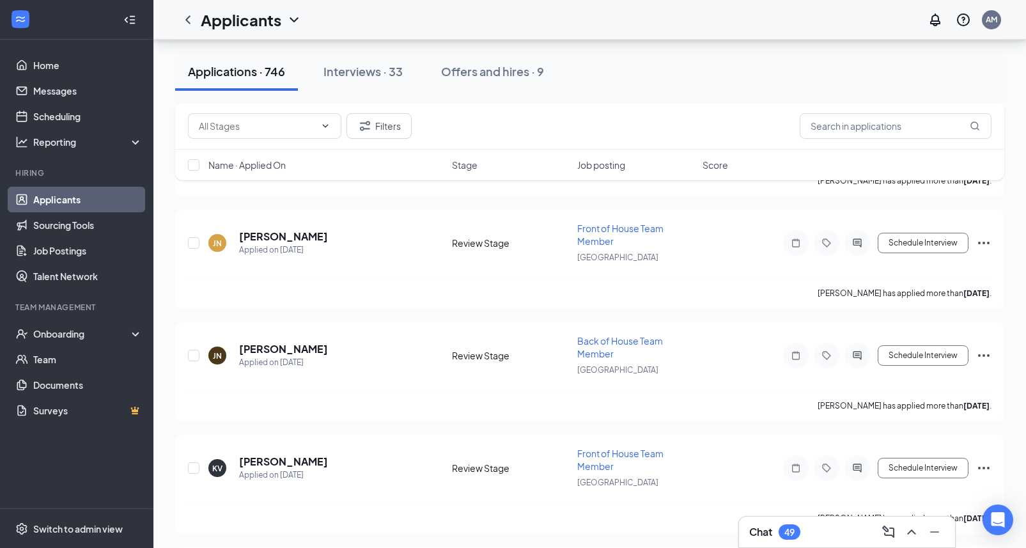
scroll to position [10778, 0]
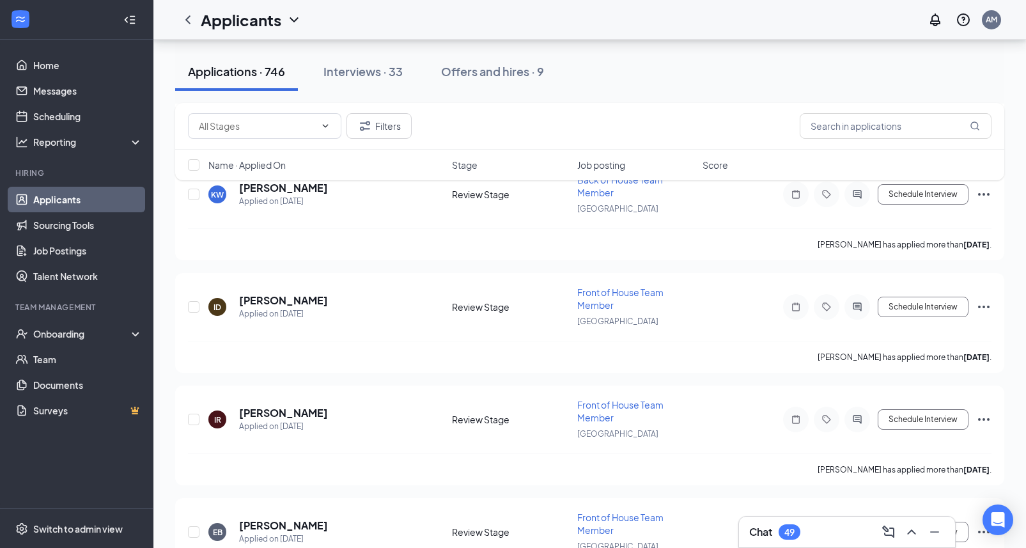
click at [775, 543] on div "Chat 49" at bounding box center [847, 532] width 216 height 31
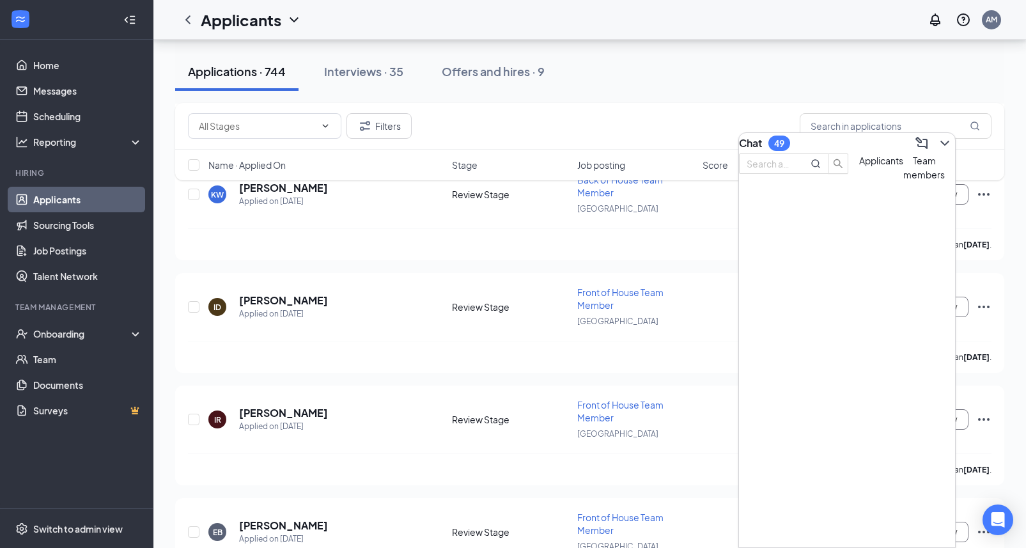
click at [787, 151] on div "49" at bounding box center [780, 143] width 22 height 15
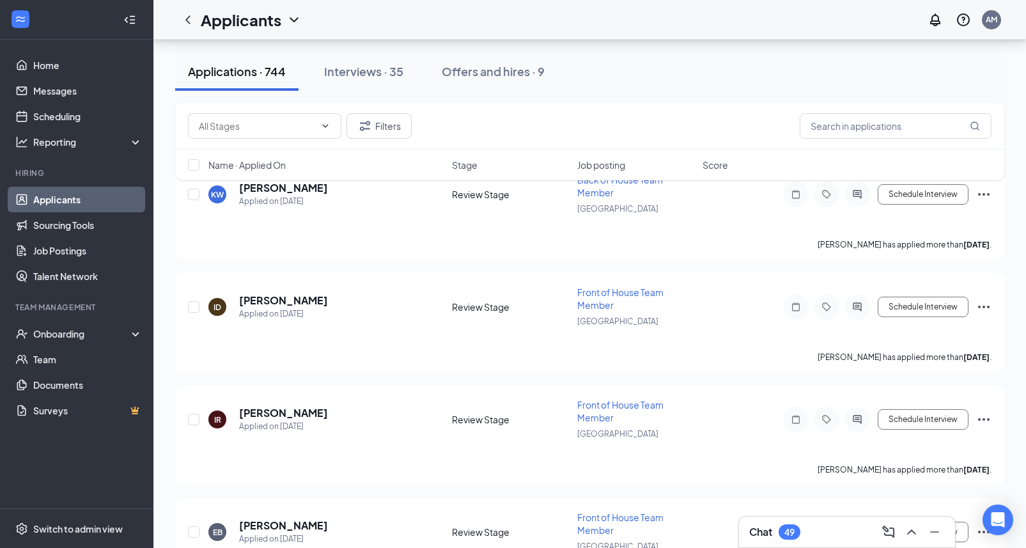
click at [761, 533] on h3 "Chat" at bounding box center [760, 532] width 23 height 14
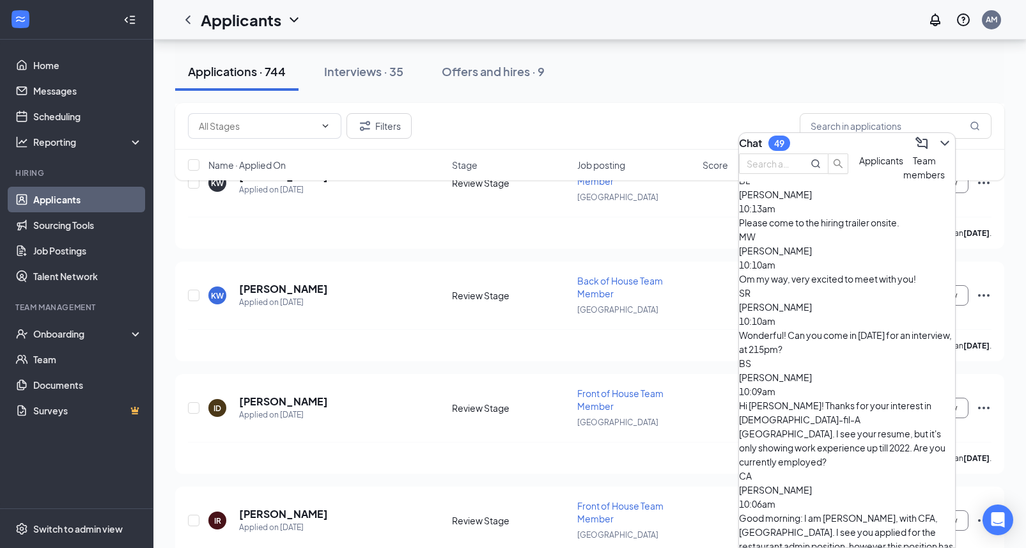
scroll to position [555, 0]
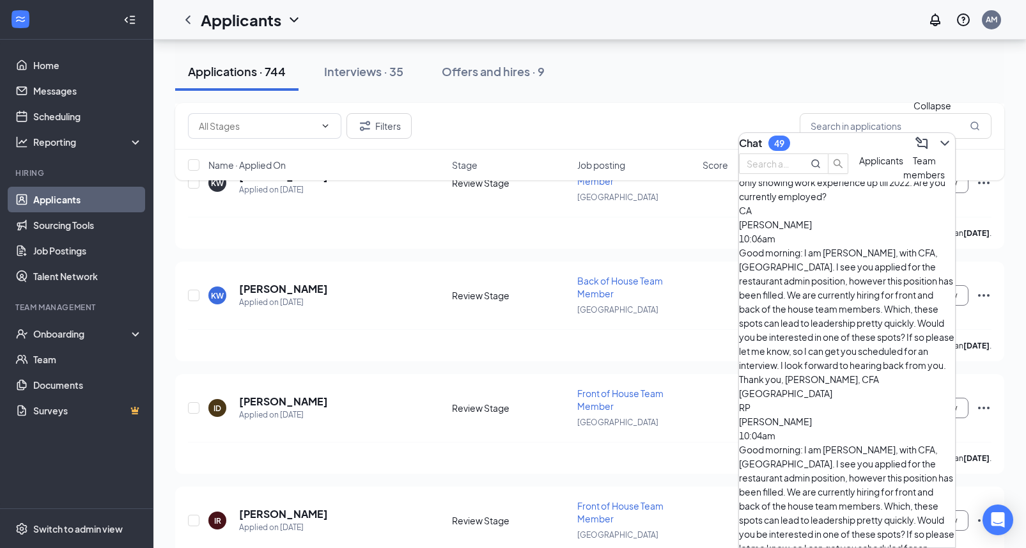
click at [937, 139] on icon "ChevronDown" at bounding box center [944, 143] width 15 height 15
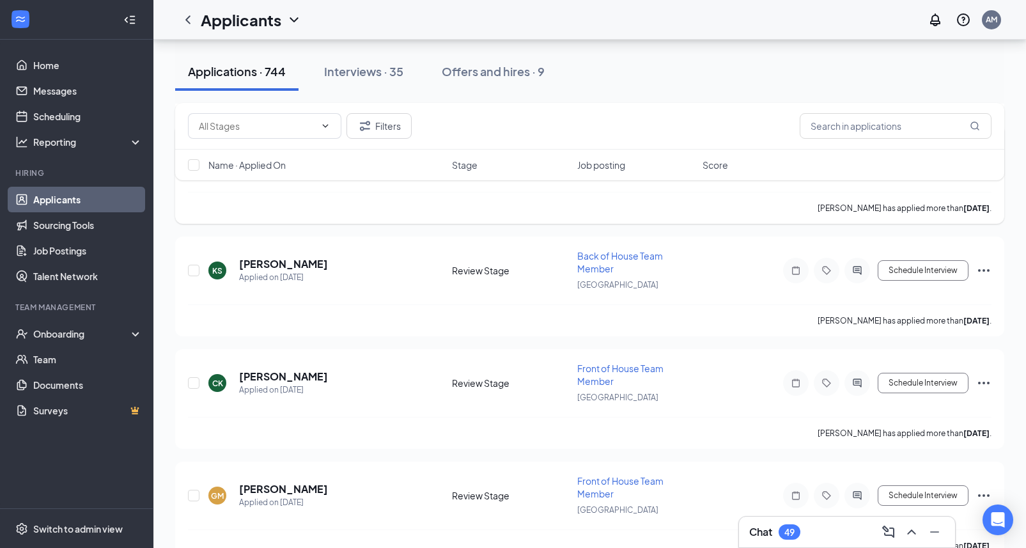
scroll to position [54209, 0]
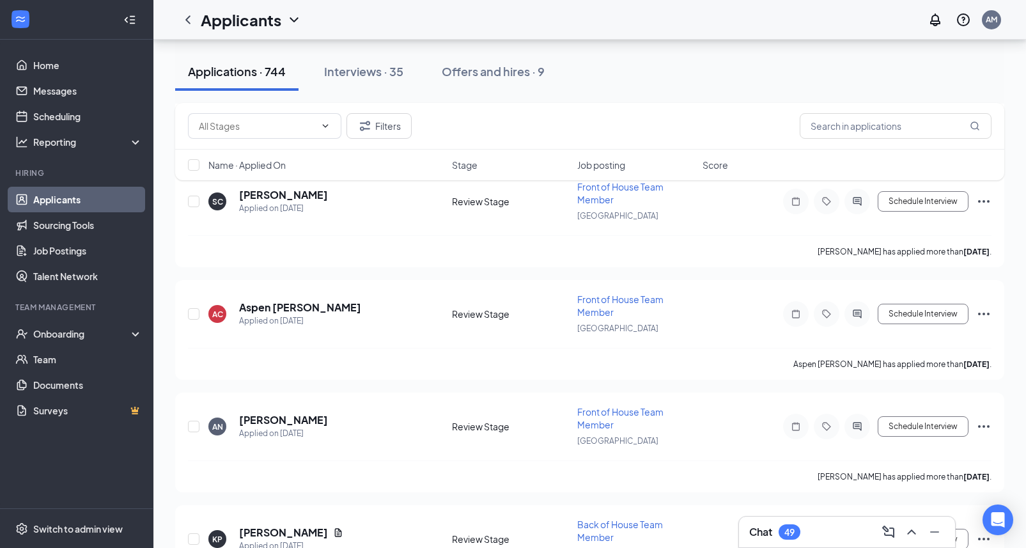
click at [606, 165] on span "Job posting" at bounding box center [601, 165] width 48 height 13
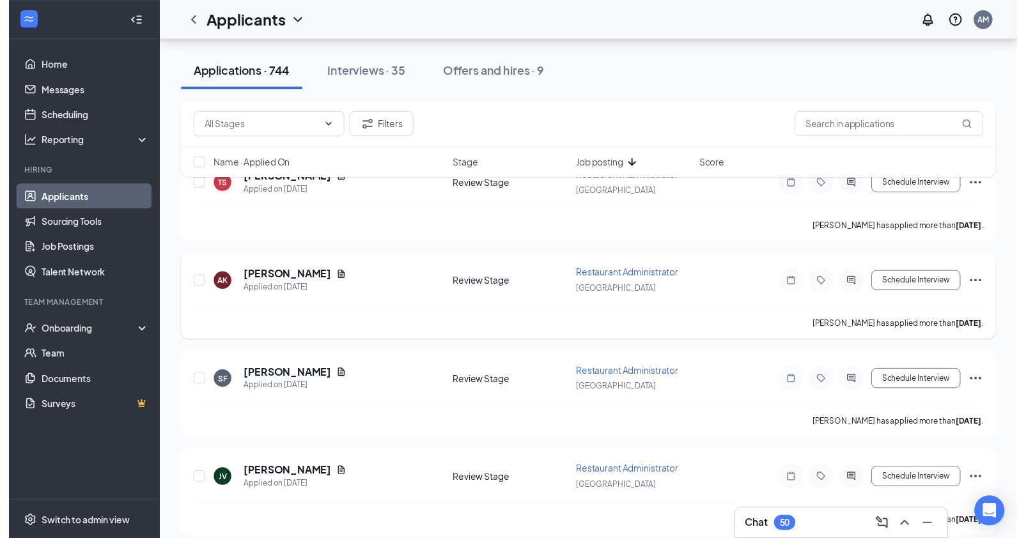
scroll to position [602, 0]
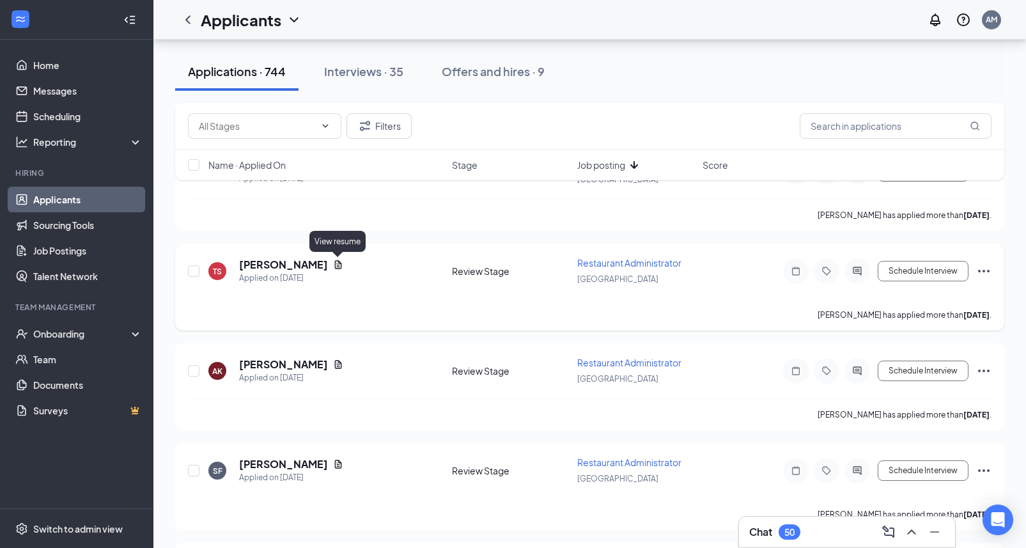
click at [340, 267] on icon "Document" at bounding box center [338, 265] width 10 height 10
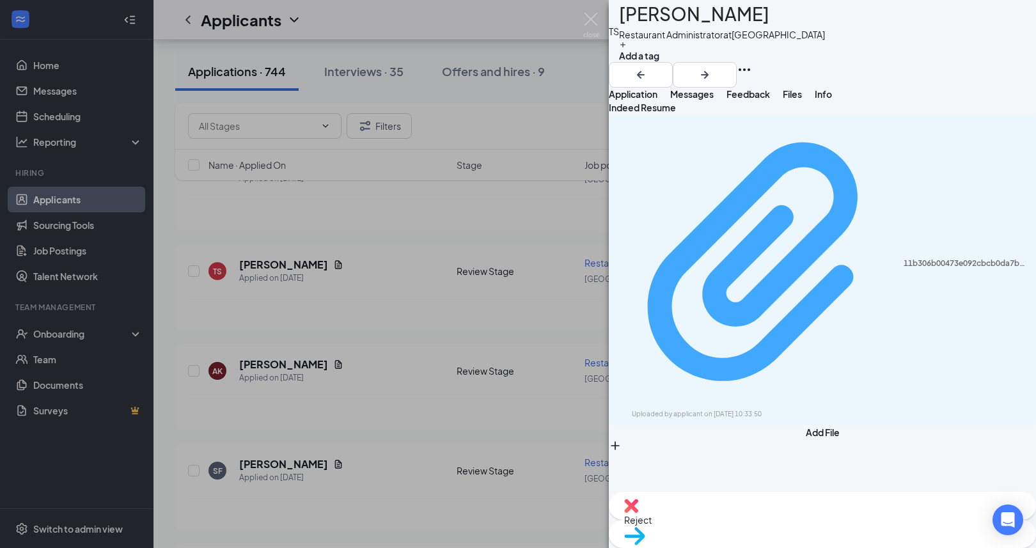
click at [746, 177] on div "11b306b00473e092cbcb0da7b89d8359.pdf Uploaded by applicant on [DATE] 10:33:50" at bounding box center [822, 269] width 412 height 299
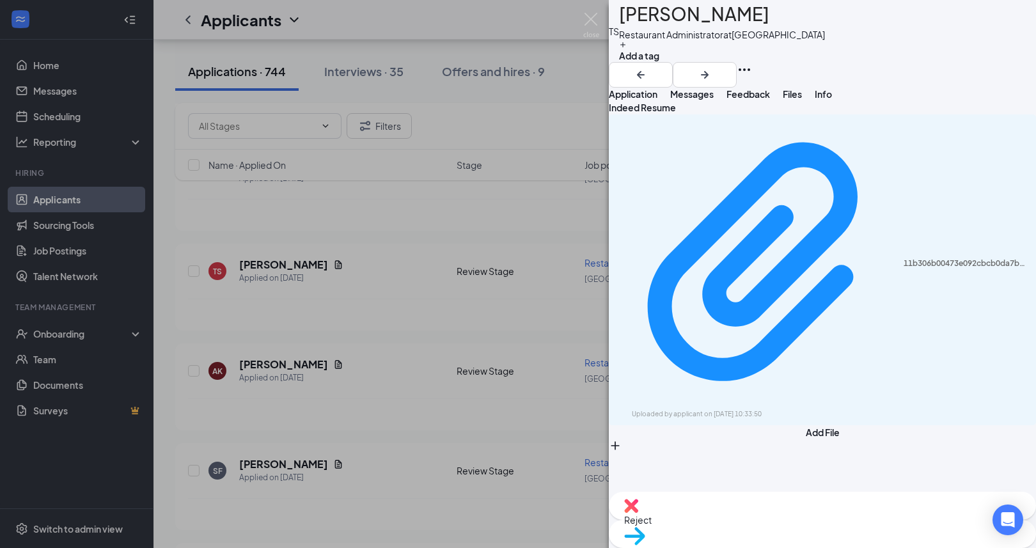
click at [274, 231] on div "TS [PERSON_NAME] Restaurant Administrator at [GEOGRAPHIC_DATA] Add a tag Applic…" at bounding box center [518, 274] width 1036 height 548
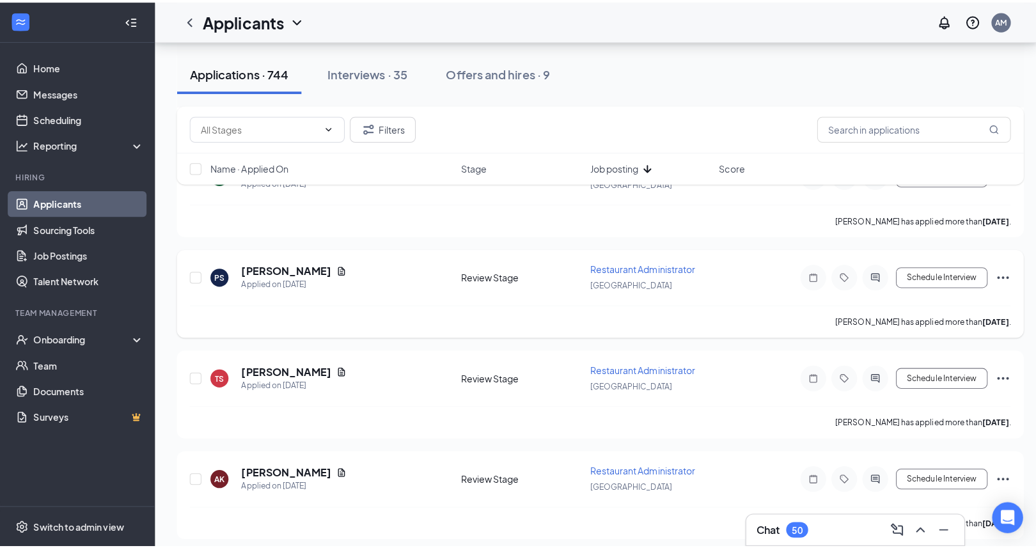
scroll to position [453, 0]
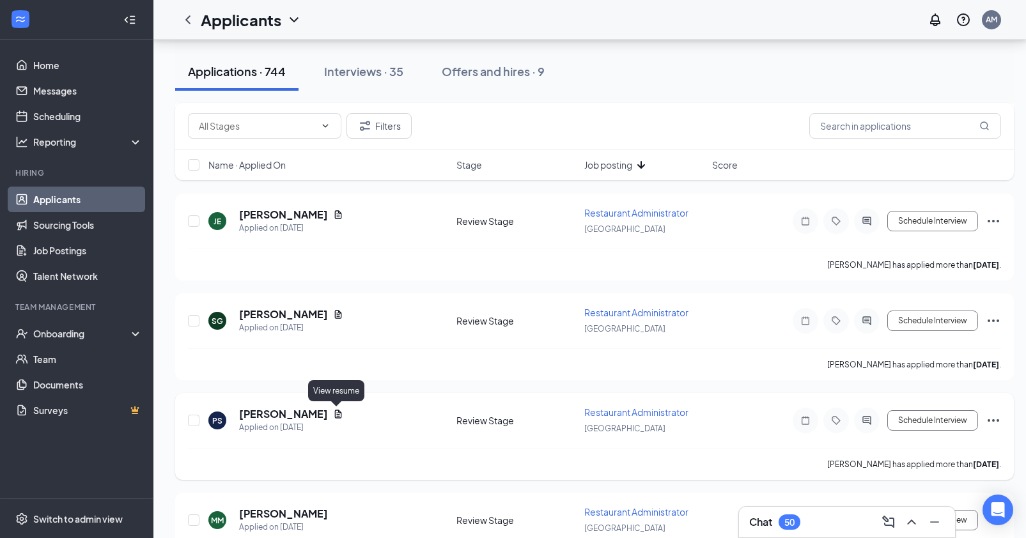
click at [334, 414] on icon "Document" at bounding box center [338, 414] width 10 height 10
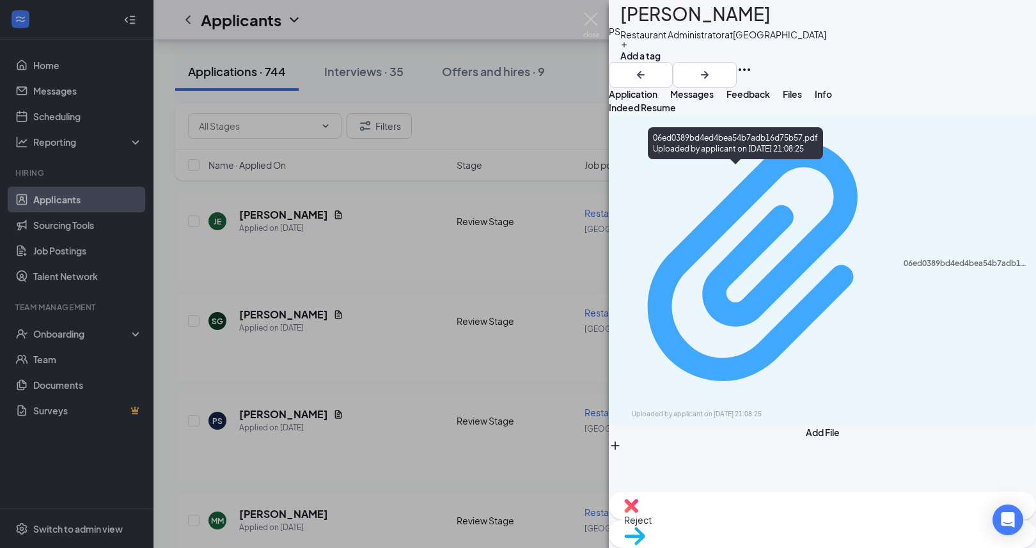
click at [903, 258] on div "06ed0389bd4ed4bea54b7adb16d75b57.pdf" at bounding box center [965, 263] width 125 height 10
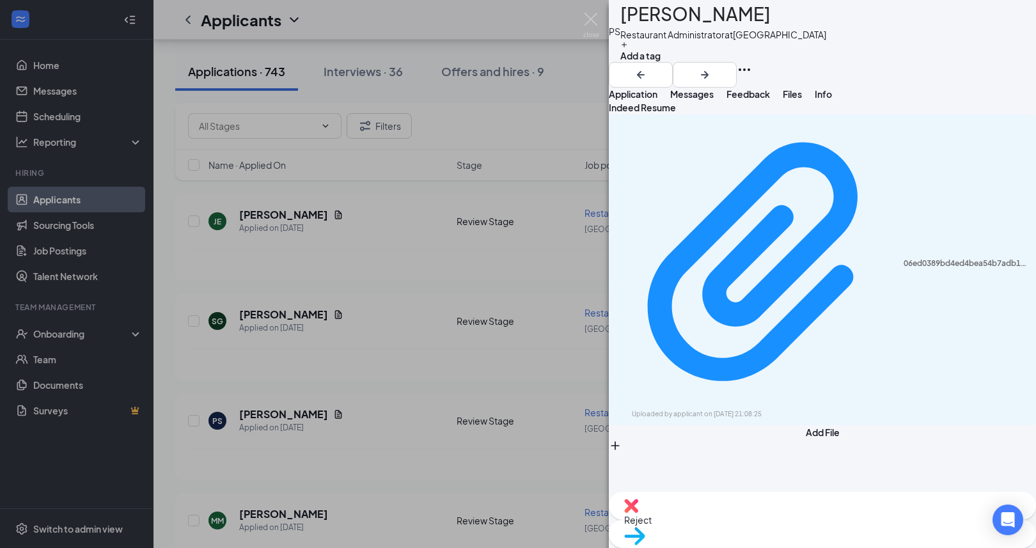
click at [714, 100] on span "Messages" at bounding box center [691, 94] width 43 height 12
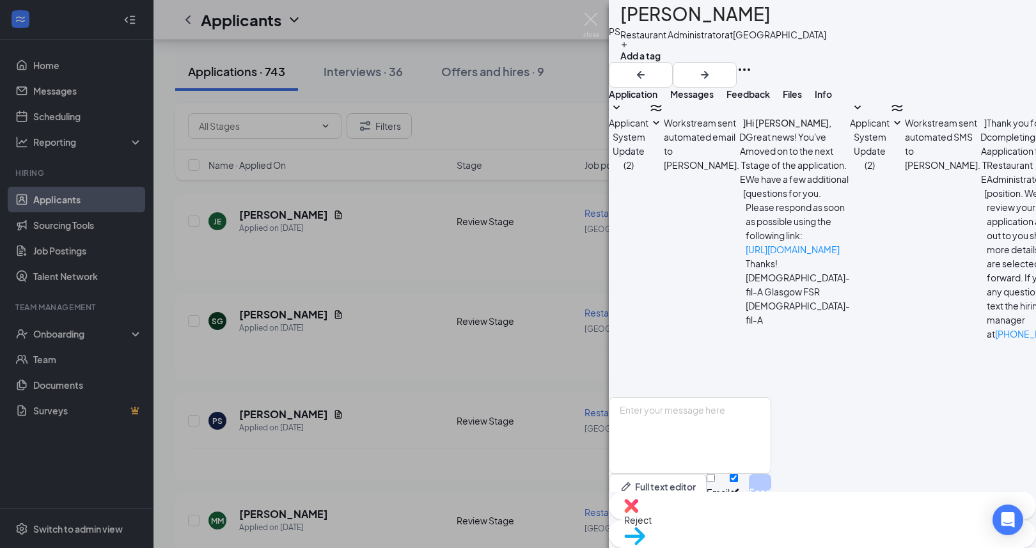
scroll to position [15, 0]
click at [739, 435] on textarea at bounding box center [690, 435] width 162 height 77
paste textarea "Good morning: I am [PERSON_NAME], with CFA, [GEOGRAPHIC_DATA]. I see you applie…"
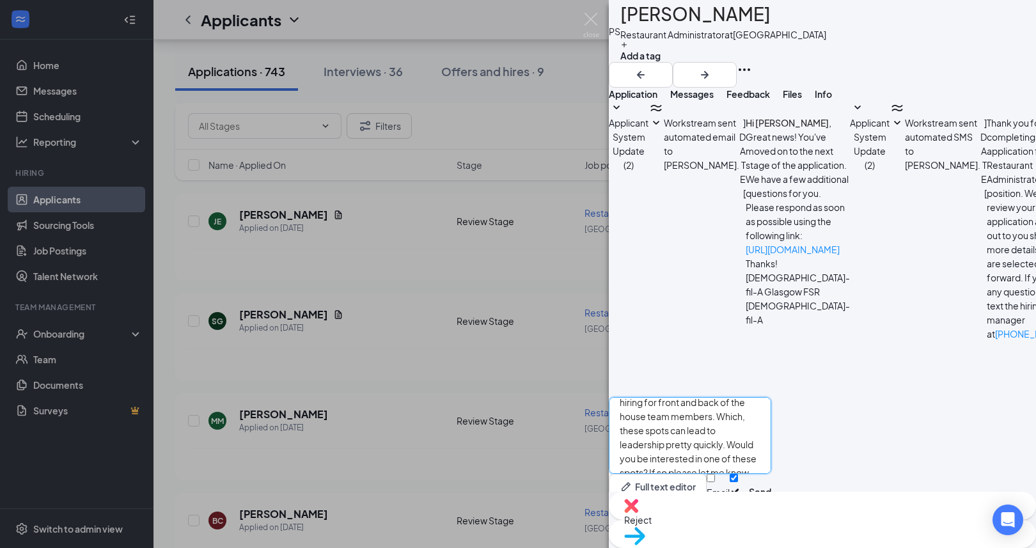
scroll to position [0, 0]
type textarea "Good morning: I am [PERSON_NAME], with CFA, [GEOGRAPHIC_DATA]. I see you applie…"
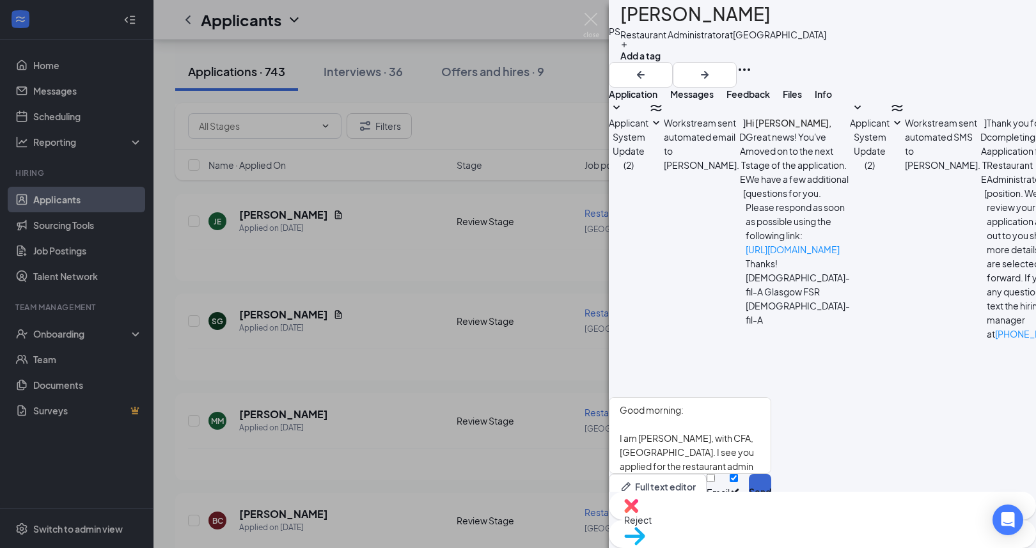
click at [771, 478] on button "Send" at bounding box center [760, 492] width 22 height 36
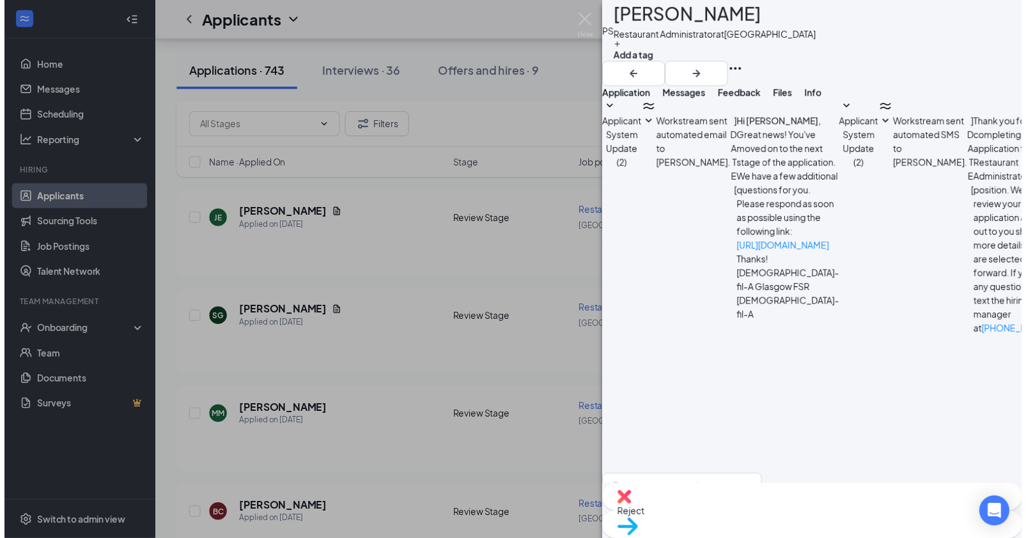
scroll to position [280, 0]
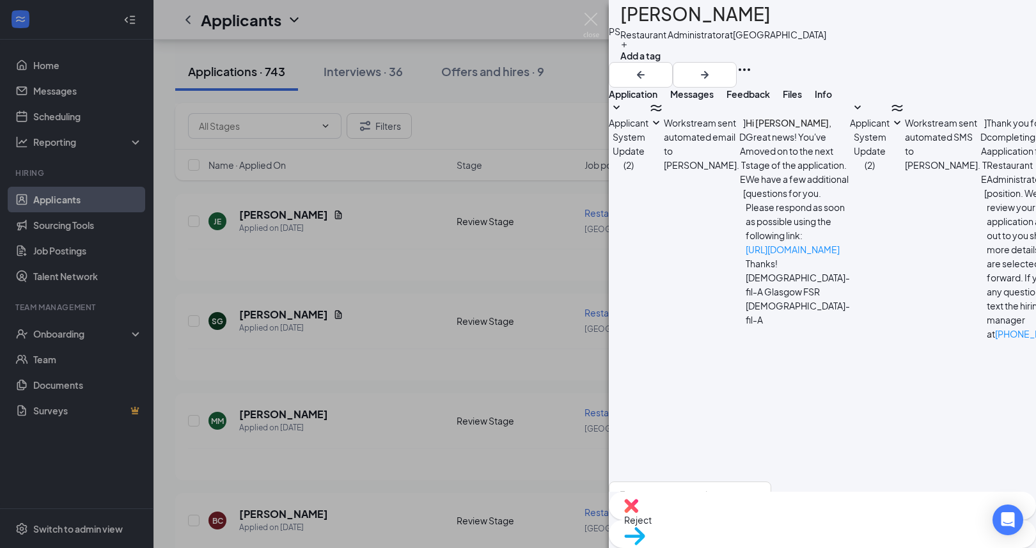
click at [358, 267] on div "PS [PERSON_NAME] Restaurant Administrator at [GEOGRAPHIC_DATA] Add a tag Applic…" at bounding box center [518, 274] width 1036 height 548
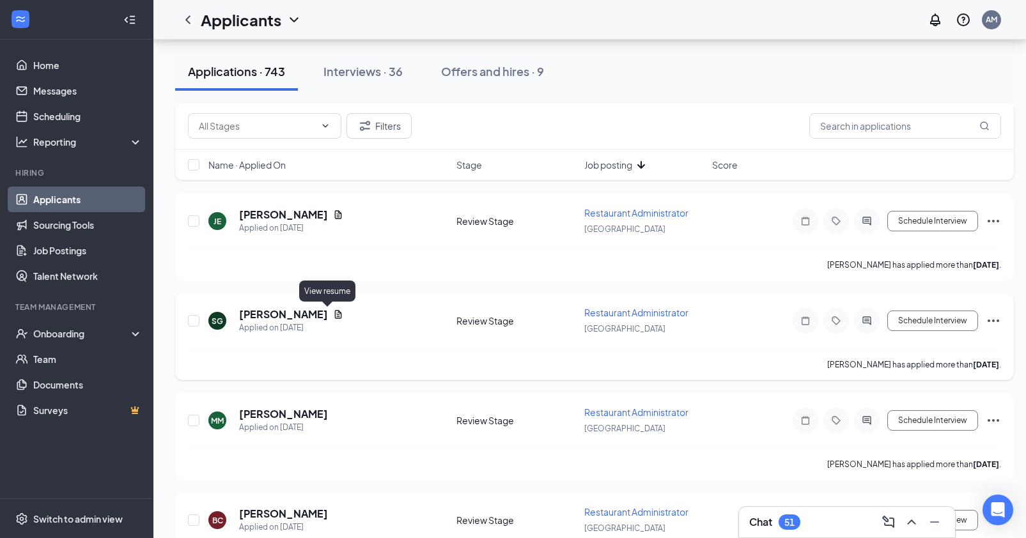
click at [328, 313] on div "[PERSON_NAME]" at bounding box center [291, 315] width 104 height 14
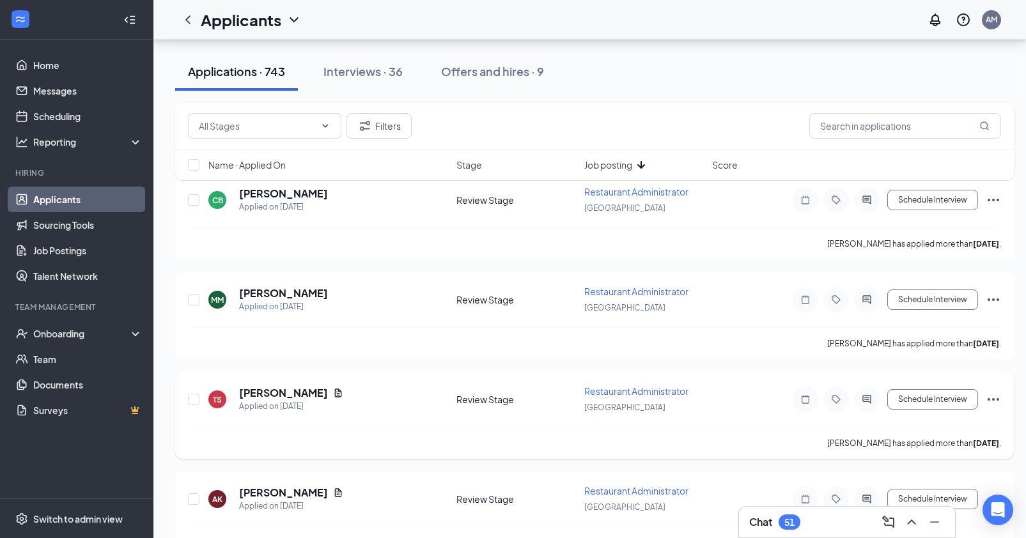
scroll to position [469, 0]
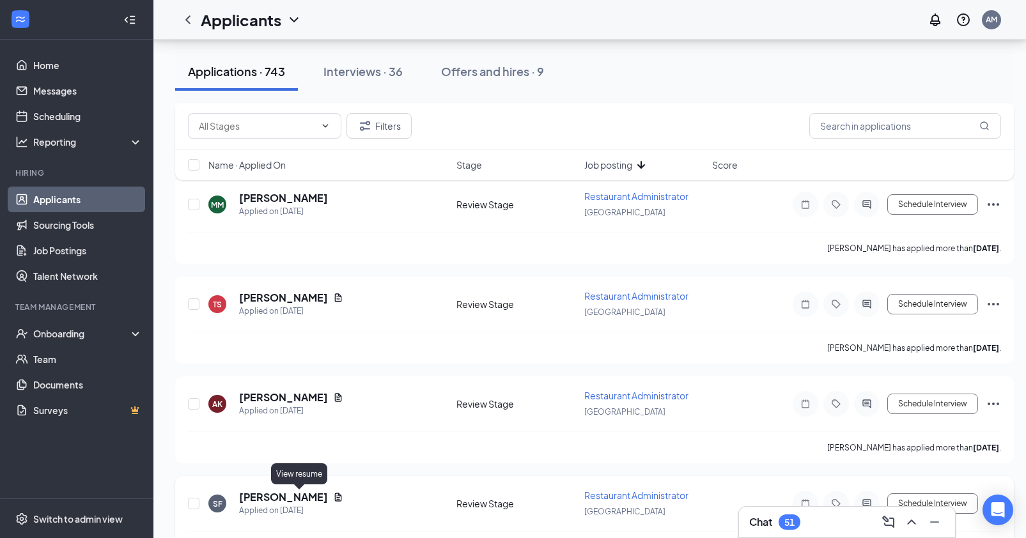
click at [335, 499] on icon "Document" at bounding box center [338, 497] width 7 height 8
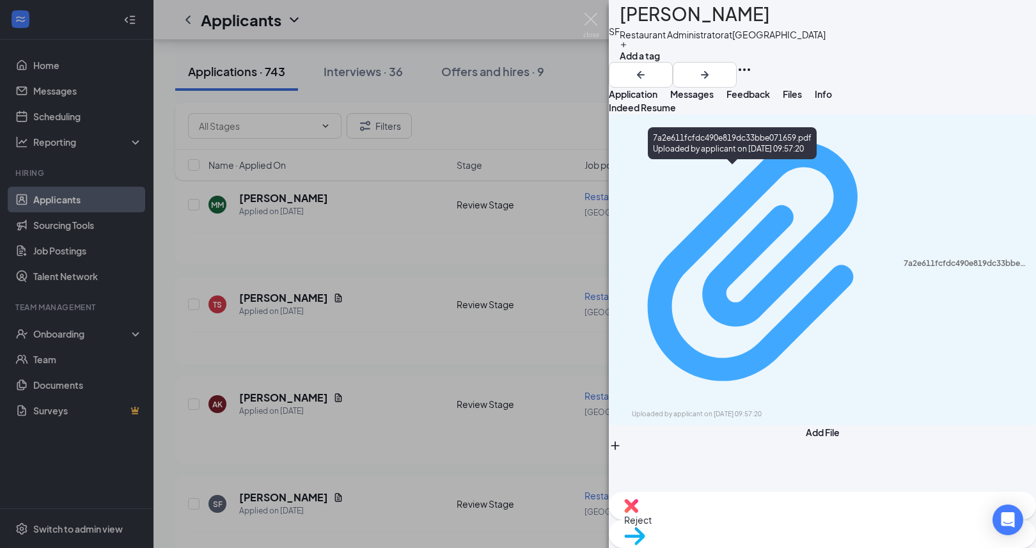
click at [903, 258] on div "7a2e611fcfdc490e819dc33bbe071659.pdf" at bounding box center [965, 263] width 125 height 10
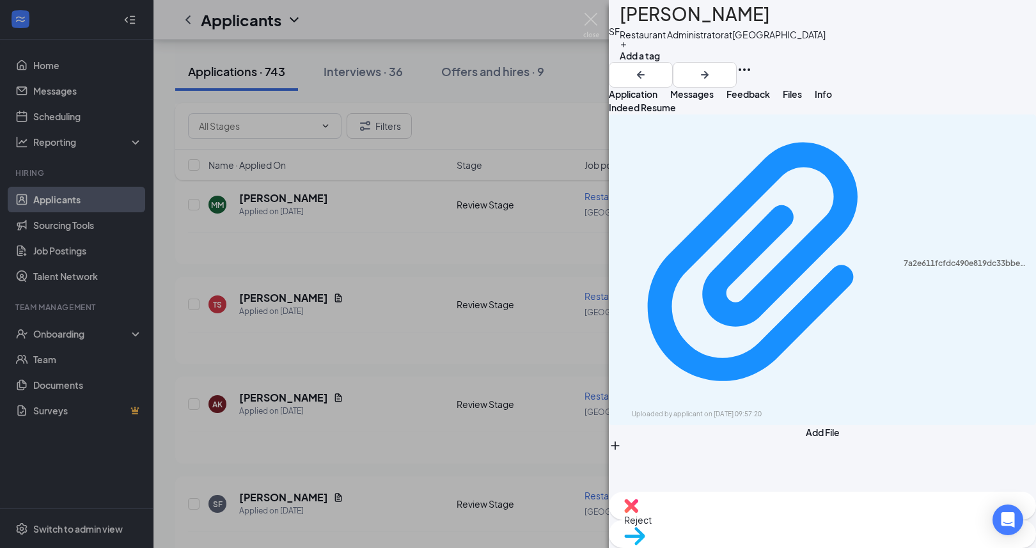
click at [531, 18] on div "SF [PERSON_NAME] Restaurant Administrator at [GEOGRAPHIC_DATA] Add a tag Applic…" at bounding box center [518, 274] width 1036 height 548
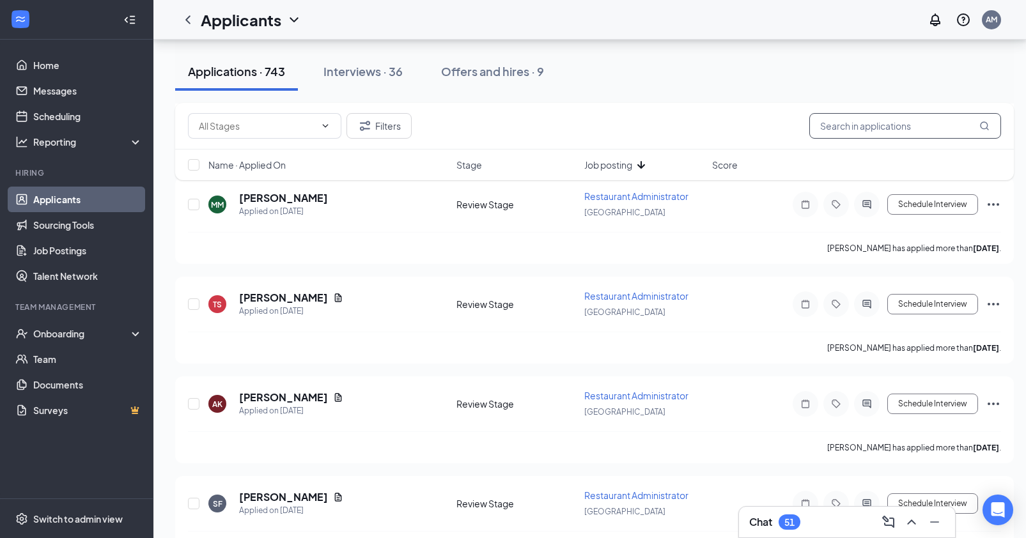
click at [854, 124] on input "text" at bounding box center [905, 126] width 192 height 26
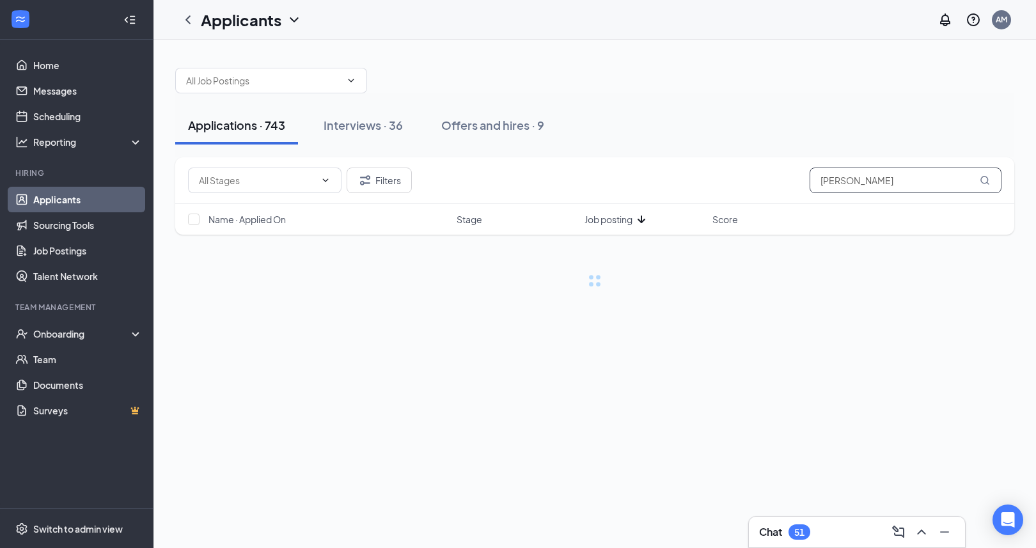
type input "[PERSON_NAME]"
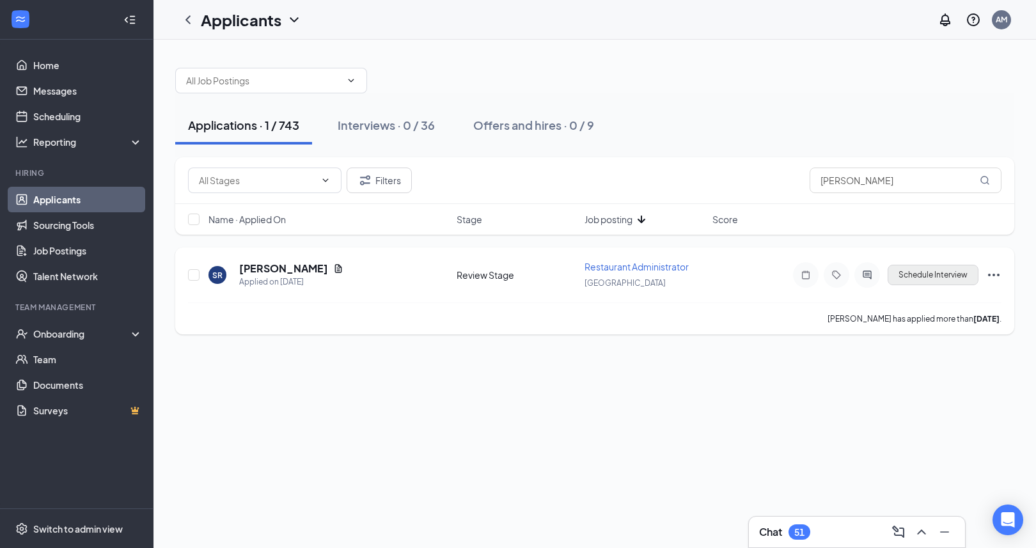
click at [951, 281] on button "Schedule Interview" at bounding box center [932, 275] width 91 height 20
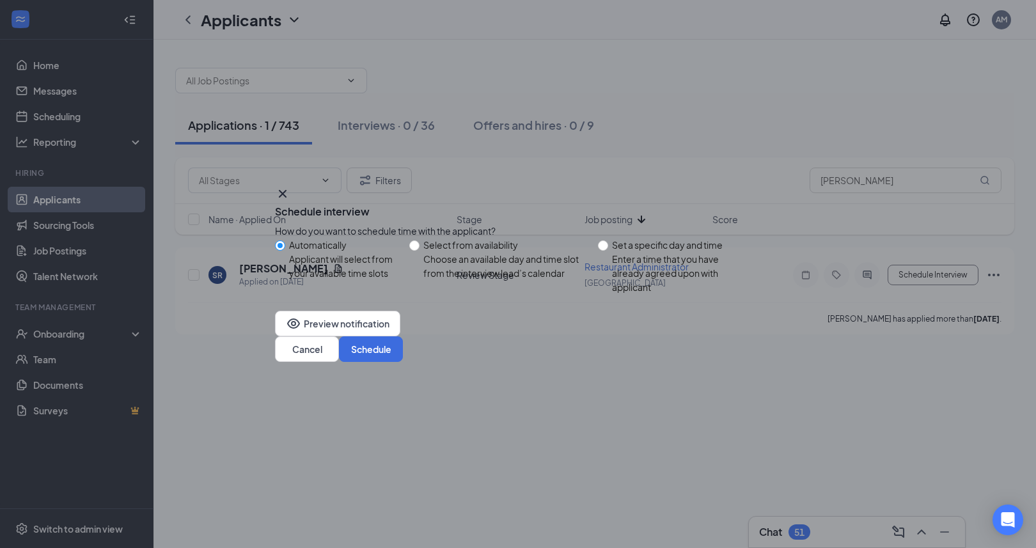
click at [429, 253] on span "Select from availability Choose an available day and time slot from the intervi…" at bounding box center [505, 259] width 173 height 42
click at [419, 251] on input "Select from availability Choose an available day and time slot from the intervi…" at bounding box center [414, 245] width 10 height 10
radio input "true"
radio input "false"
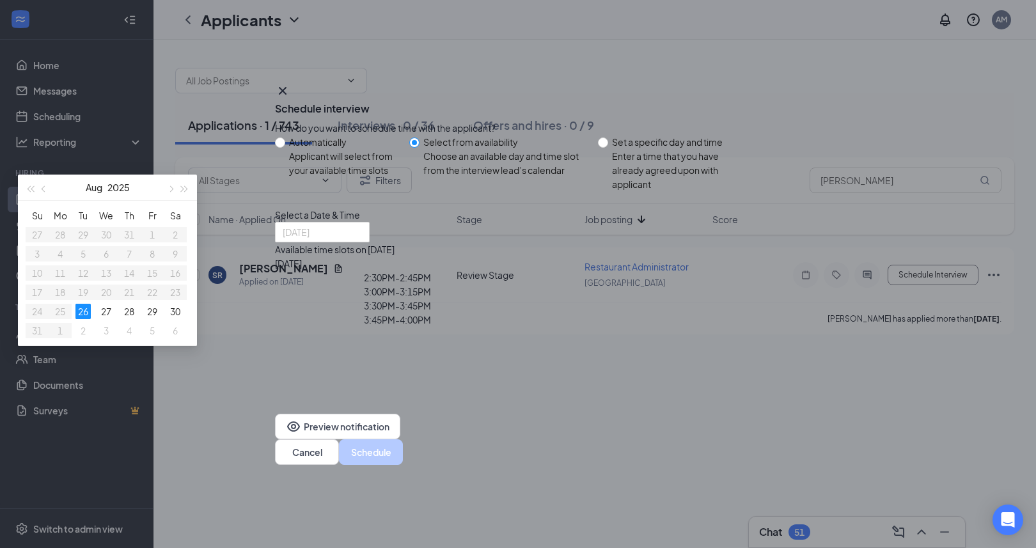
type input "[DATE]"
click at [520, 277] on div "2:30PM - 2:45PM" at bounding box center [397, 277] width 245 height 14
click at [403, 465] on button "Schedule" at bounding box center [371, 452] width 64 height 26
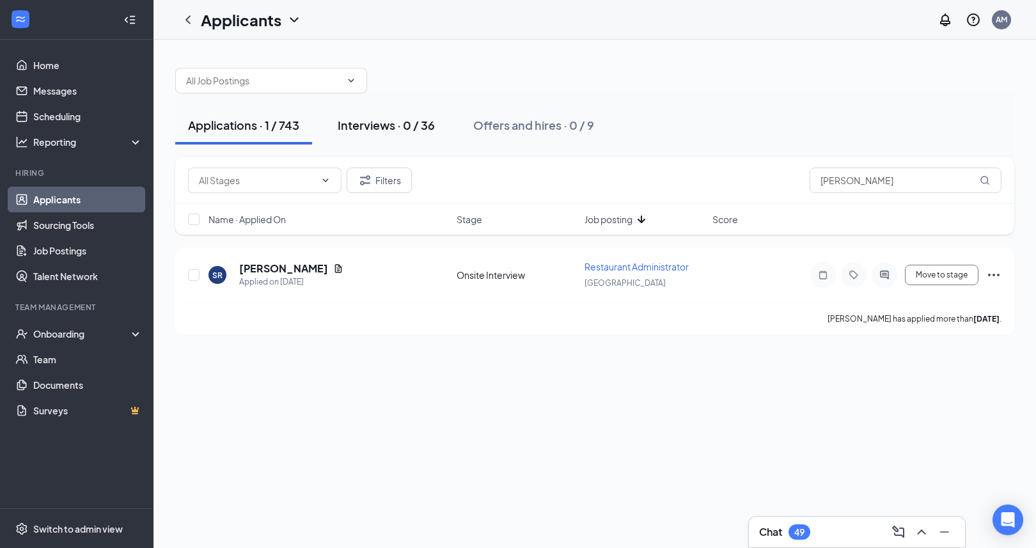
click at [418, 125] on div "Interviews · 0 / 36" at bounding box center [386, 125] width 97 height 16
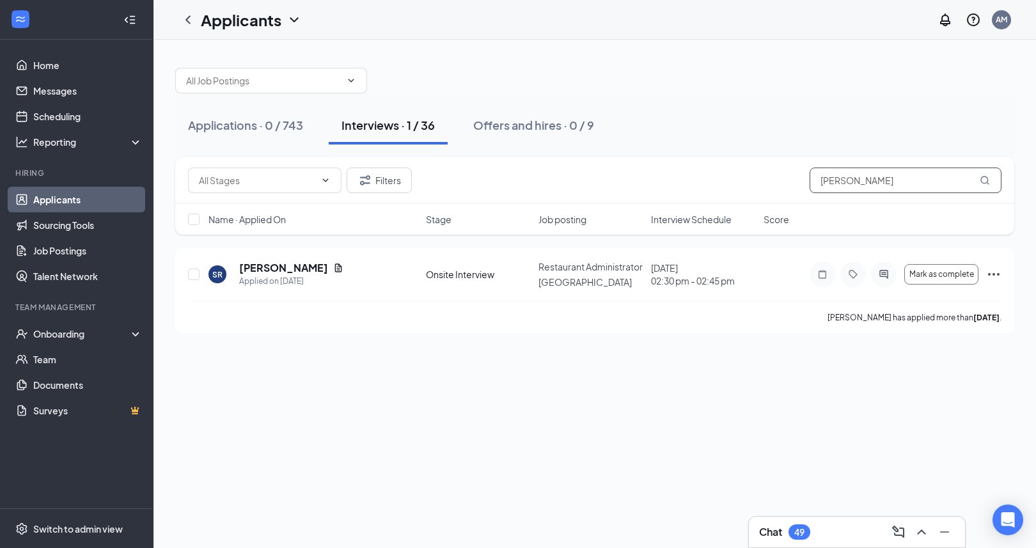
click at [825, 189] on input "[PERSON_NAME]" at bounding box center [905, 181] width 192 height 26
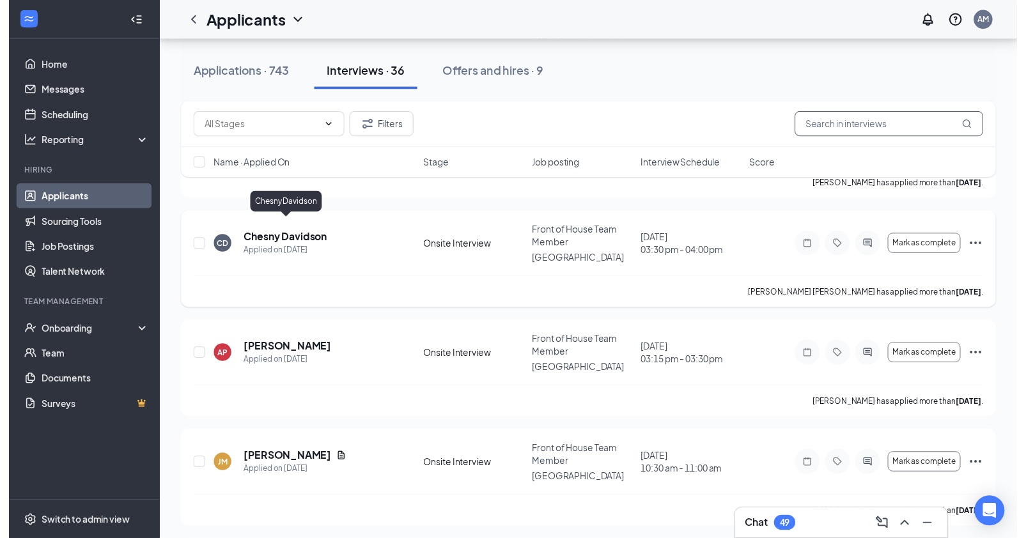
scroll to position [705, 0]
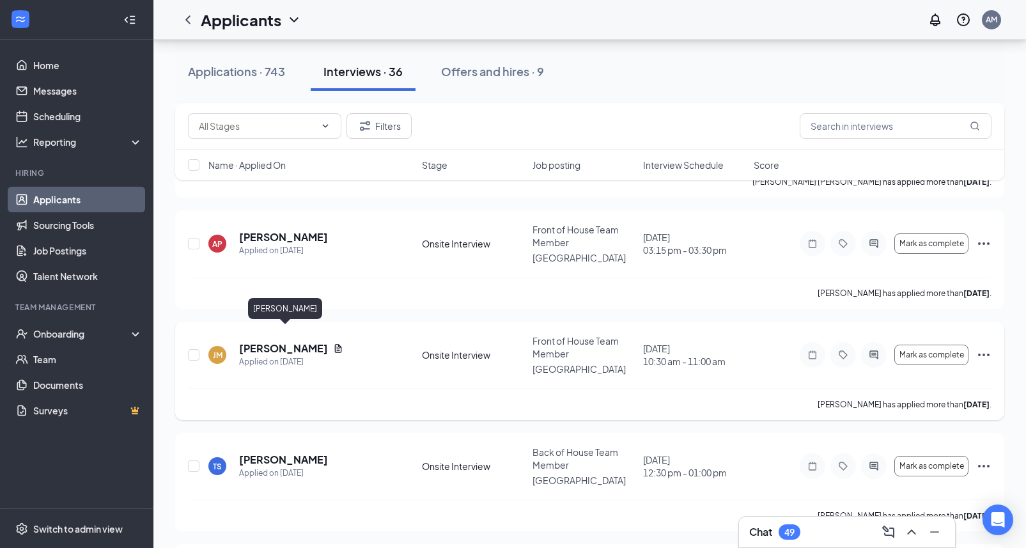
click at [304, 341] on h5 "[PERSON_NAME]" at bounding box center [283, 348] width 89 height 14
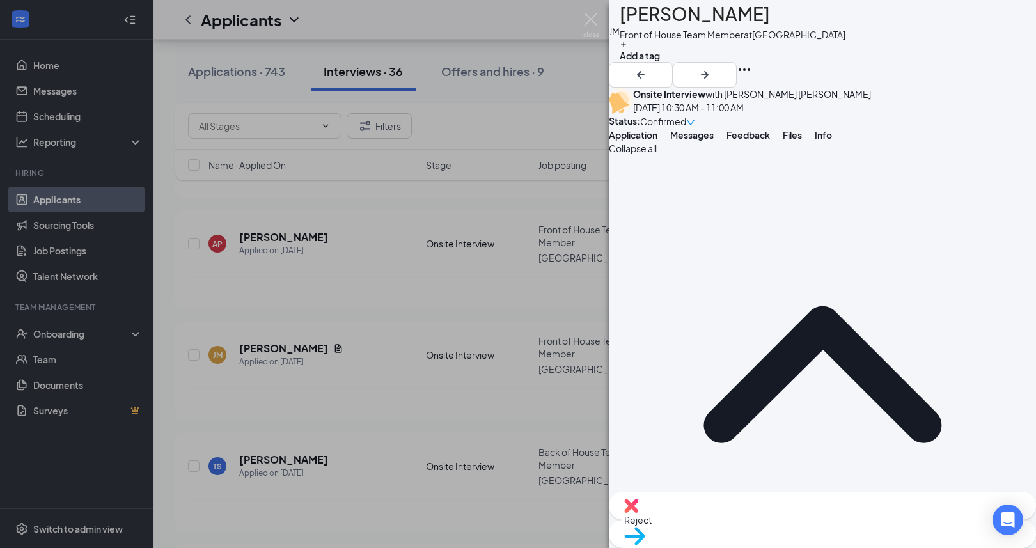
click at [802, 141] on span "Files" at bounding box center [792, 135] width 19 height 12
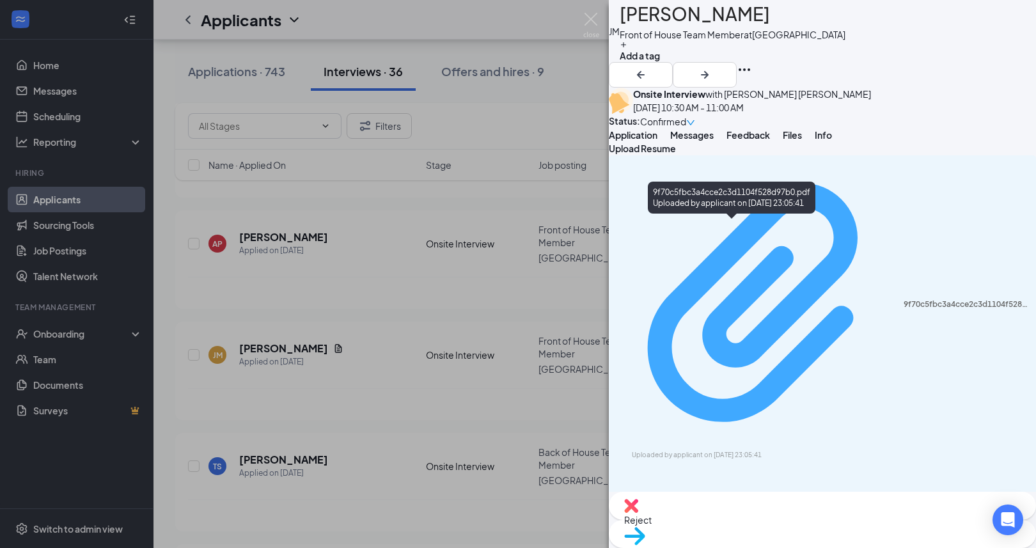
click at [730, 231] on div "9f70c5fbc3a4cce2c3d1104f528d97b0.pdf Uploaded by applicant on [DATE] 23:05:41" at bounding box center [822, 310] width 412 height 299
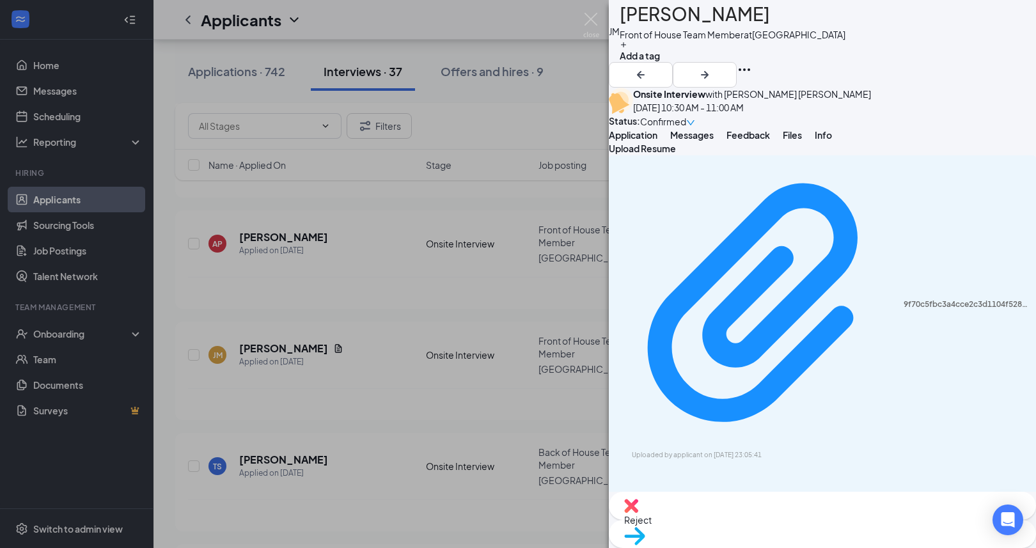
click at [466, 114] on div "[PERSON_NAME] Front of House Team Member at [GEOGRAPHIC_DATA] Add a tag Onsite …" at bounding box center [518, 274] width 1036 height 548
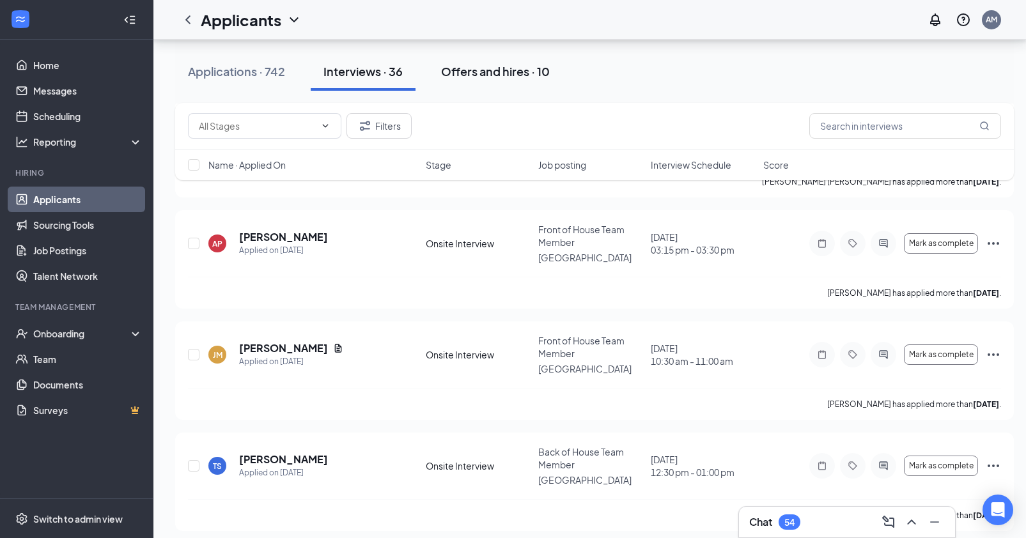
click at [487, 77] on div "Offers and hires · 10" at bounding box center [495, 71] width 109 height 16
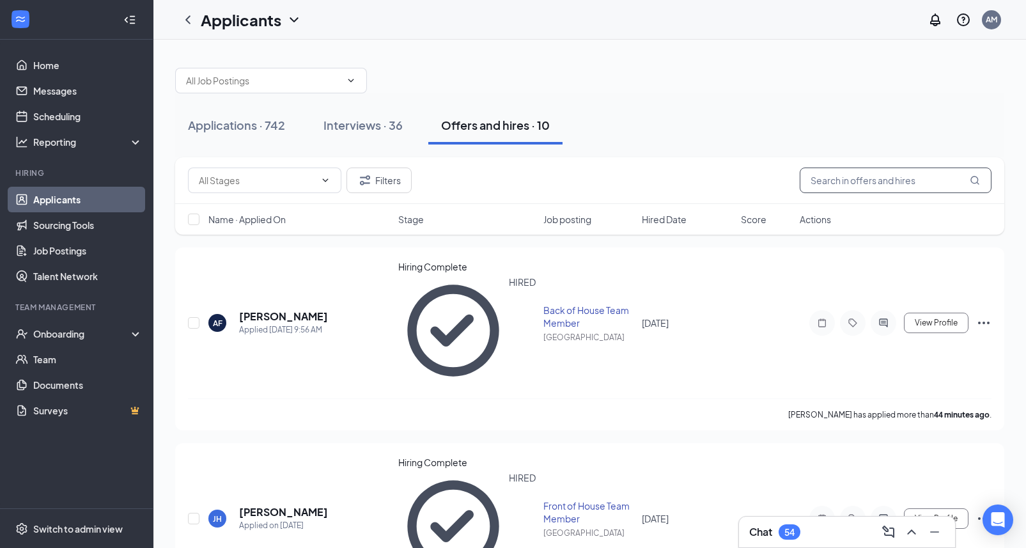
click at [826, 187] on input "text" at bounding box center [896, 181] width 192 height 26
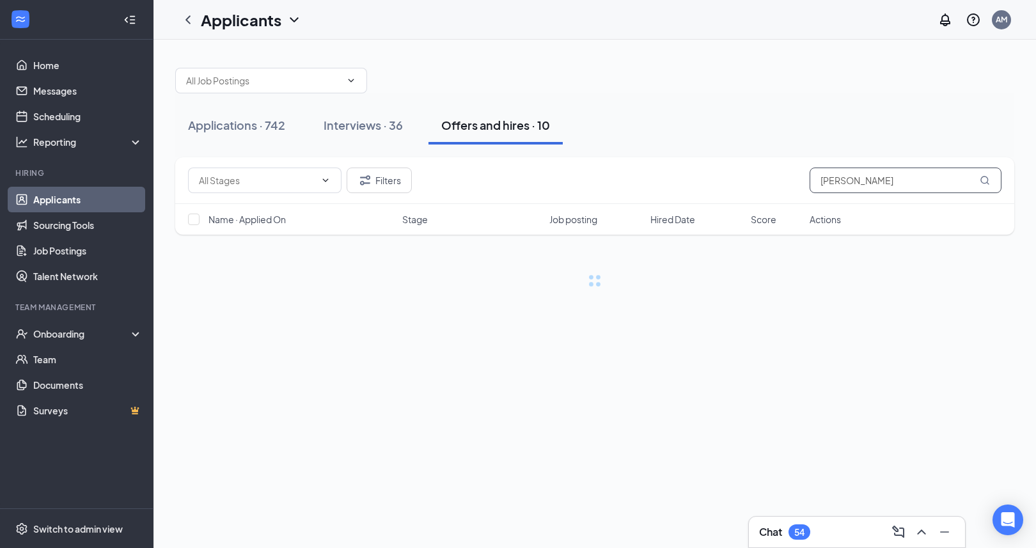
type input "[PERSON_NAME]"
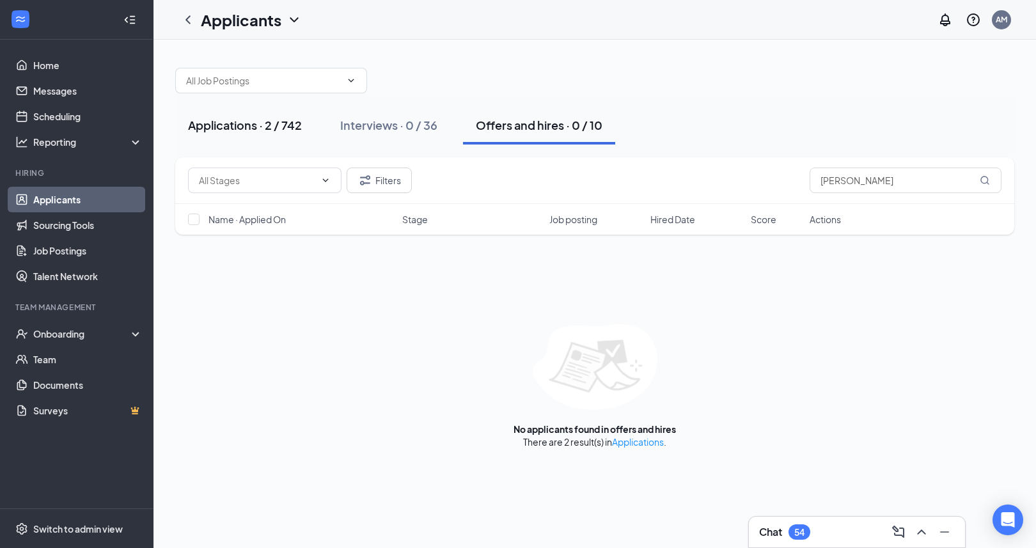
click at [288, 134] on button "Applications · 2 / 742" at bounding box center [244, 125] width 139 height 38
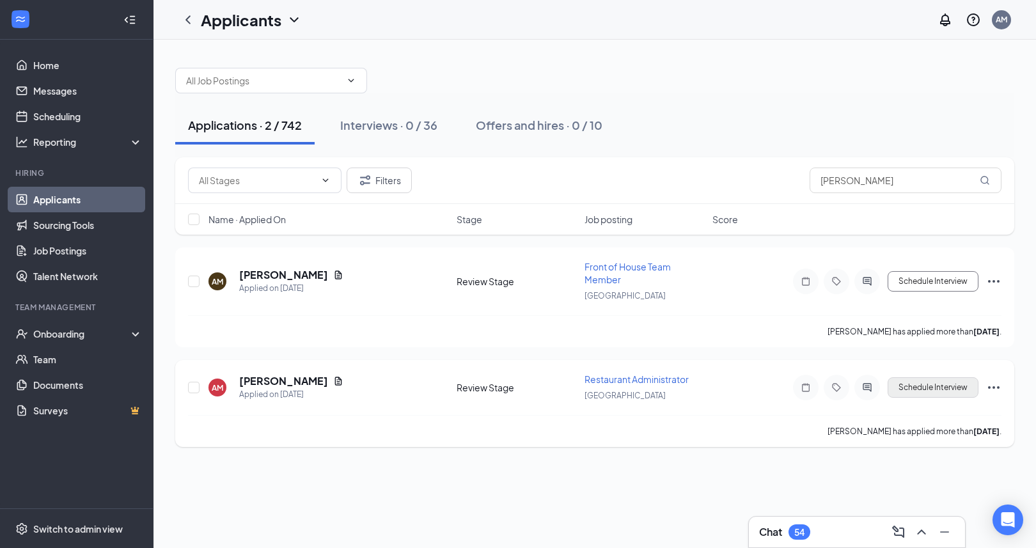
click at [949, 390] on button "Schedule Interview" at bounding box center [932, 387] width 91 height 20
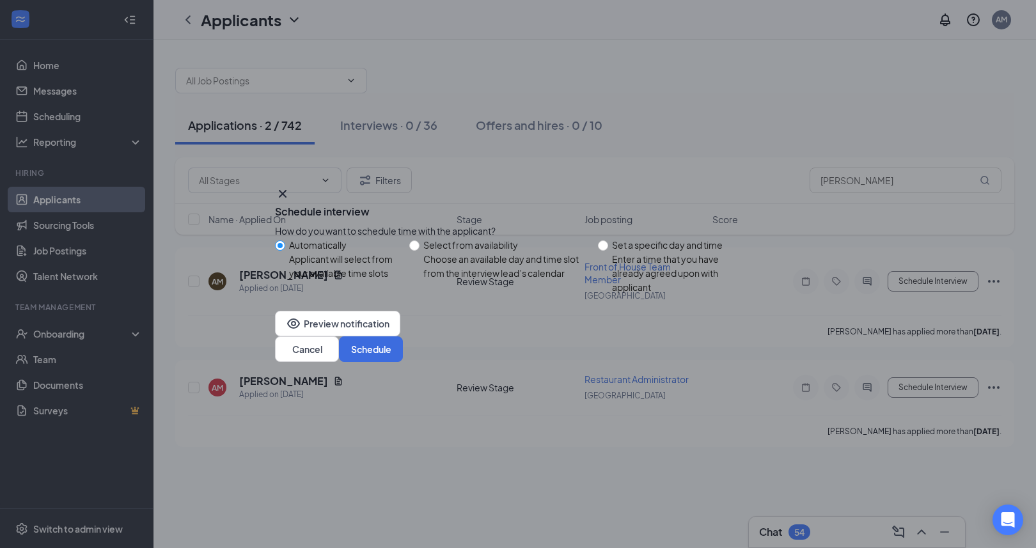
click at [433, 252] on div "Select from availability" at bounding box center [505, 245] width 164 height 14
click at [419, 251] on input "Select from availability Choose an available day and time slot from the intervi…" at bounding box center [414, 245] width 10 height 10
radio input "true"
radio input "false"
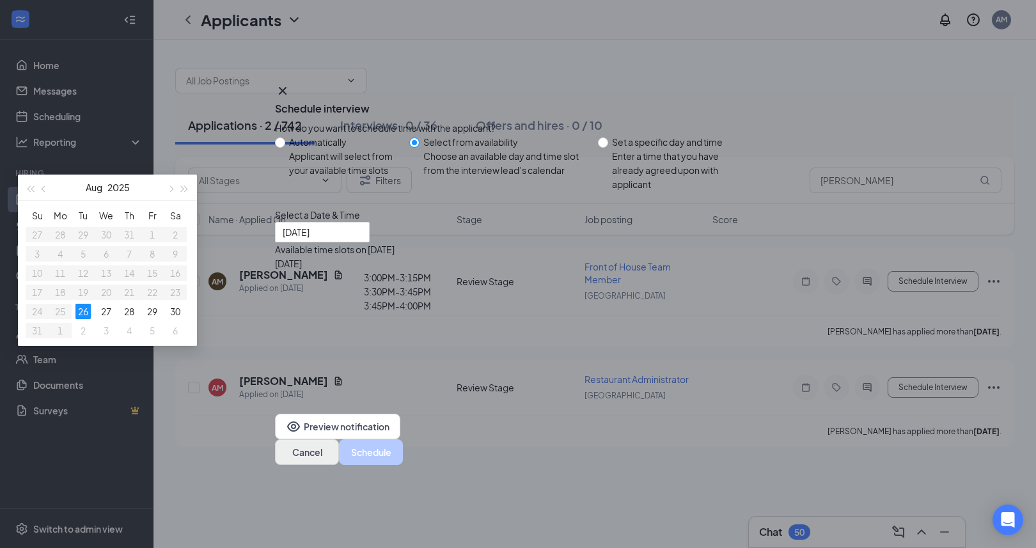
click at [339, 465] on button "Cancel" at bounding box center [307, 452] width 64 height 26
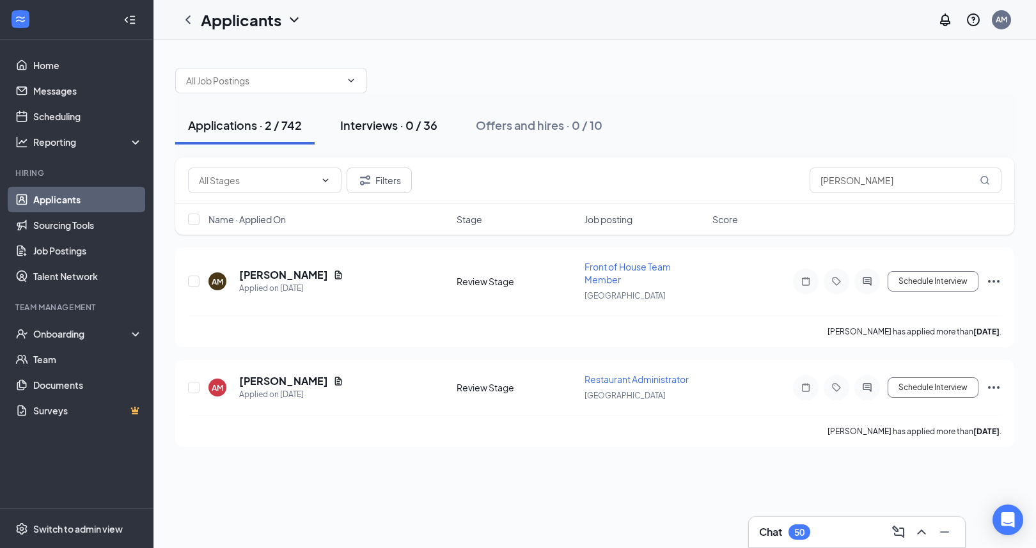
click at [403, 128] on div "Interviews · 0 / 36" at bounding box center [388, 125] width 97 height 16
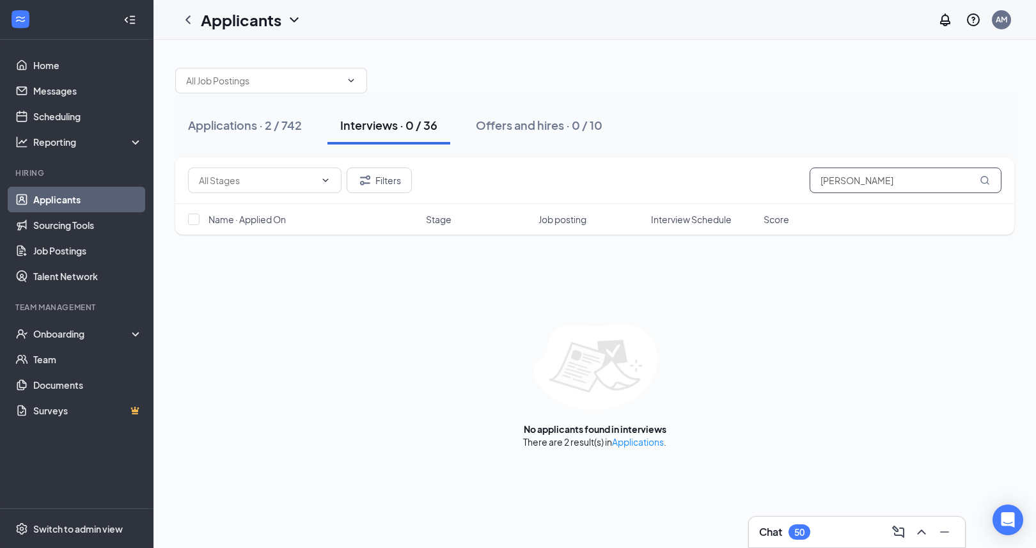
click at [822, 185] on input "[PERSON_NAME]" at bounding box center [905, 181] width 192 height 26
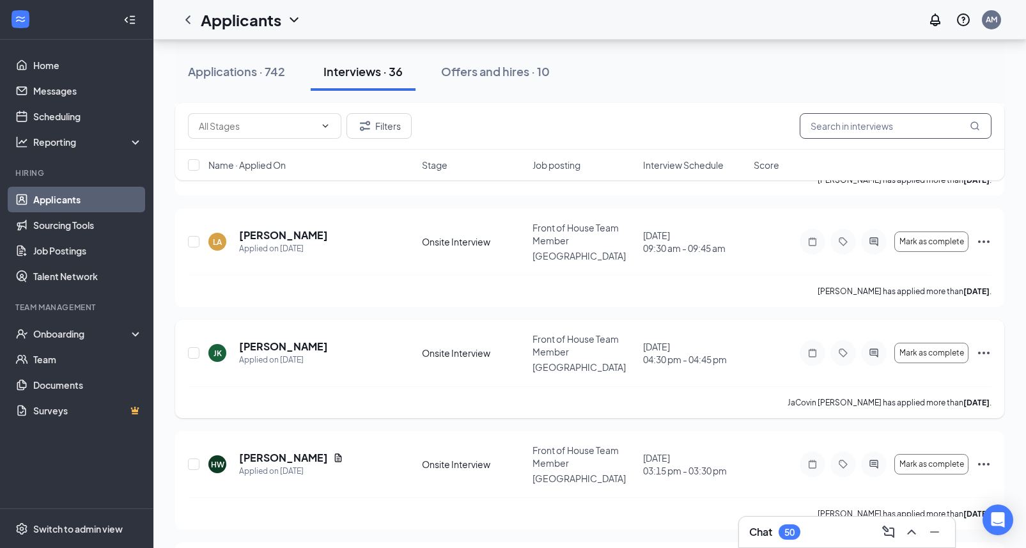
scroll to position [2229, 0]
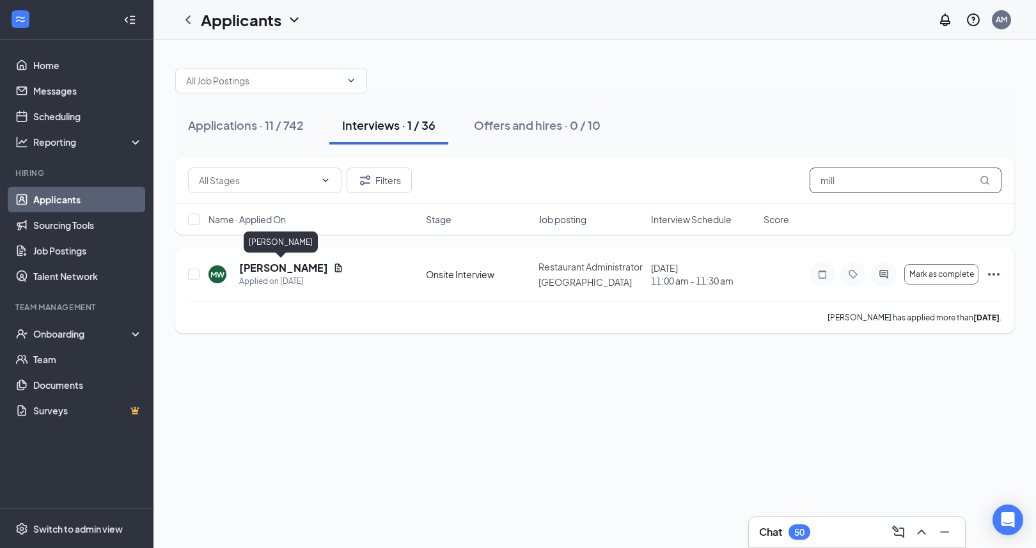
type input "mill"
click at [249, 265] on h5 "[PERSON_NAME]" at bounding box center [283, 268] width 89 height 14
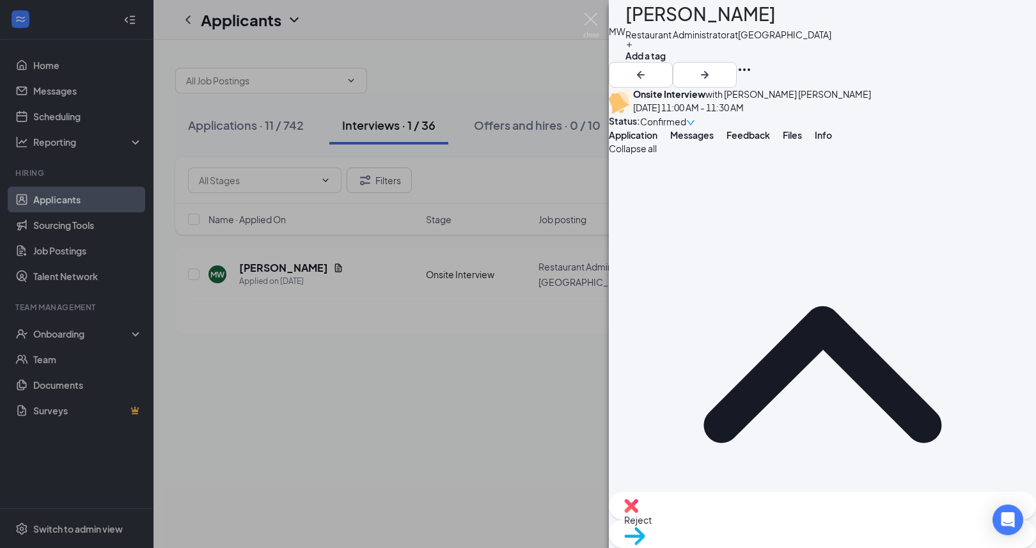
click at [802, 141] on span "Files" at bounding box center [792, 135] width 19 height 12
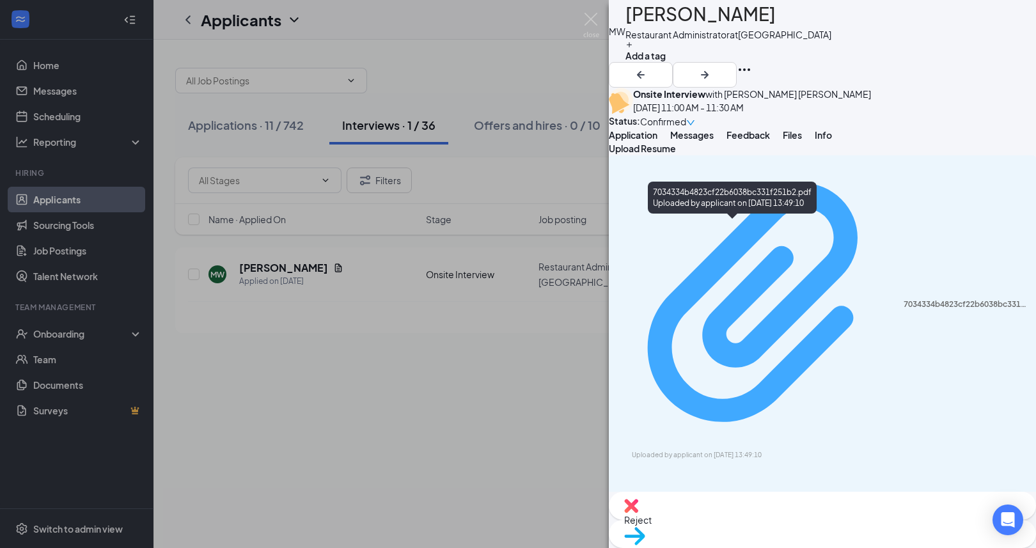
click at [903, 299] on div "7034334b4823cf22b6038bc331f251b2.pdf" at bounding box center [965, 304] width 125 height 10
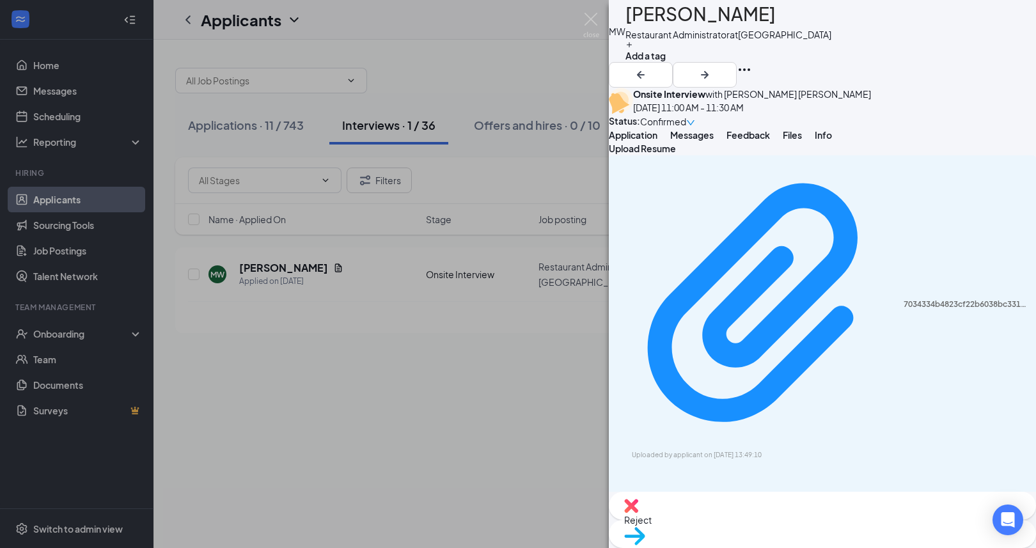
click at [386, 409] on div "MW [PERSON_NAME] Restaurant Administrator at [GEOGRAPHIC_DATA] Add a tag Onsite…" at bounding box center [518, 274] width 1036 height 548
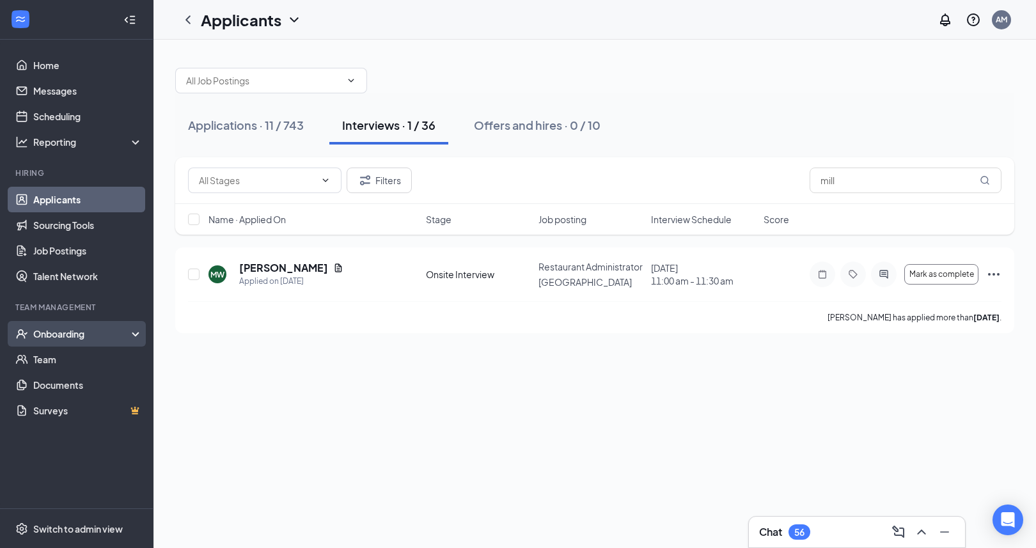
click at [52, 342] on div "Onboarding" at bounding box center [76, 334] width 153 height 26
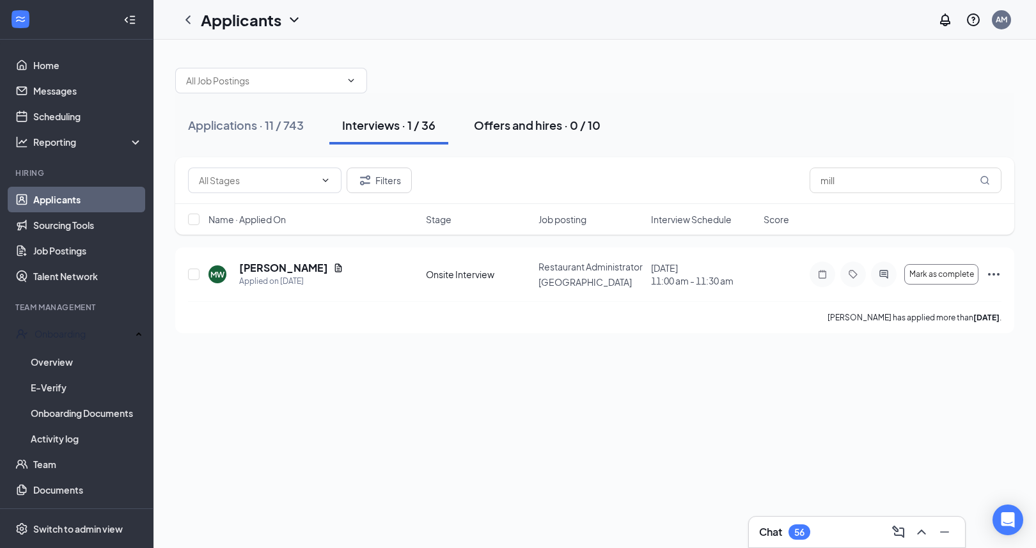
click at [485, 130] on div "Offers and hires · 0 / 10" at bounding box center [537, 125] width 127 height 16
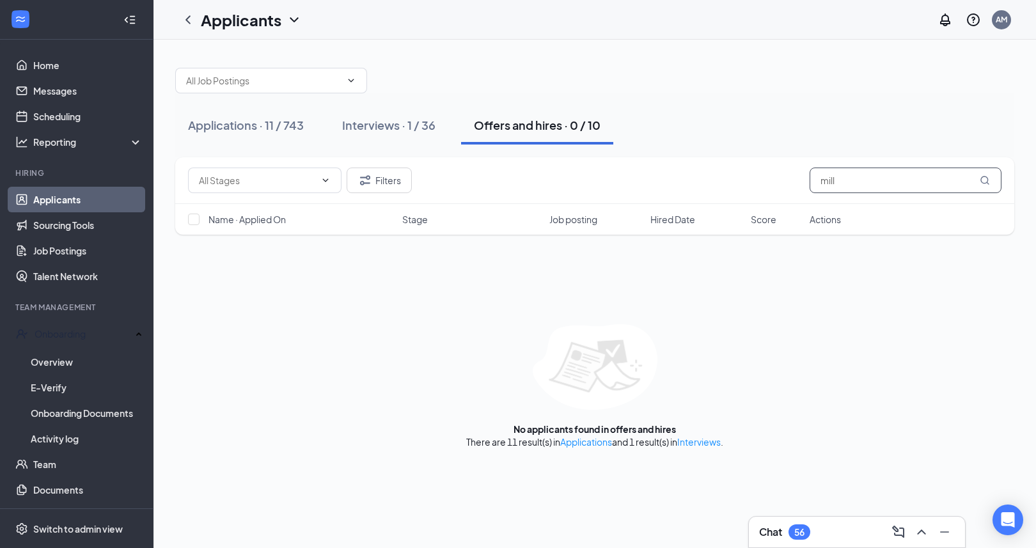
click at [872, 184] on input "mill" at bounding box center [905, 181] width 192 height 26
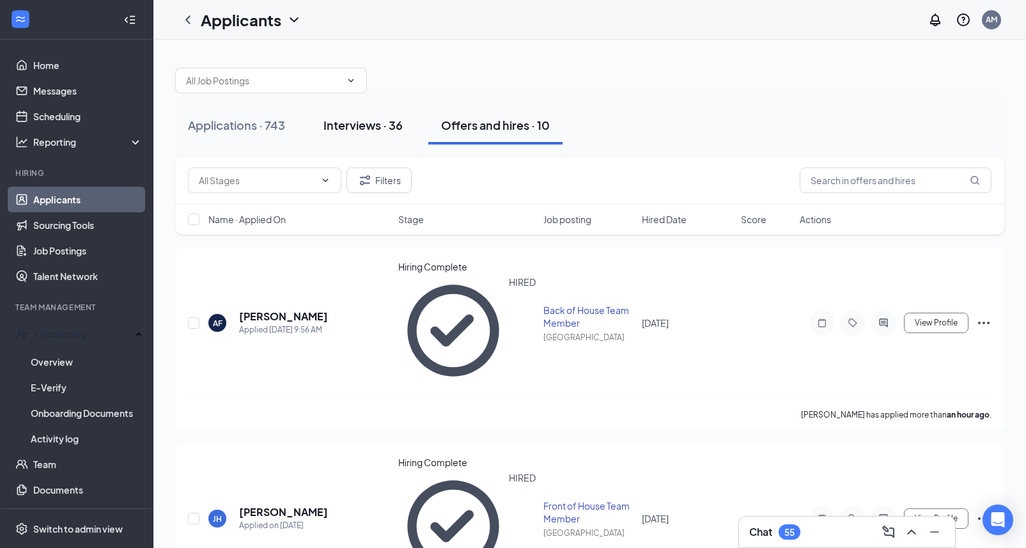
click at [350, 136] on button "Interviews · 36" at bounding box center [363, 125] width 105 height 38
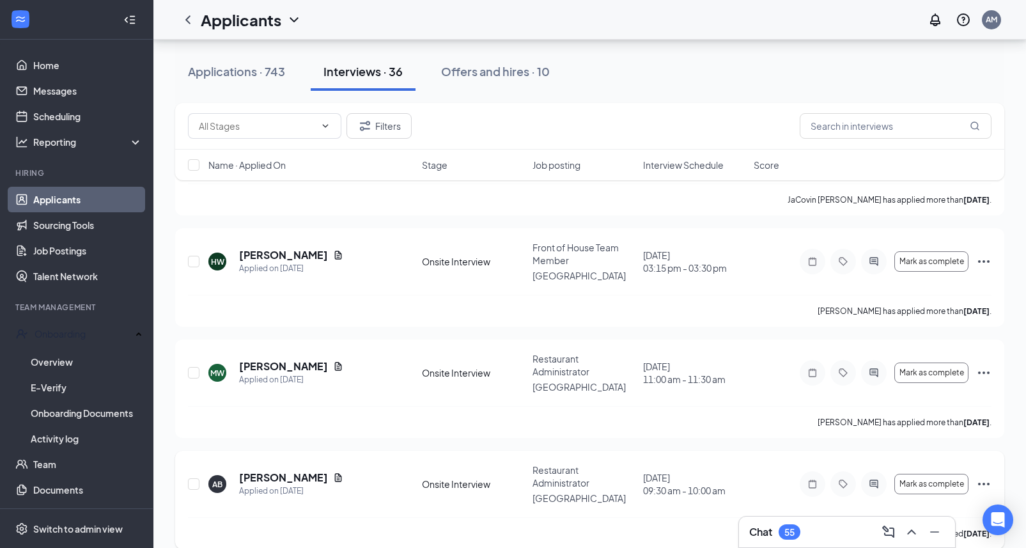
scroll to position [1790, 0]
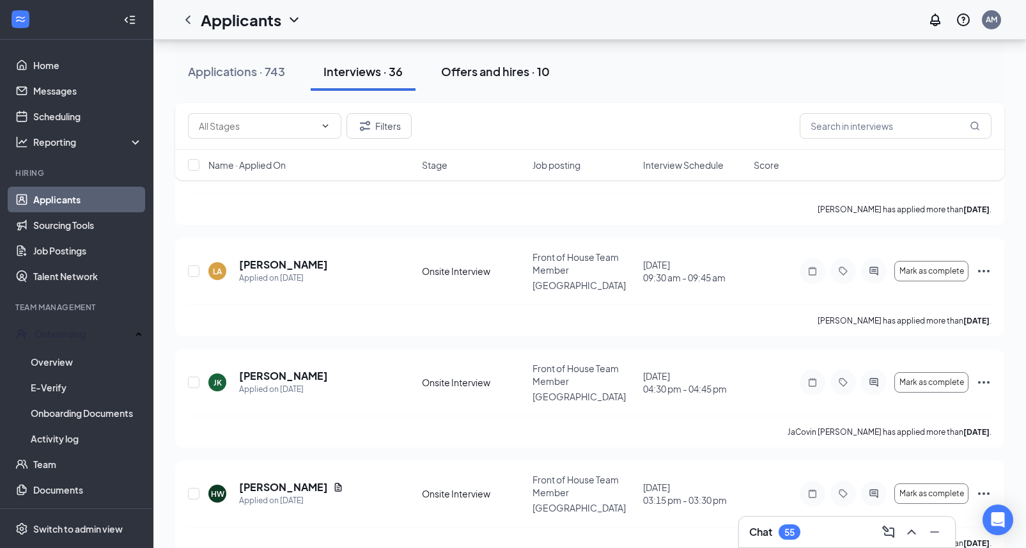
click at [478, 82] on button "Offers and hires · 10" at bounding box center [495, 71] width 134 height 38
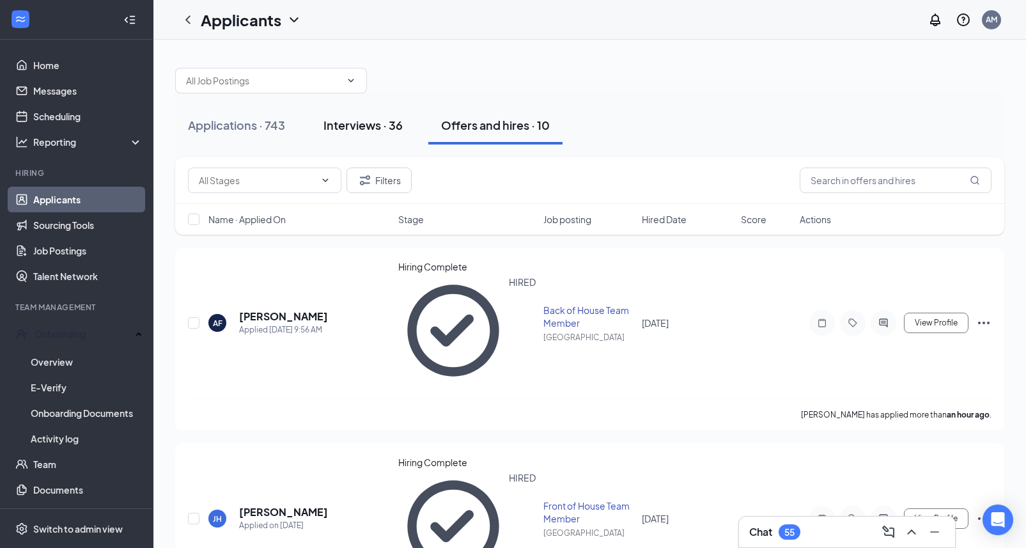
click at [384, 134] on button "Interviews · 36" at bounding box center [363, 125] width 105 height 38
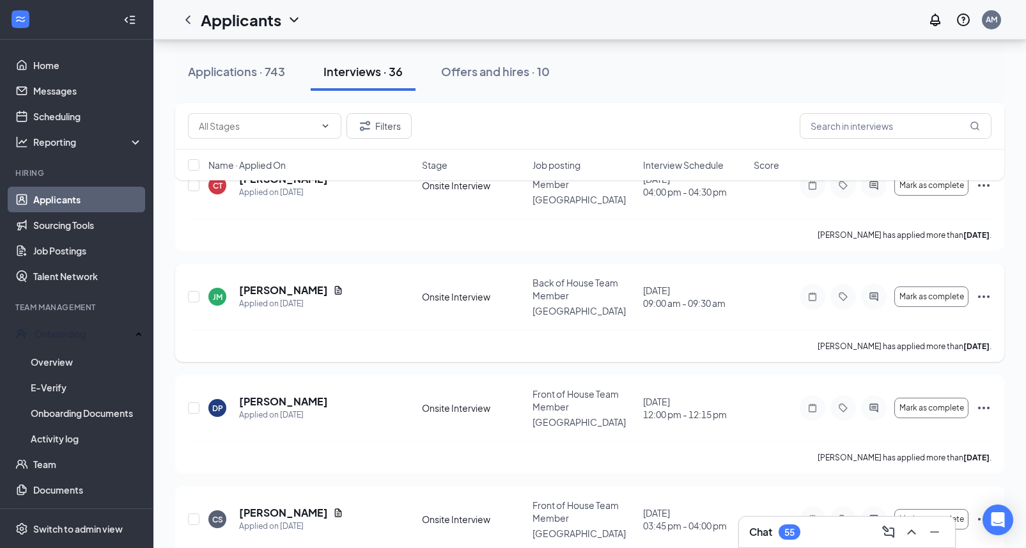
scroll to position [1428, 0]
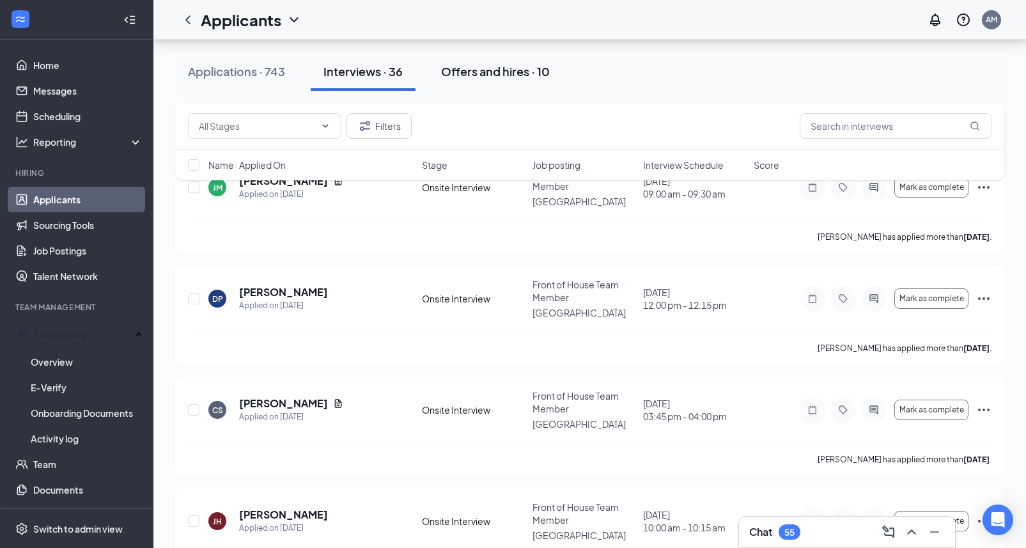
click at [497, 75] on div "Offers and hires · 10" at bounding box center [495, 71] width 109 height 16
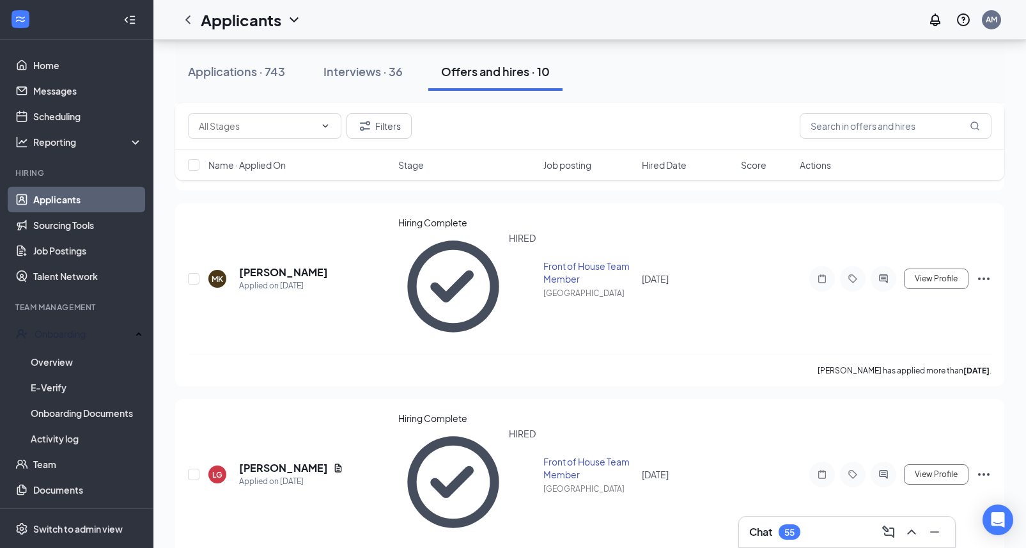
scroll to position [542, 0]
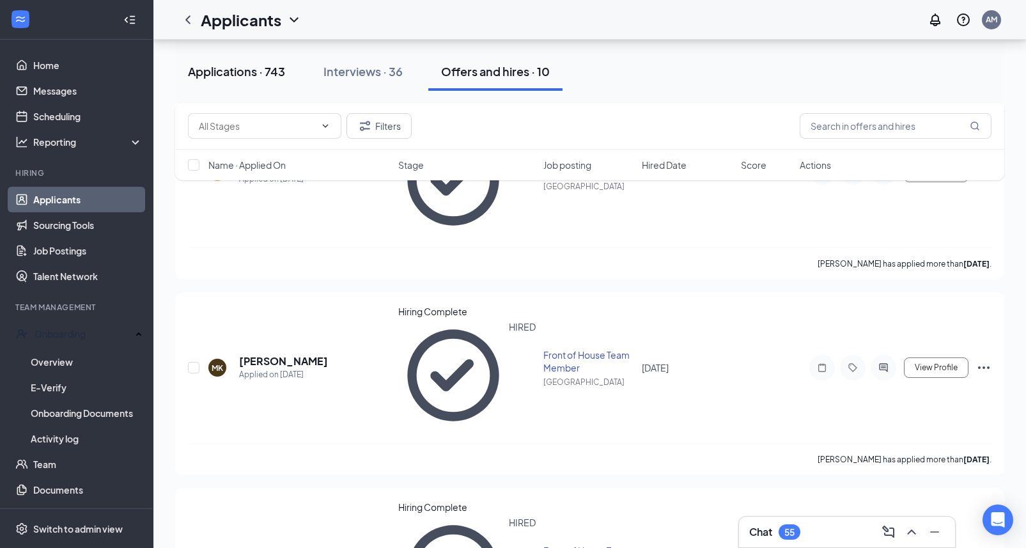
click at [253, 75] on div "Applications · 743" at bounding box center [236, 71] width 97 height 16
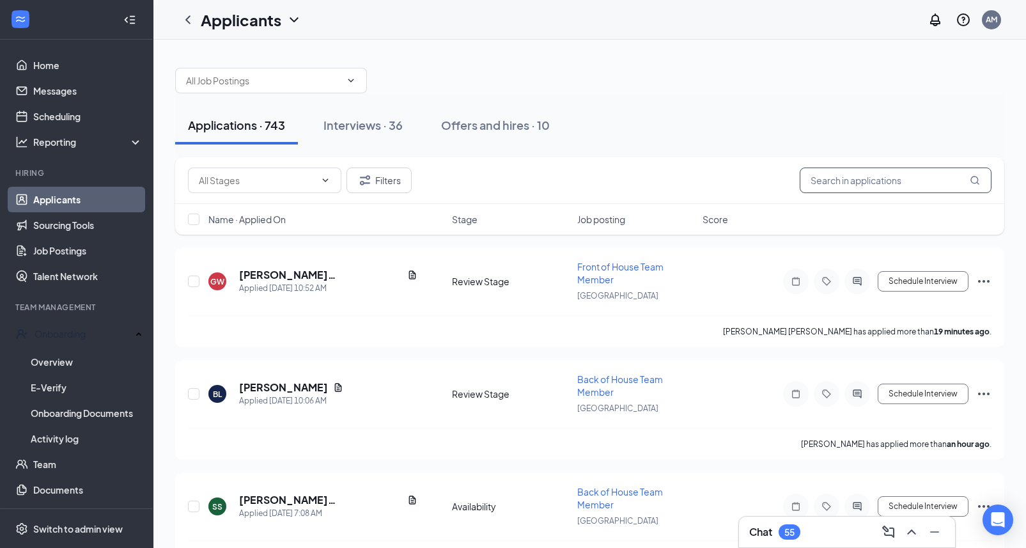
click at [867, 187] on input "text" at bounding box center [896, 181] width 192 height 26
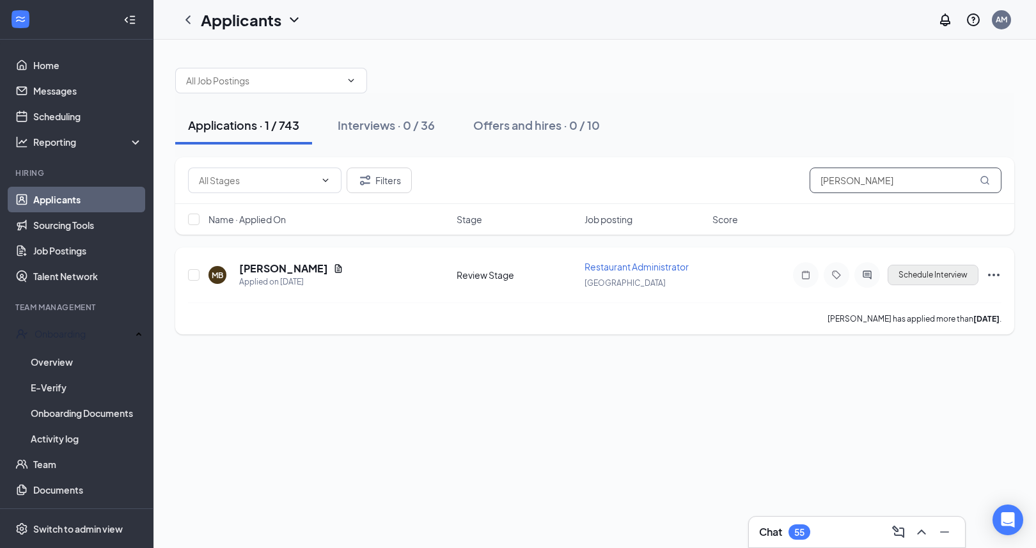
type input "[PERSON_NAME]"
click at [907, 277] on button "Schedule Interview" at bounding box center [932, 275] width 91 height 20
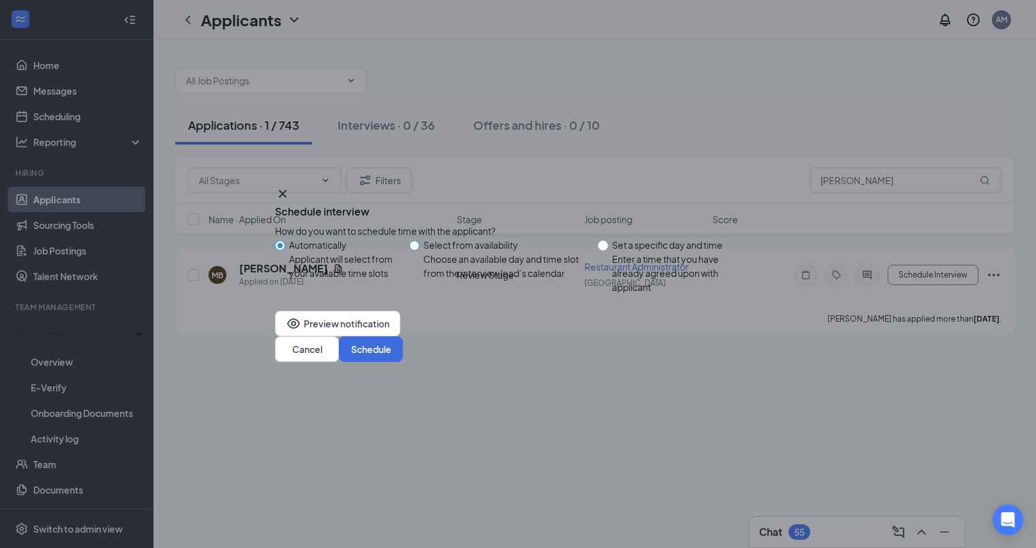
click at [419, 250] on span at bounding box center [414, 245] width 10 height 10
click at [419, 250] on input "Select from availability Choose an available day and time slot from the intervi…" at bounding box center [414, 245] width 10 height 10
radio input "true"
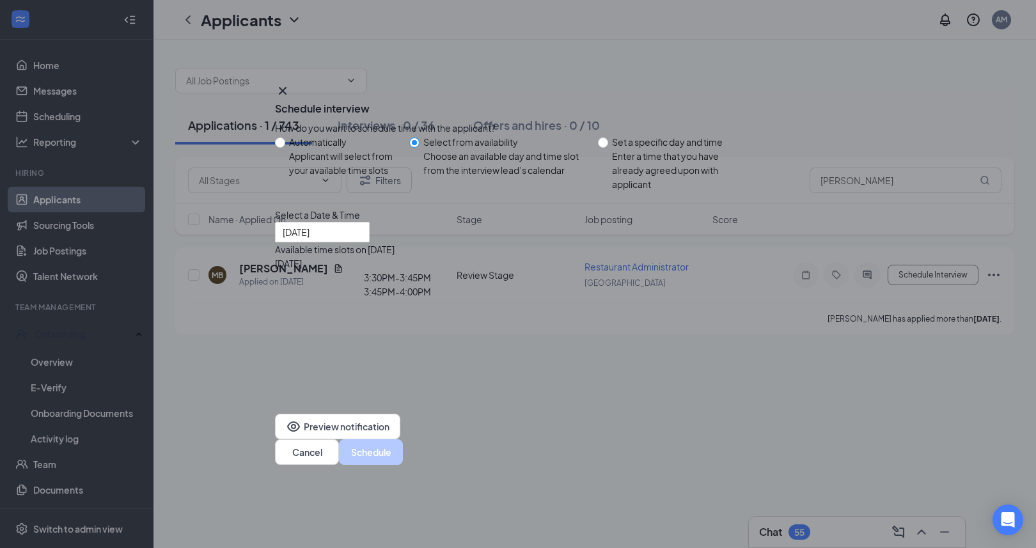
radio input "false"
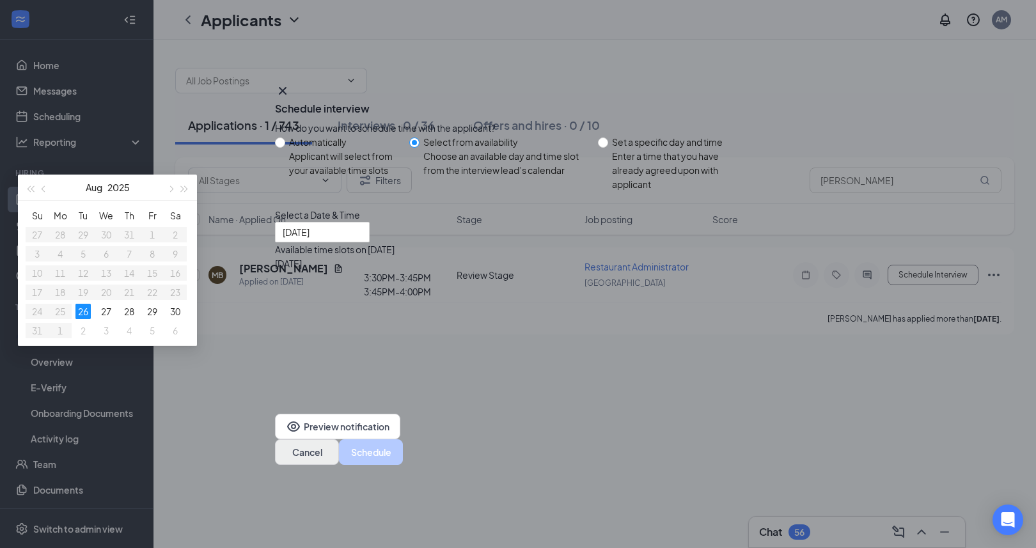
click at [339, 465] on button "Cancel" at bounding box center [307, 452] width 64 height 26
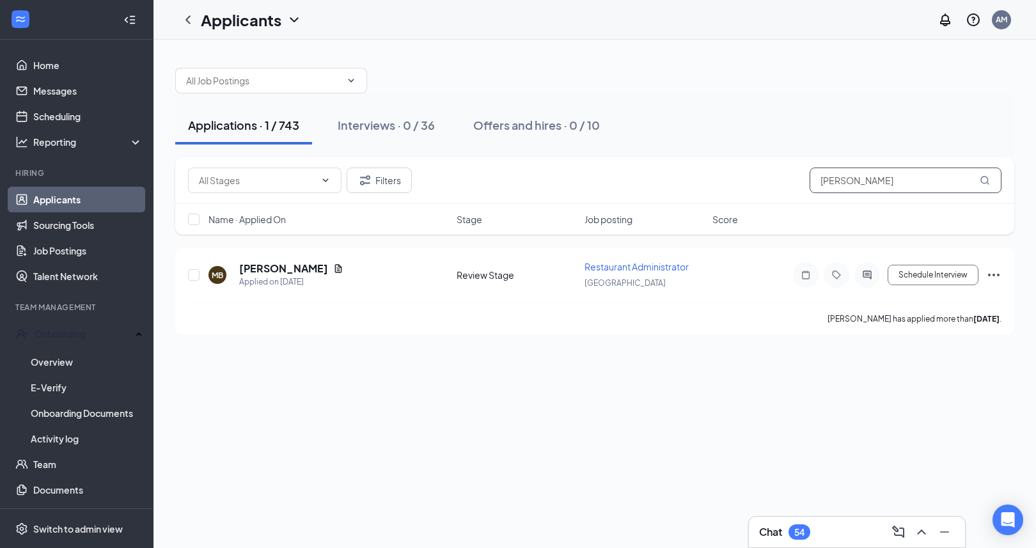
click at [863, 186] on input "[PERSON_NAME]" at bounding box center [905, 181] width 192 height 26
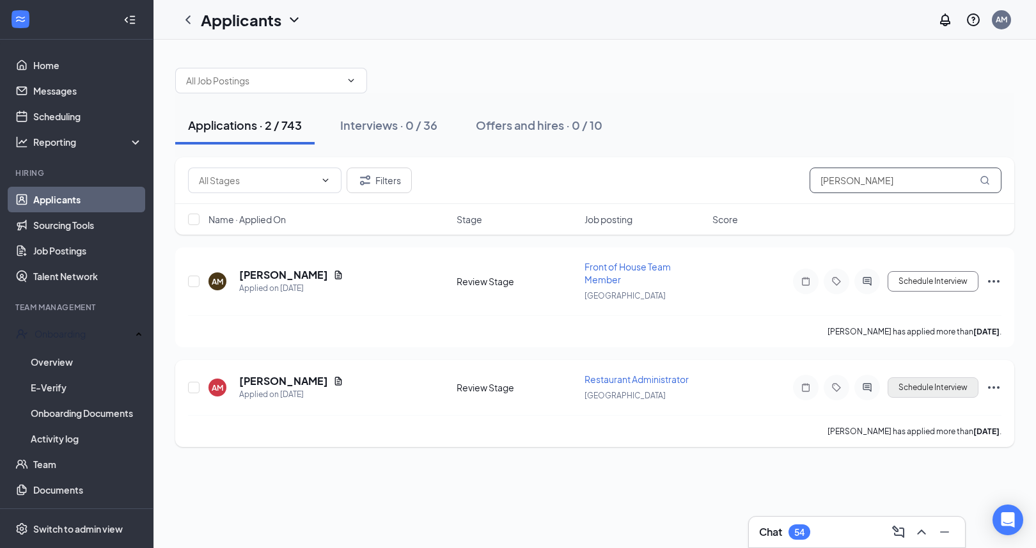
type input "[PERSON_NAME]"
click at [909, 387] on button "Schedule Interview" at bounding box center [932, 387] width 91 height 20
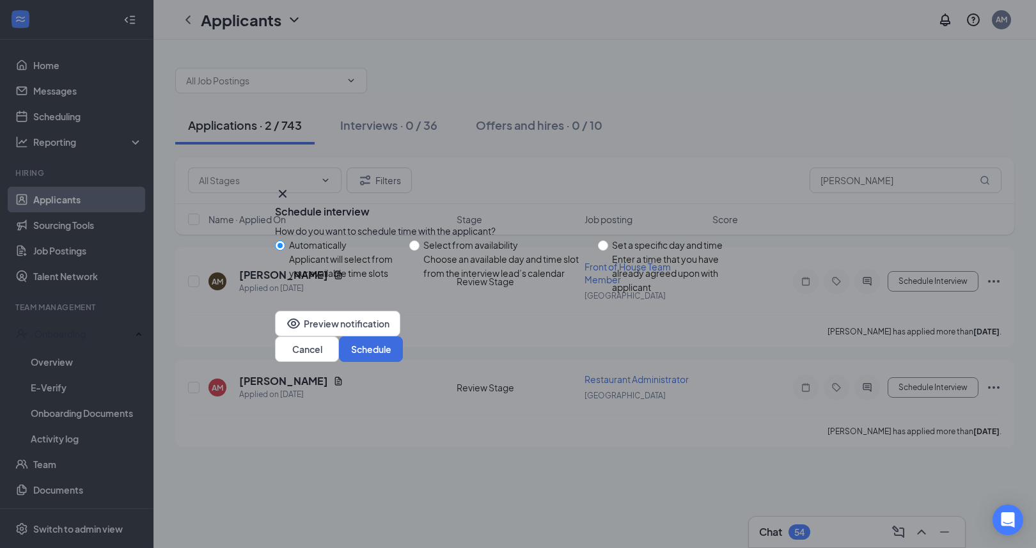
click at [429, 253] on span "Select from availability Choose an available day and time slot from the intervi…" at bounding box center [505, 259] width 173 height 42
click at [419, 251] on input "Select from availability Choose an available day and time slot from the intervi…" at bounding box center [414, 245] width 10 height 10
radio input "true"
radio input "false"
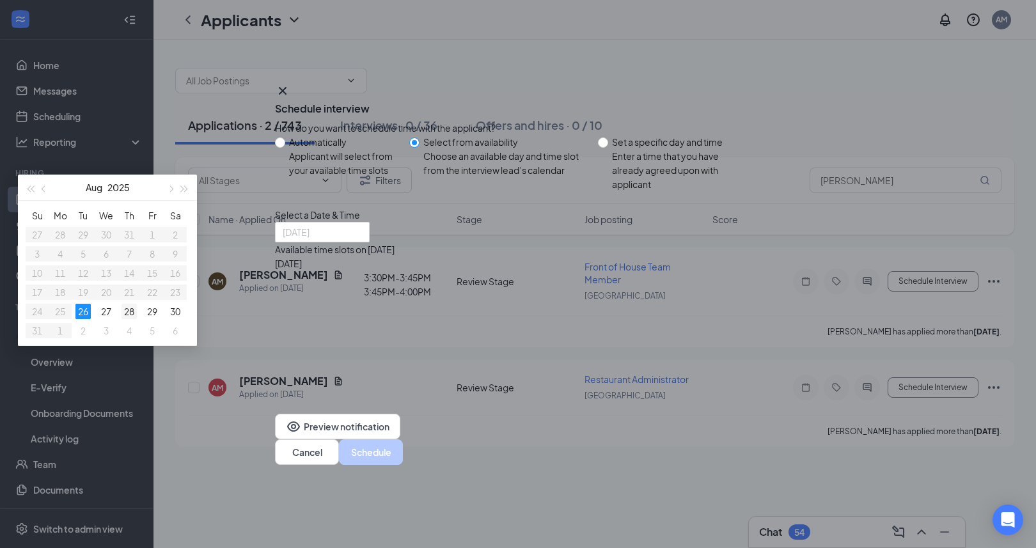
click at [137, 319] on div "28" at bounding box center [128, 311] width 15 height 15
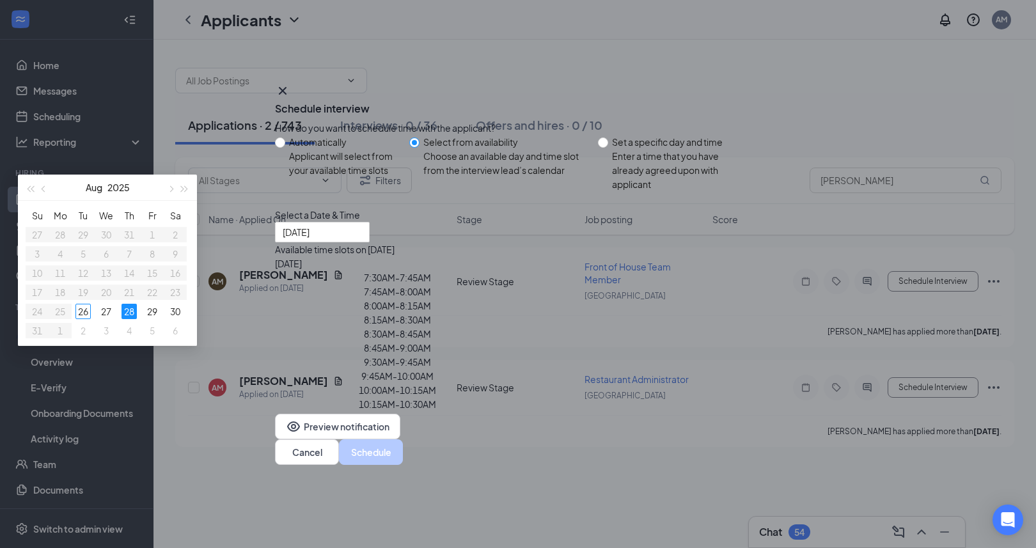
scroll to position [19, 0]
type input "[DATE]"
click at [339, 465] on button "Cancel" at bounding box center [307, 452] width 64 height 26
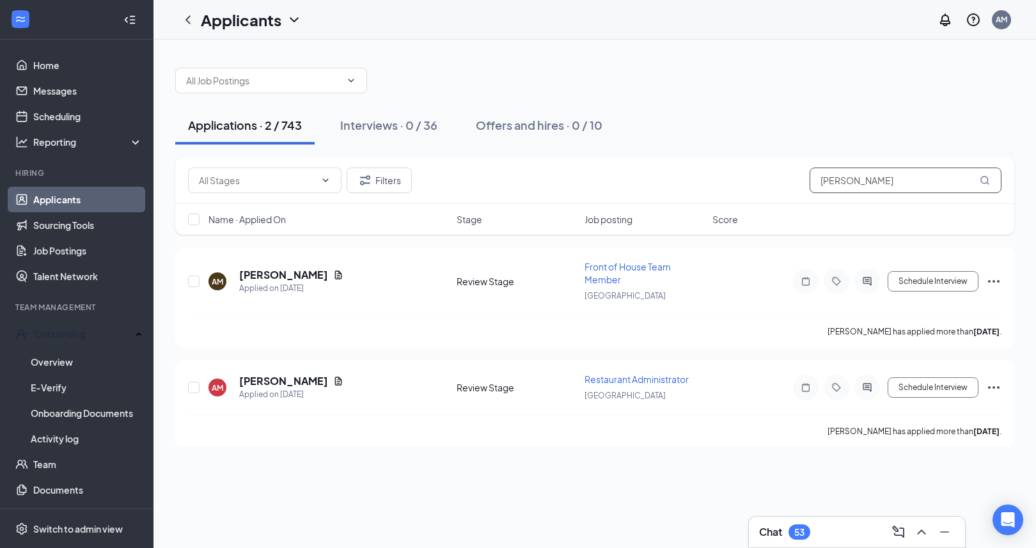
click at [882, 189] on input "[PERSON_NAME]" at bounding box center [905, 181] width 192 height 26
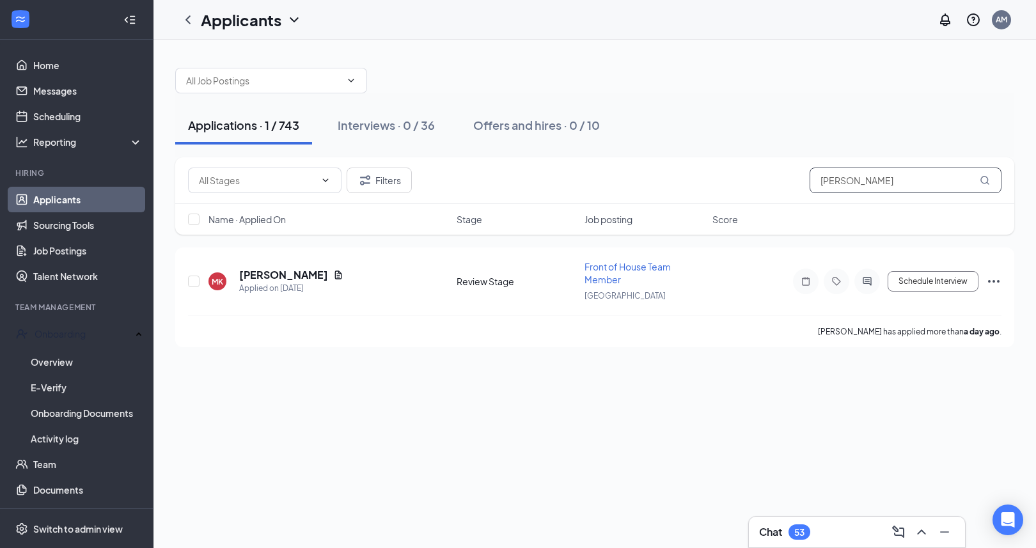
type input "[PERSON_NAME]"
drag, startPoint x: 820, startPoint y: 196, endPoint x: 364, endPoint y: 278, distance: 463.2
click at [342, 278] on icon "Document" at bounding box center [338, 274] width 7 height 8
click at [343, 276] on icon "Document" at bounding box center [338, 275] width 10 height 10
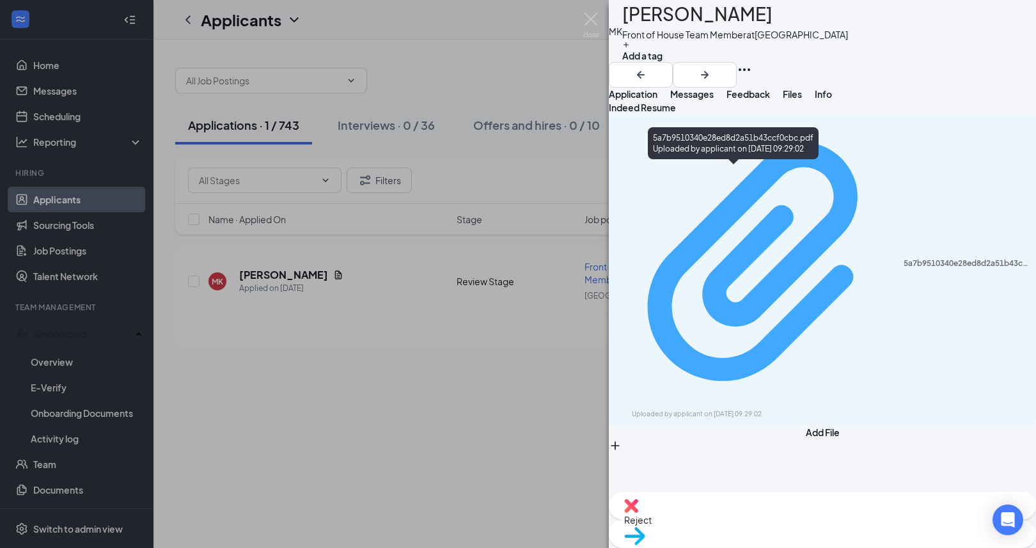
click at [903, 258] on div "5a7b9510340e28ed8d2a51b43ccf0cbc.pdf" at bounding box center [965, 263] width 125 height 10
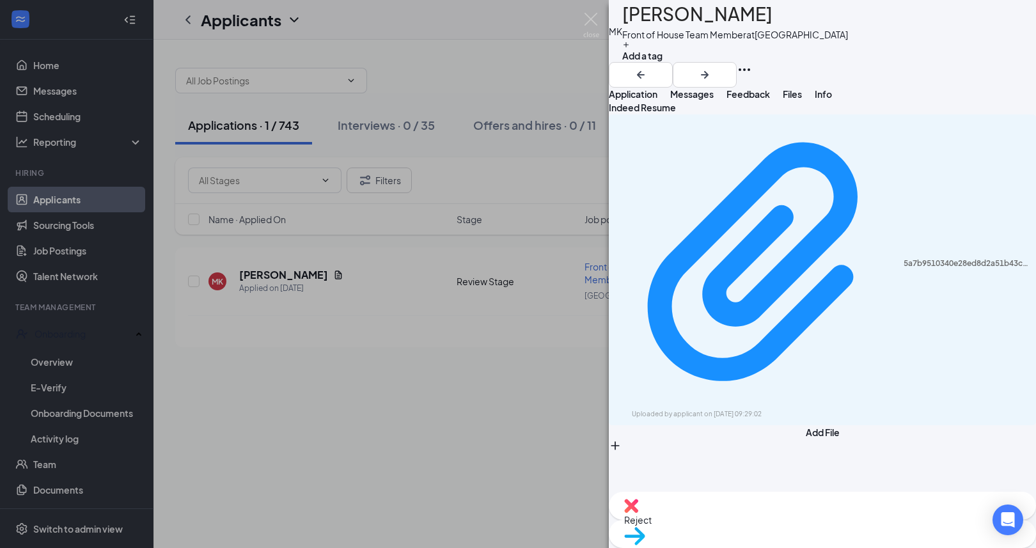
click at [714, 100] on button "Messages" at bounding box center [691, 94] width 43 height 13
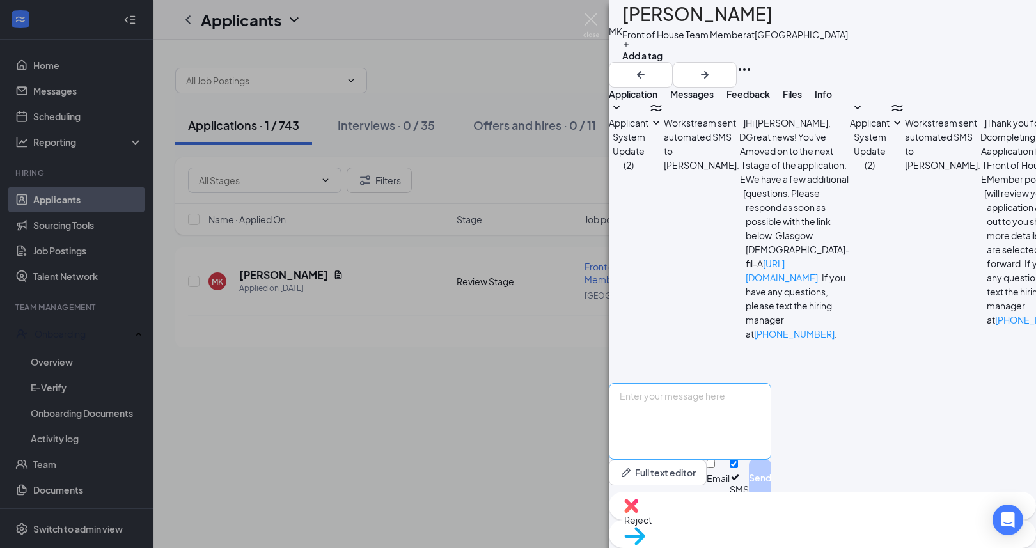
scroll to position [168, 0]
click at [767, 411] on textarea at bounding box center [690, 421] width 162 height 77
type textarea "Would you be available for an interview [DATE] at 2pm?"
click at [771, 476] on button "Send" at bounding box center [760, 478] width 22 height 36
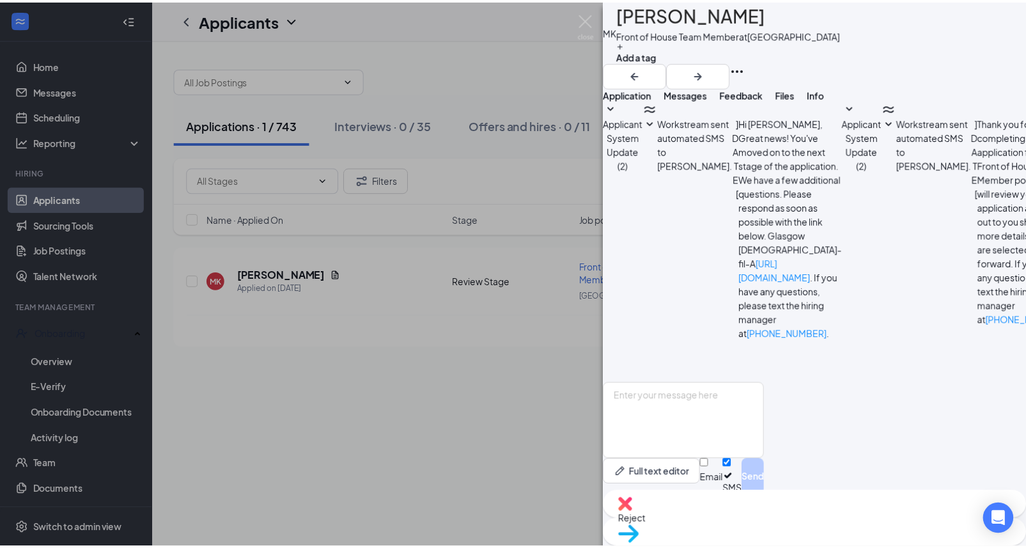
scroll to position [263, 0]
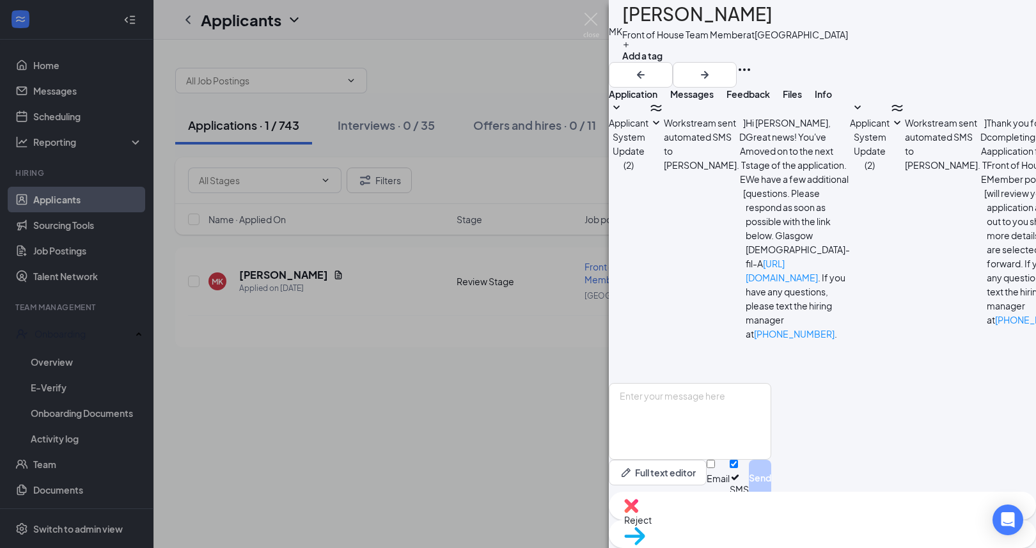
click at [464, 84] on div "[PERSON_NAME] Front of House Team Member at [GEOGRAPHIC_DATA] Add a tag Applica…" at bounding box center [518, 274] width 1036 height 548
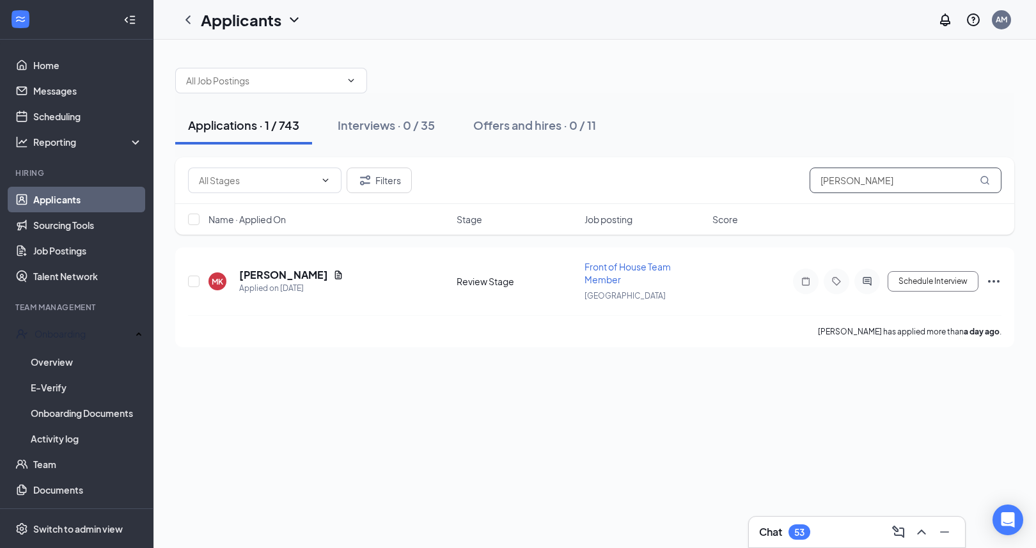
click at [845, 182] on input "[PERSON_NAME]" at bounding box center [905, 181] width 192 height 26
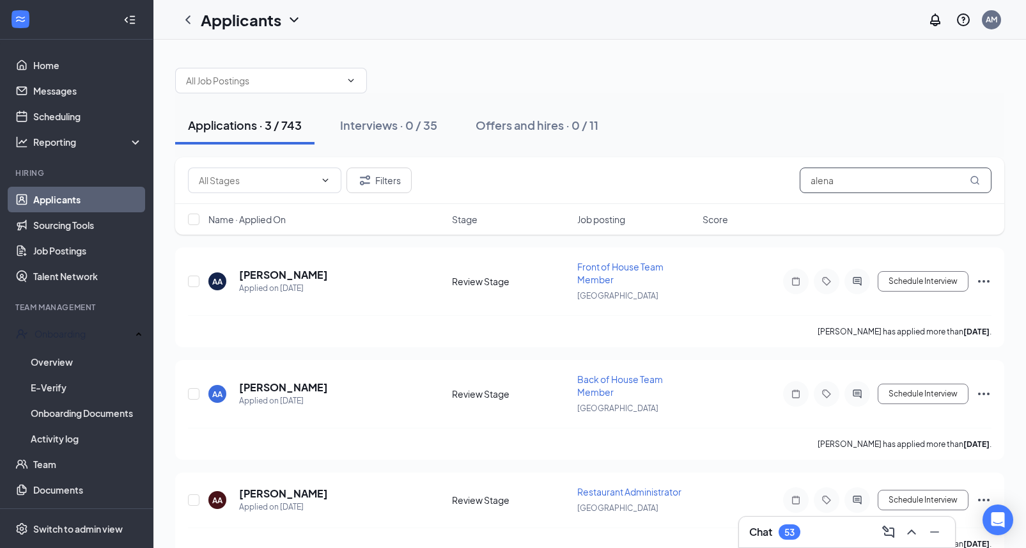
scroll to position [14, 0]
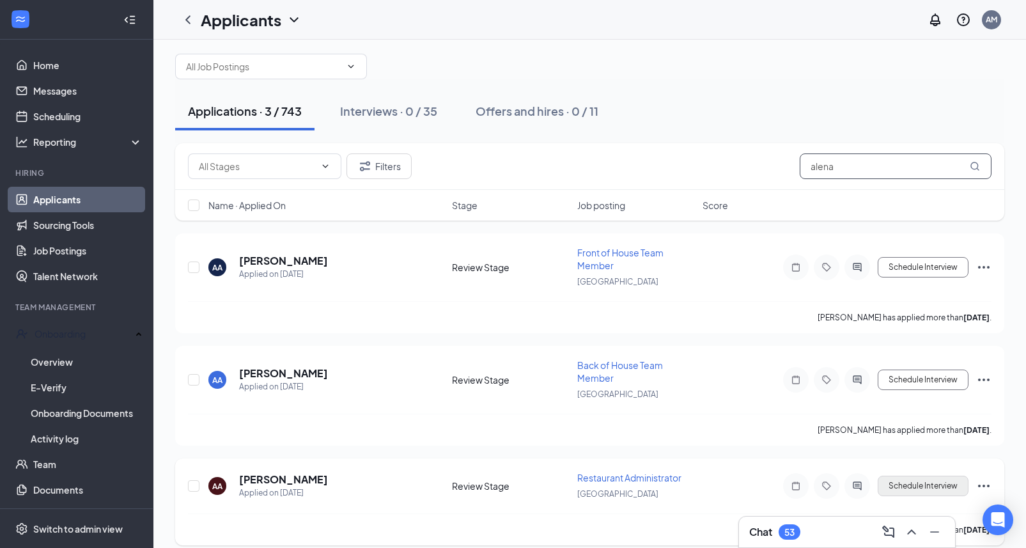
type input "alena"
click at [909, 487] on button "Schedule Interview" at bounding box center [923, 486] width 91 height 20
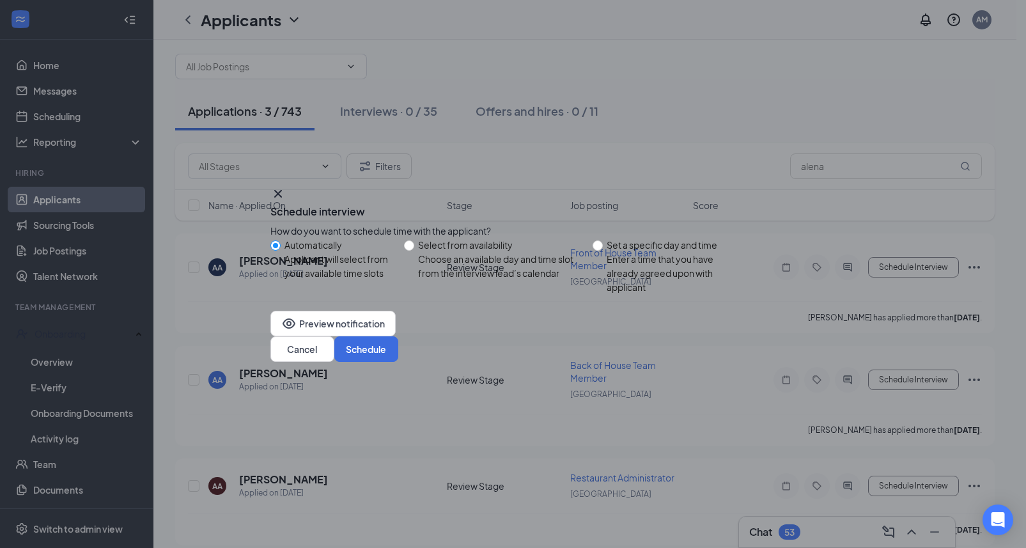
click at [425, 255] on span "Select from availability Choose an available day and time slot from the intervi…" at bounding box center [500, 259] width 173 height 42
click at [414, 251] on input "Select from availability Choose an available day and time slot from the intervi…" at bounding box center [409, 245] width 10 height 10
radio input "true"
radio input "false"
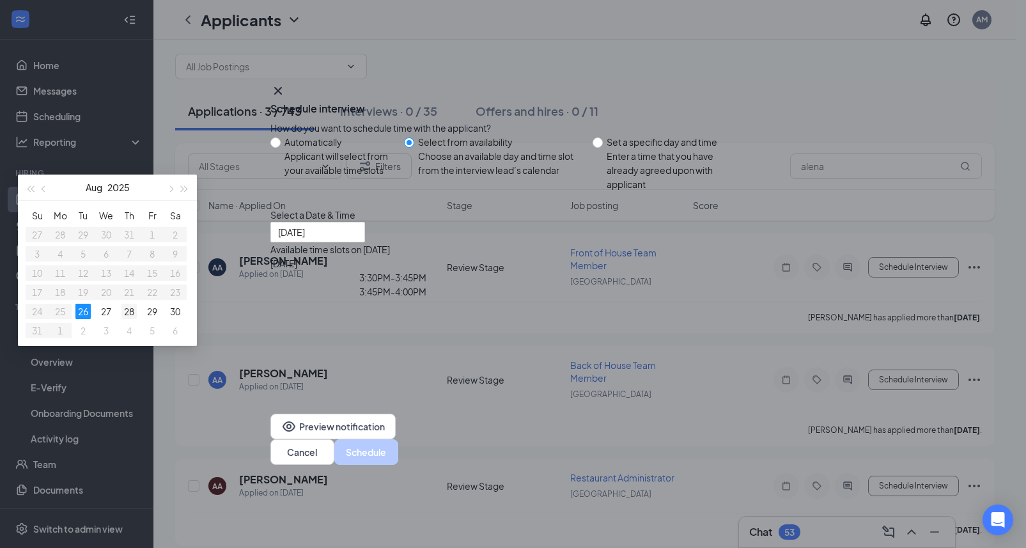
type input "[DATE]"
click at [137, 319] on div "28" at bounding box center [128, 311] width 15 height 15
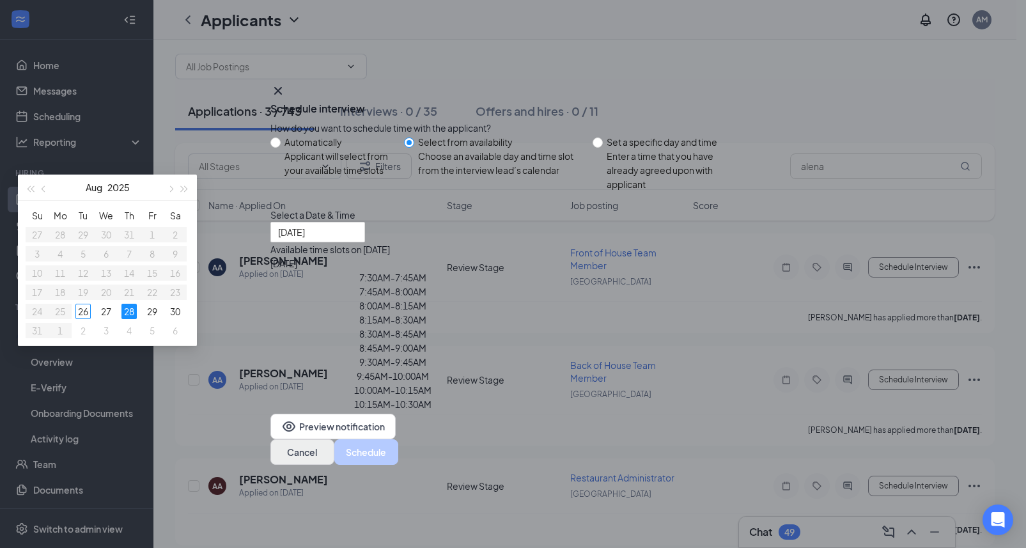
click at [334, 464] on button "Cancel" at bounding box center [302, 452] width 64 height 26
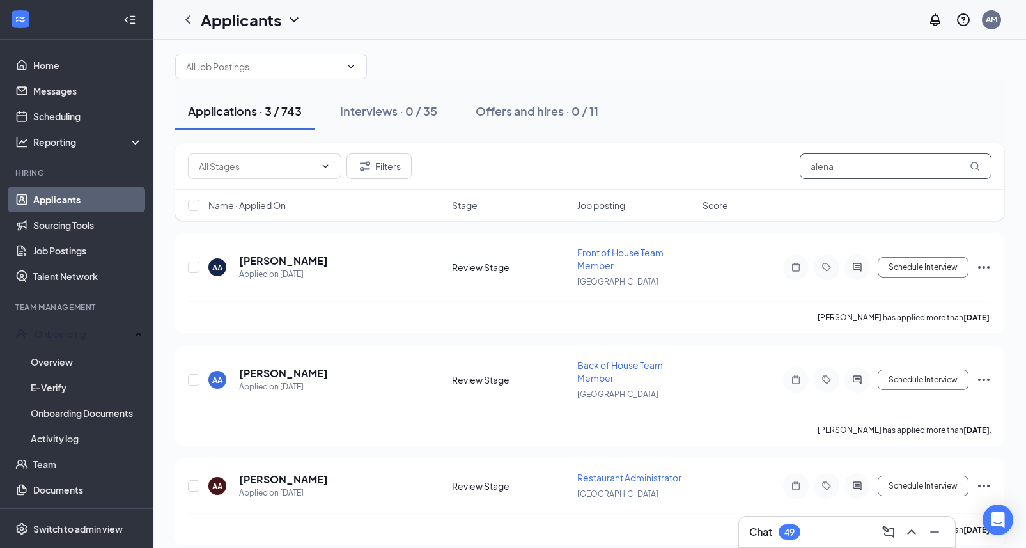
click at [844, 164] on input "alena" at bounding box center [896, 166] width 192 height 26
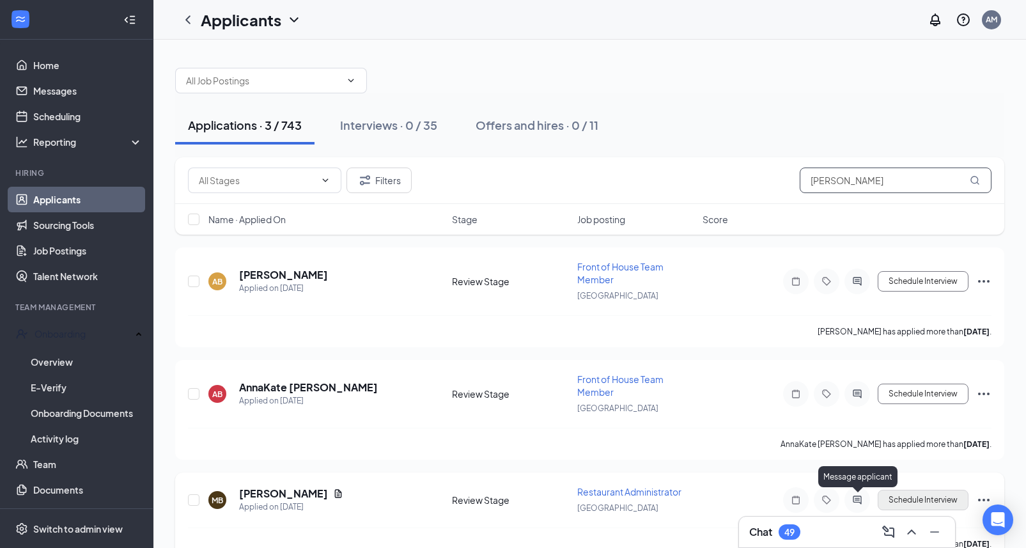
type input "[PERSON_NAME]"
click at [897, 498] on button "Schedule Interview" at bounding box center [923, 500] width 91 height 20
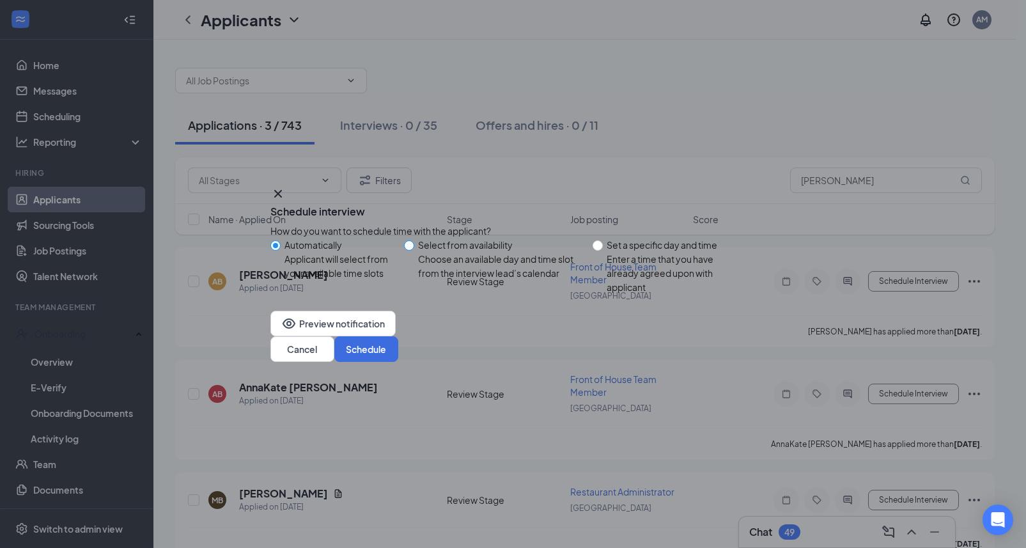
click at [414, 251] on input "Select from availability Choose an available day and time slot from the intervi…" at bounding box center [409, 245] width 10 height 10
radio input "true"
radio input "false"
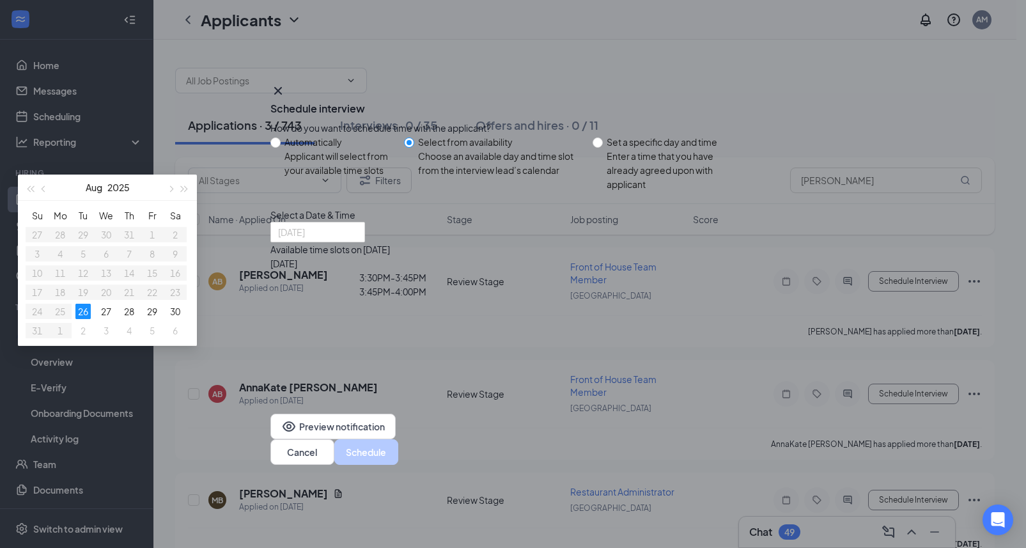
type input "[DATE]"
click at [515, 285] on div "3:45PM - 4:00PM" at bounding box center [392, 292] width 245 height 14
click at [398, 462] on button "Schedule" at bounding box center [366, 452] width 64 height 26
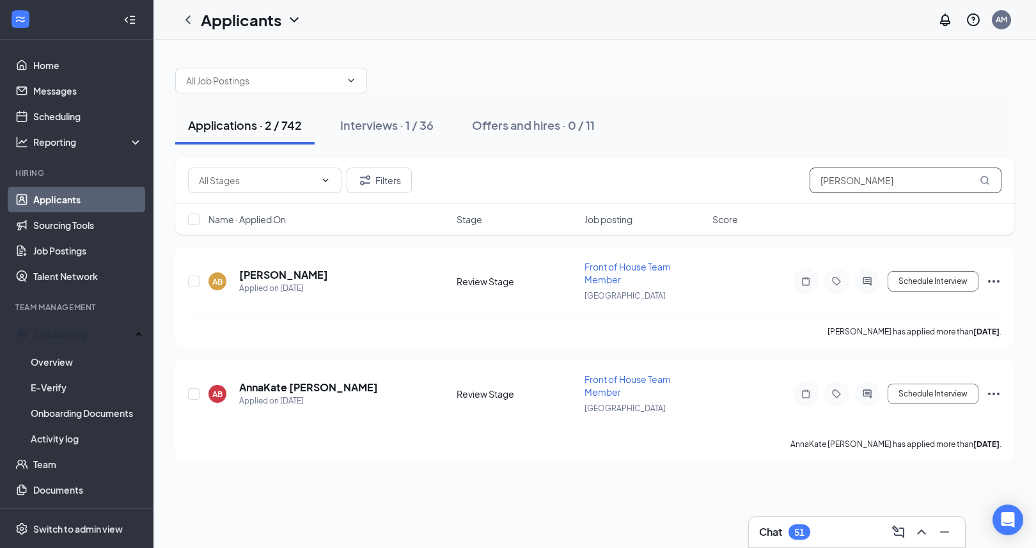
click at [854, 178] on input "[PERSON_NAME]" at bounding box center [905, 181] width 192 height 26
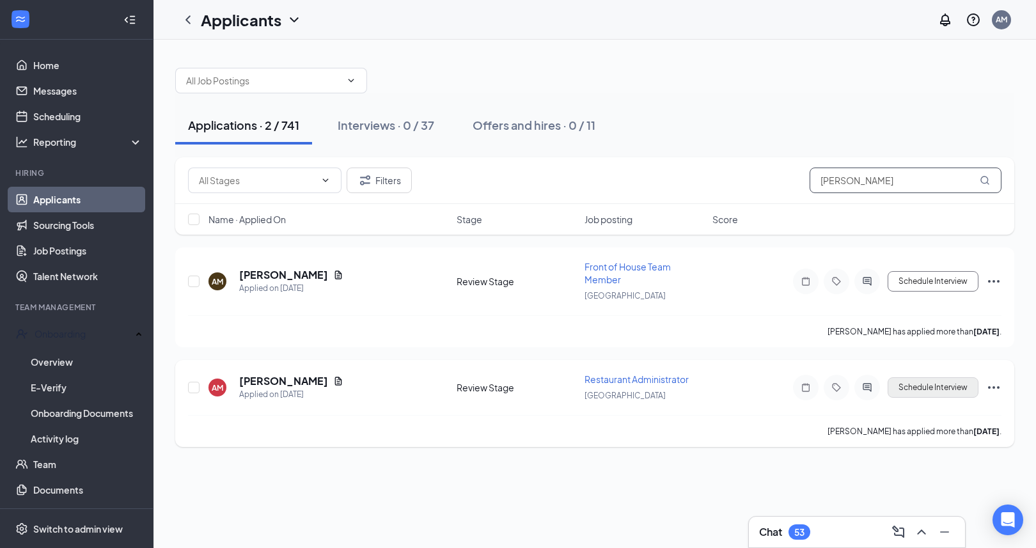
type input "[PERSON_NAME]"
click at [912, 396] on button "Schedule Interview" at bounding box center [932, 387] width 91 height 20
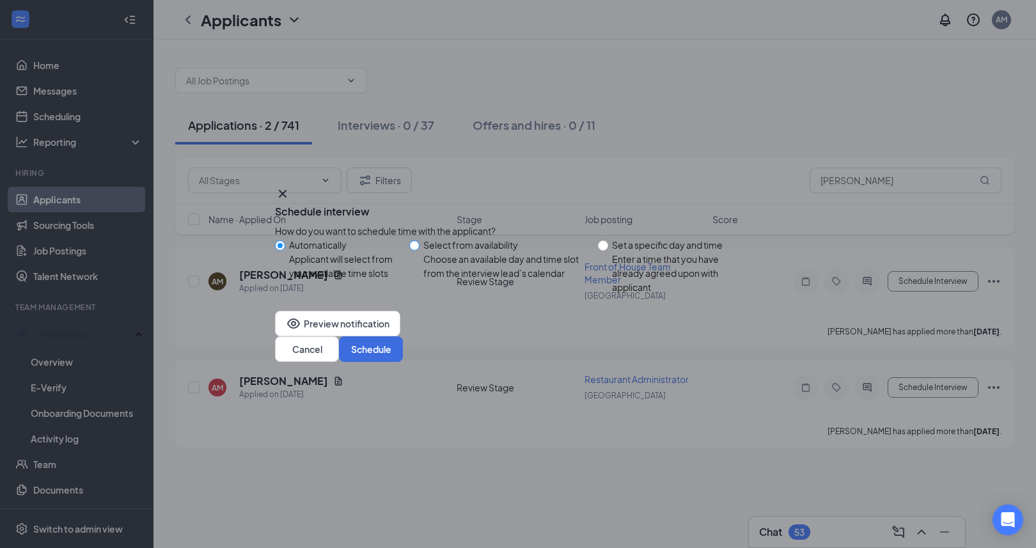
click at [419, 251] on span at bounding box center [414, 245] width 10 height 10
click at [419, 251] on input "Select from availability Choose an available day and time slot from the intervi…" at bounding box center [414, 245] width 10 height 10
radio input "true"
radio input "false"
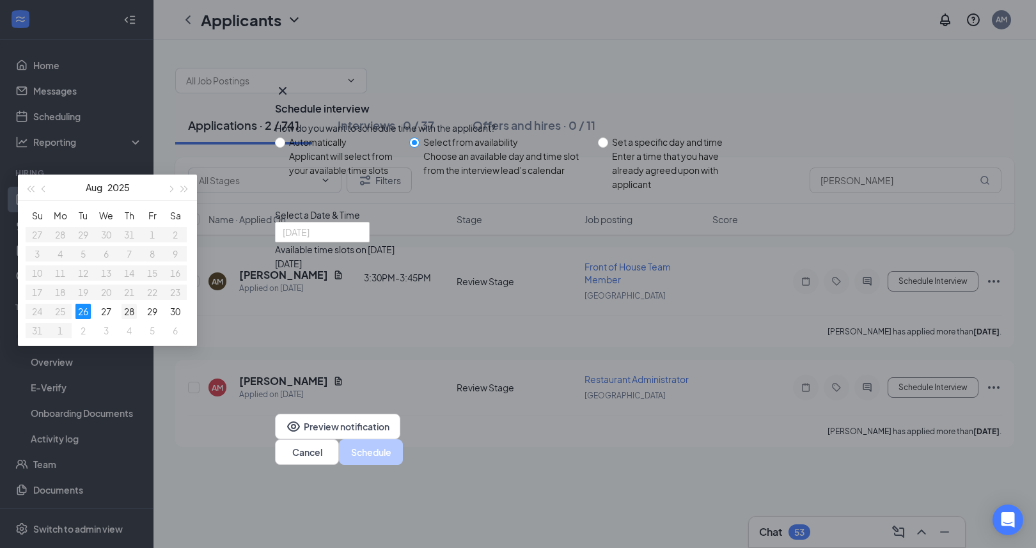
click at [137, 319] on div "28" at bounding box center [128, 311] width 15 height 15
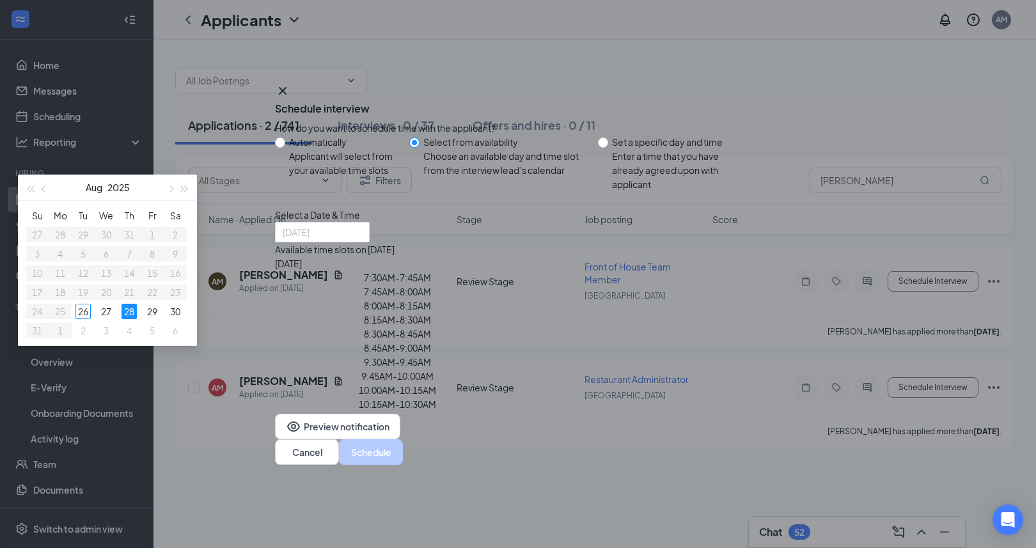
type input "[DATE]"
click at [520, 395] on div "10:00AM - 10:15AM" at bounding box center [397, 390] width 245 height 14
click at [403, 462] on button "Schedule" at bounding box center [371, 452] width 64 height 26
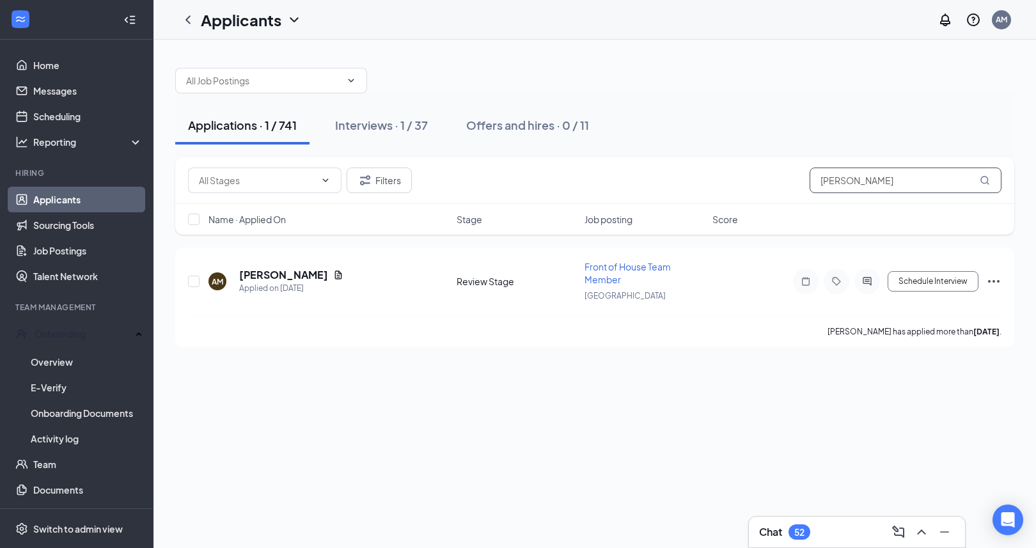
click at [859, 178] on input "[PERSON_NAME]" at bounding box center [905, 181] width 192 height 26
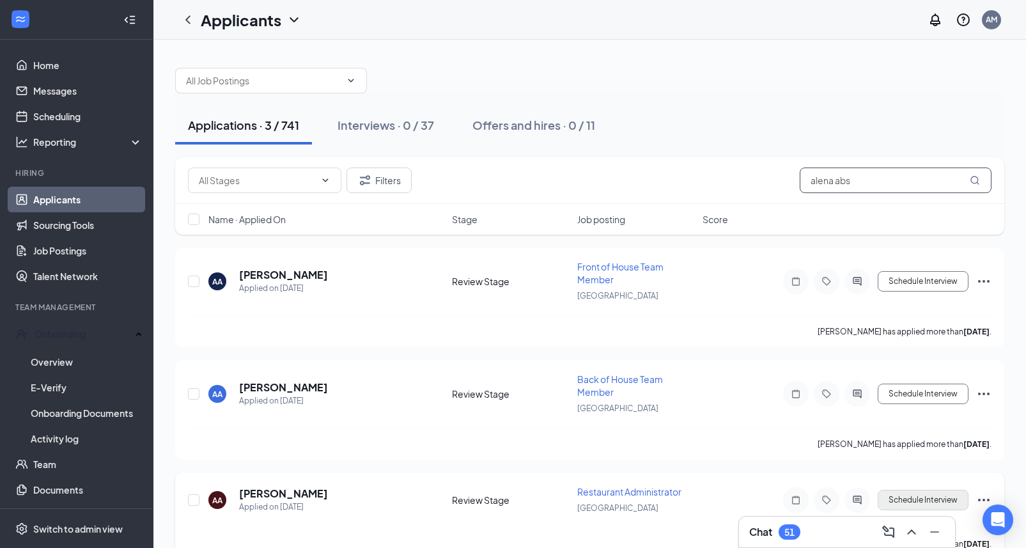
type input "alena abs"
click at [915, 497] on button "Schedule Interview" at bounding box center [923, 500] width 91 height 20
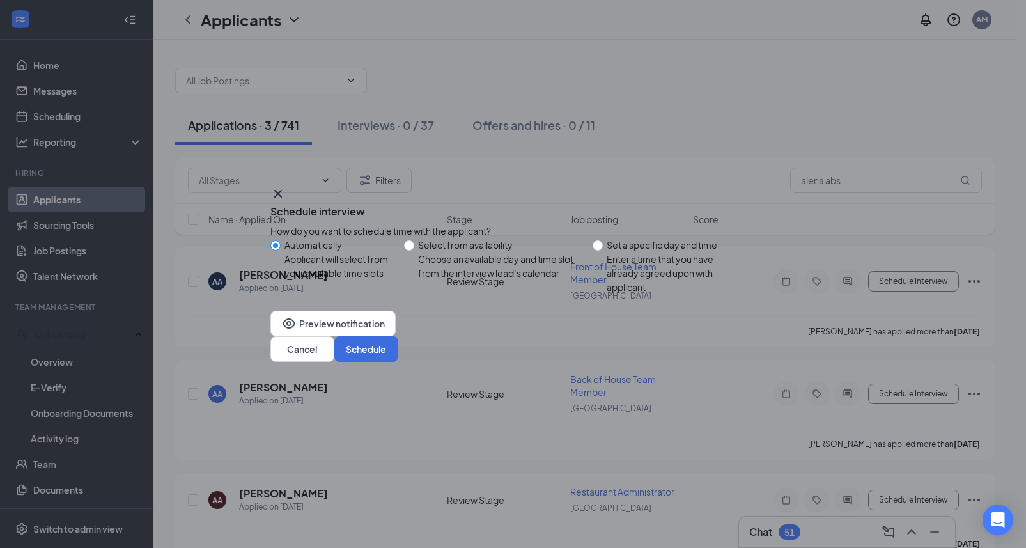
click at [515, 252] on div "Select from availability" at bounding box center [500, 245] width 164 height 14
click at [414, 251] on input "Select from availability Choose an available day and time slot from the intervi…" at bounding box center [409, 245] width 10 height 10
radio input "true"
radio input "false"
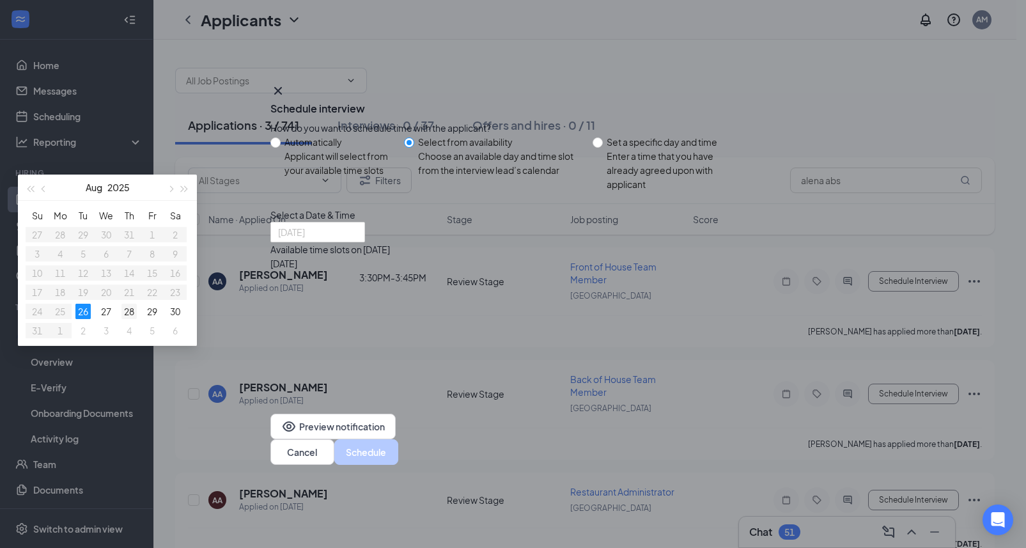
click at [137, 319] on div "28" at bounding box center [128, 311] width 15 height 15
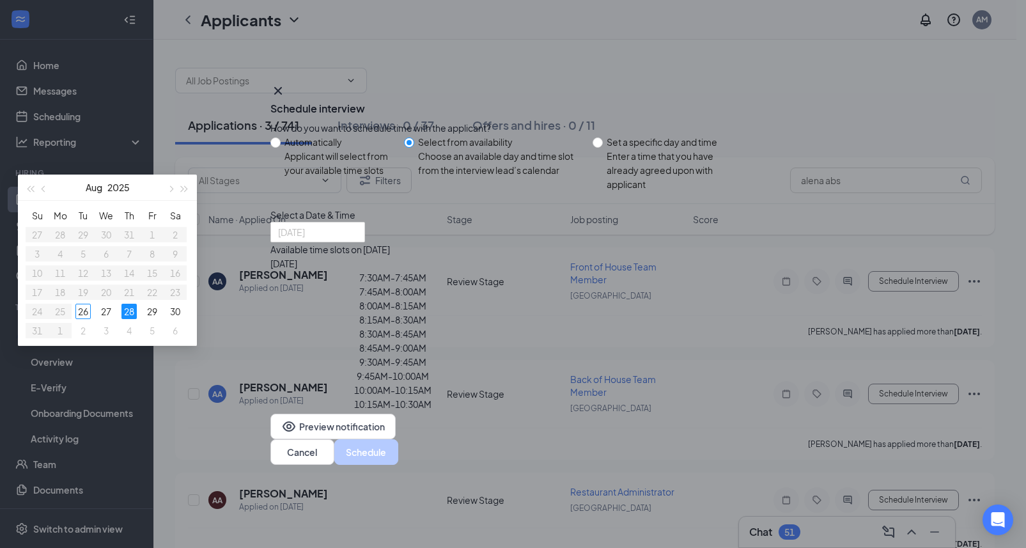
type input "[DATE]"
click at [515, 357] on div "9:30AM - 9:45AM" at bounding box center [392, 362] width 245 height 14
click at [398, 452] on button "Schedule" at bounding box center [366, 452] width 64 height 26
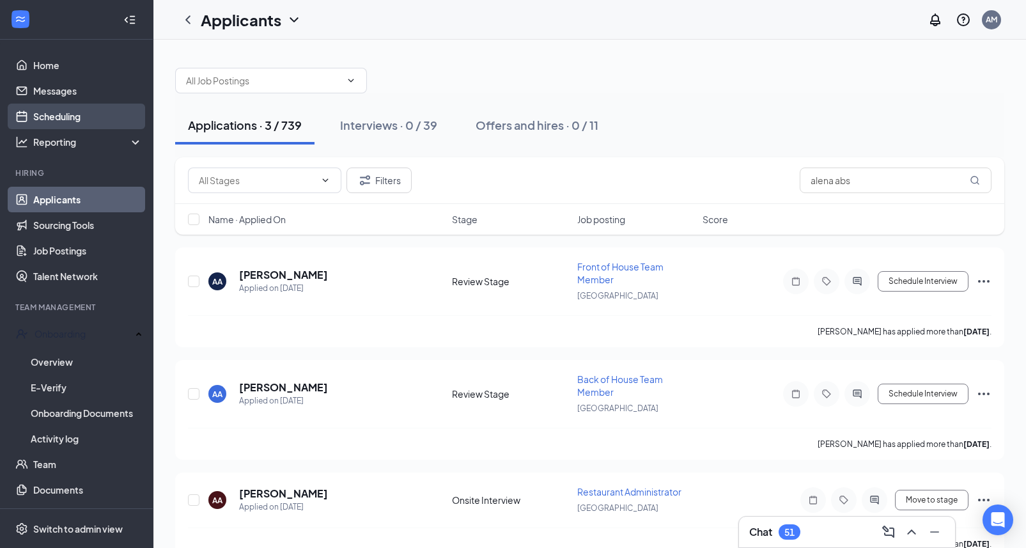
click at [71, 120] on link "Scheduling" at bounding box center [87, 117] width 109 height 26
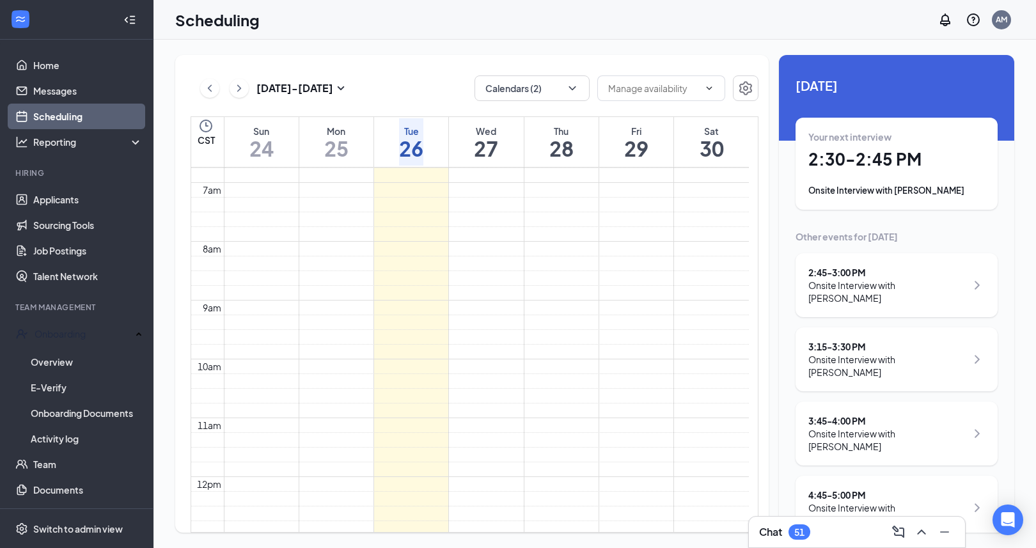
click at [570, 148] on h1 "28" at bounding box center [561, 148] width 24 height 22
click at [641, 156] on h1 "29" at bounding box center [636, 148] width 24 height 22
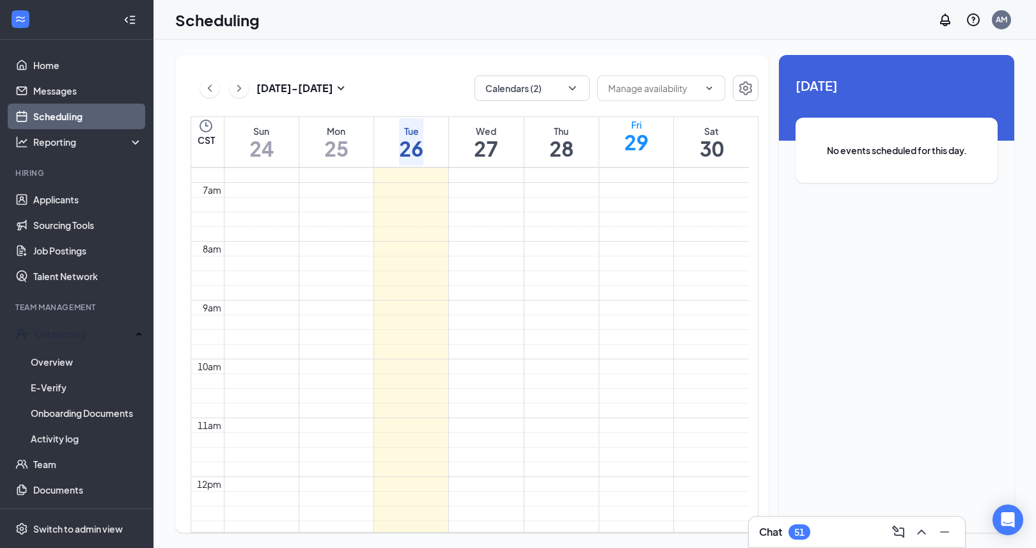
click at [551, 157] on h1 "28" at bounding box center [561, 148] width 24 height 22
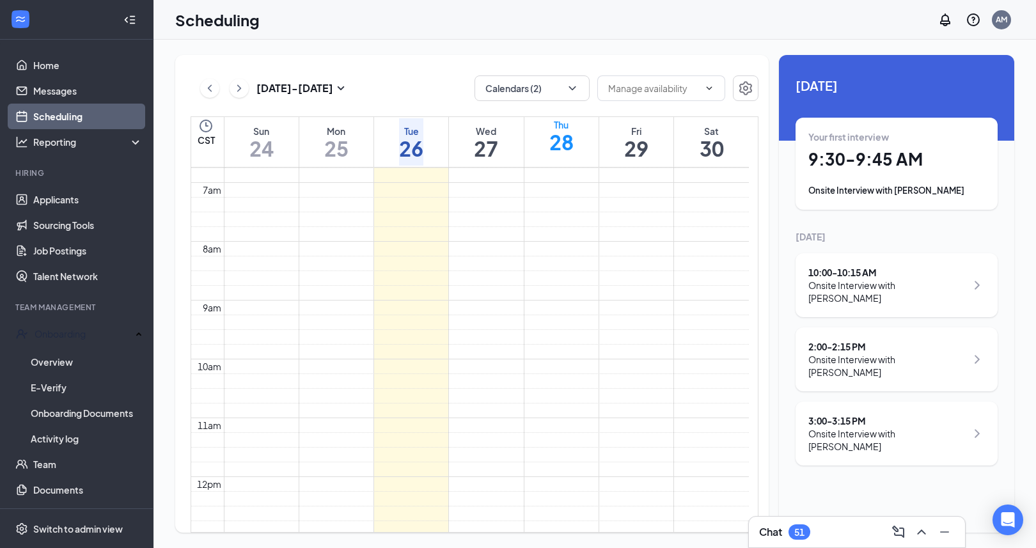
click at [410, 153] on h1 "26" at bounding box center [411, 148] width 24 height 22
